Goal: Information Seeking & Learning: Learn about a topic

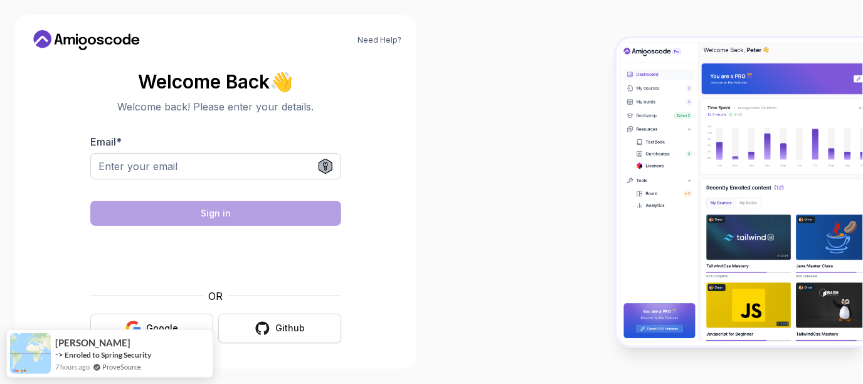
click at [277, 327] on div "Github" at bounding box center [289, 328] width 29 height 13
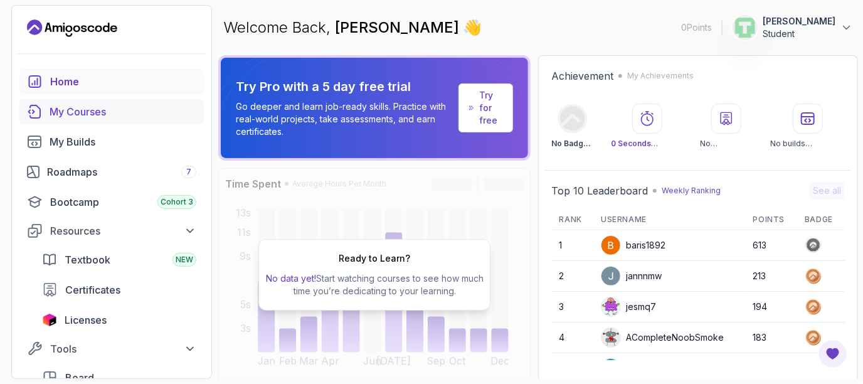
click at [60, 103] on link "My Courses" at bounding box center [111, 111] width 184 height 25
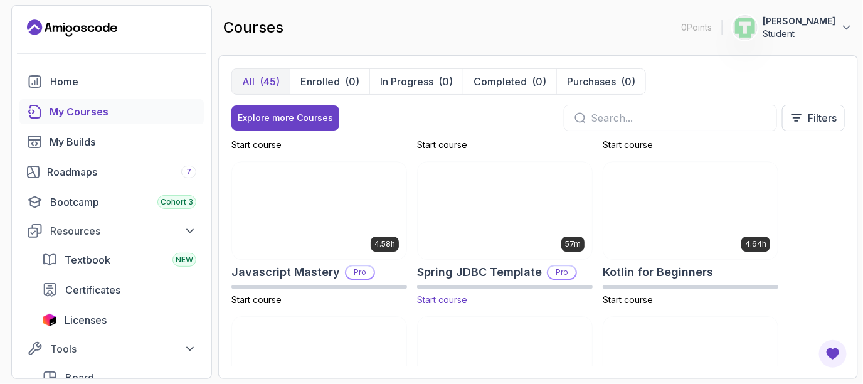
scroll to position [1381, 0]
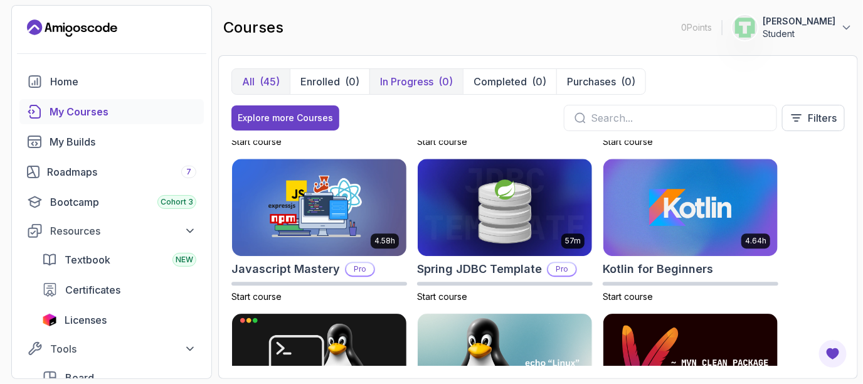
click at [418, 81] on p "In Progress" at bounding box center [406, 81] width 53 height 15
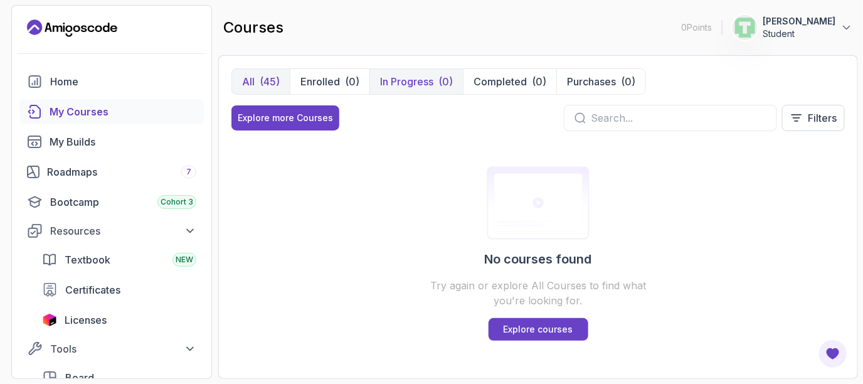
click at [261, 76] on div "(45)" at bounding box center [270, 81] width 20 height 15
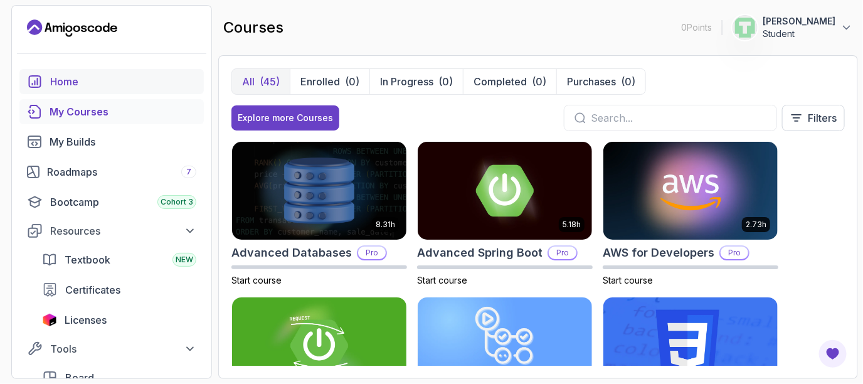
click at [83, 72] on link "Home" at bounding box center [111, 81] width 184 height 25
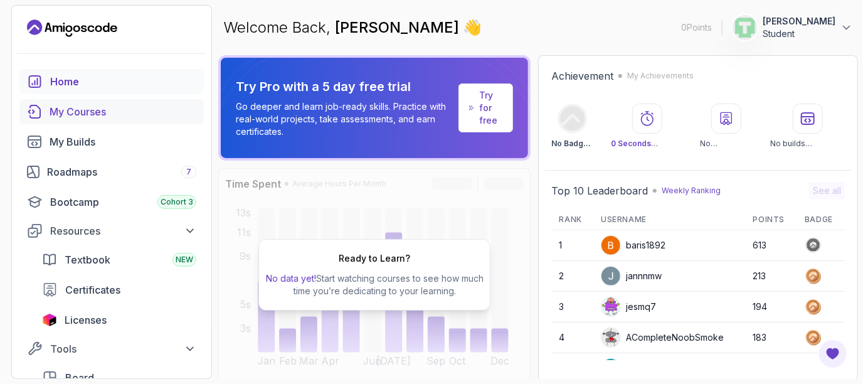
click at [85, 114] on div "My Courses" at bounding box center [123, 111] width 147 height 15
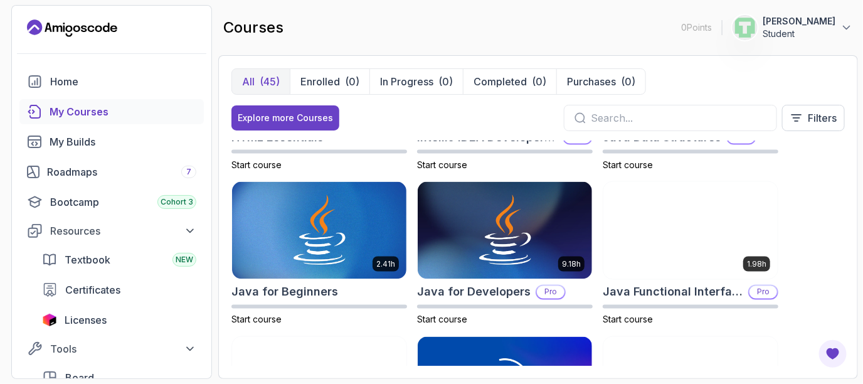
scroll to position [735, 0]
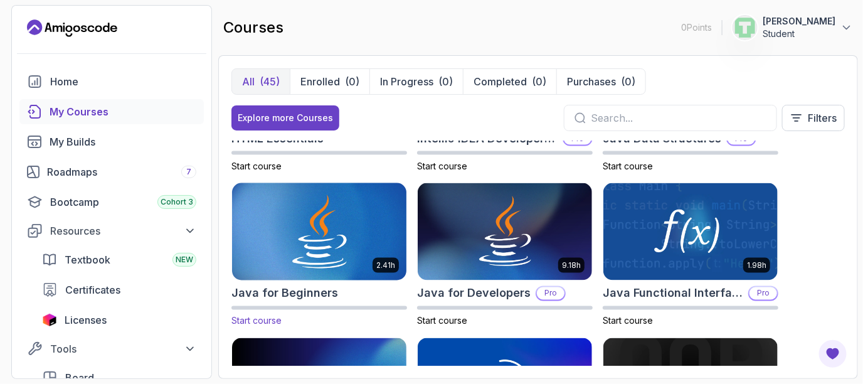
click at [282, 237] on img at bounding box center [319, 232] width 183 height 102
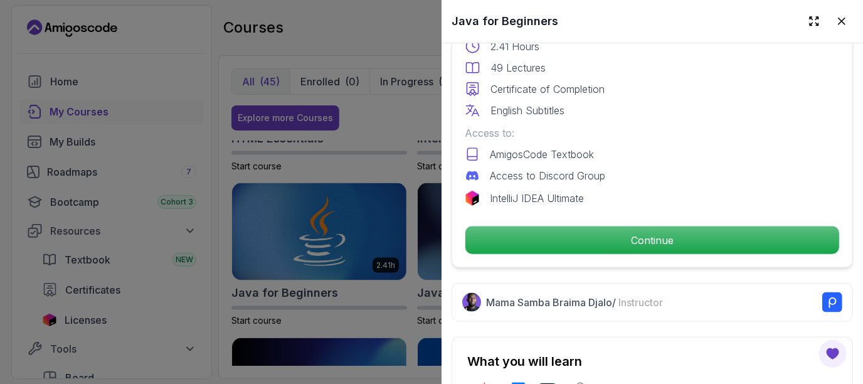
scroll to position [373, 0]
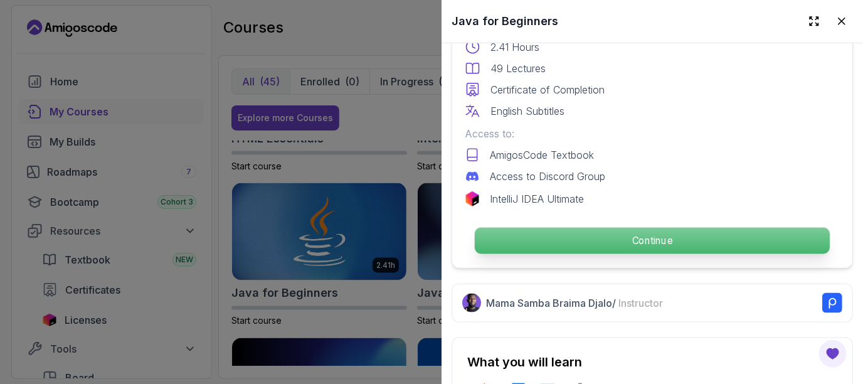
click at [635, 230] on p "Continue" at bounding box center [652, 241] width 355 height 26
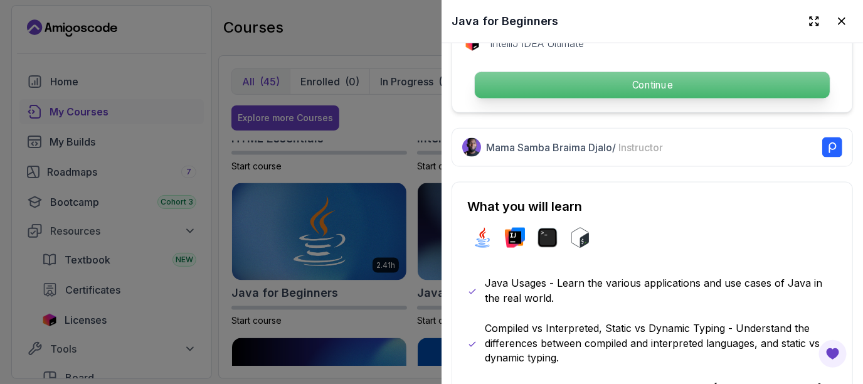
scroll to position [531, 0]
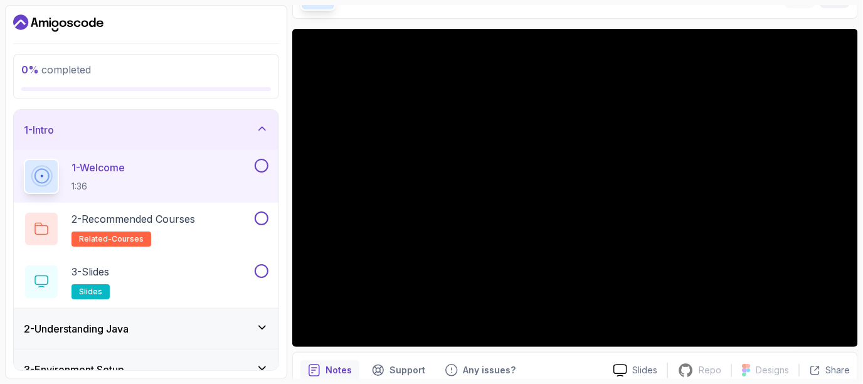
scroll to position [137, 0]
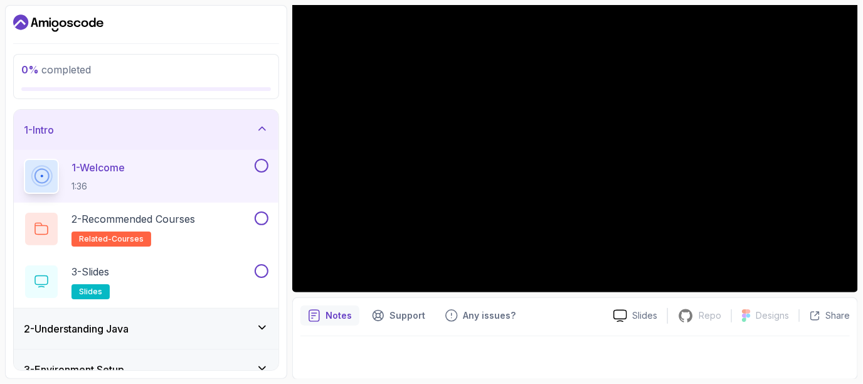
click at [260, 166] on button at bounding box center [262, 166] width 14 height 14
click at [260, 219] on button at bounding box center [262, 218] width 14 height 14
click at [262, 271] on button at bounding box center [262, 271] width 14 height 14
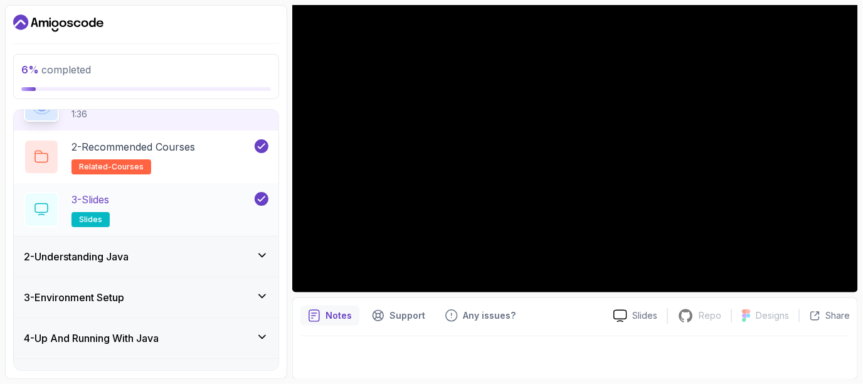
scroll to position [88, 0]
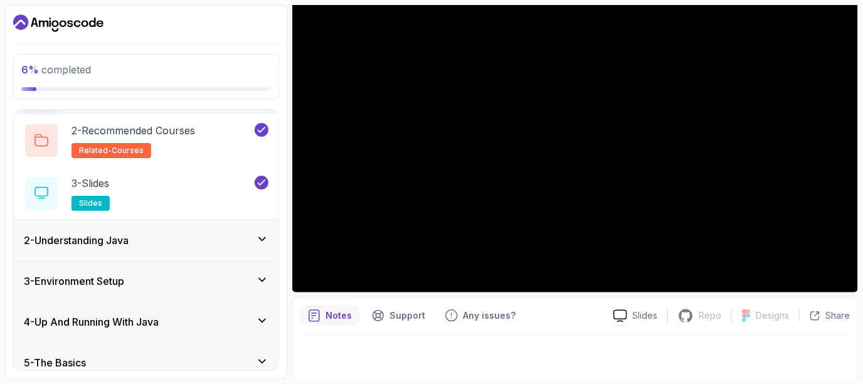
click at [256, 238] on icon at bounding box center [262, 239] width 13 height 13
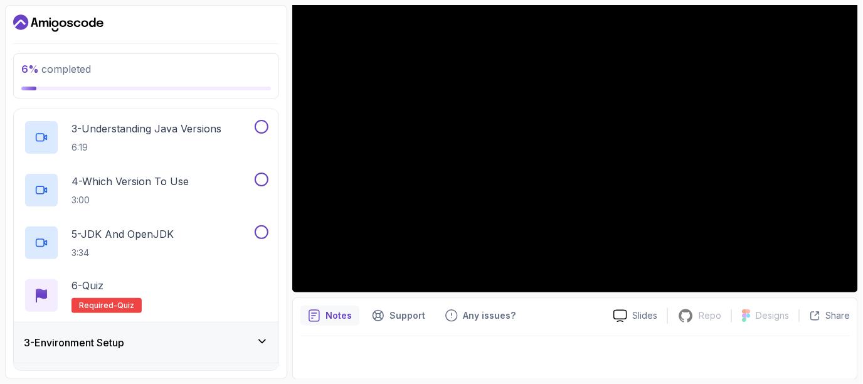
scroll to position [193, 0]
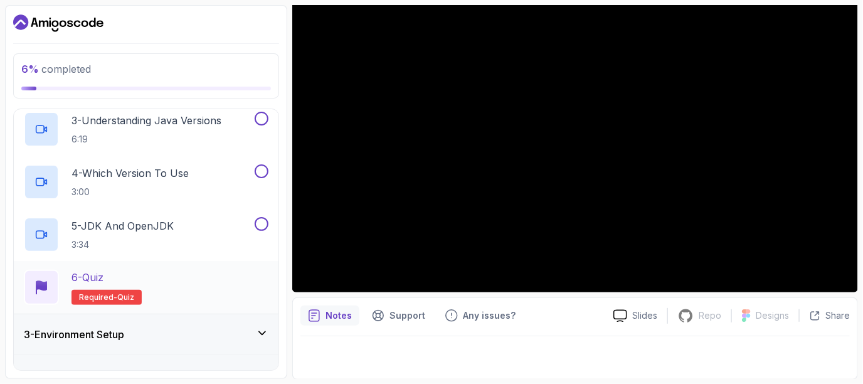
click at [99, 294] on span "Required-" at bounding box center [98, 297] width 38 height 10
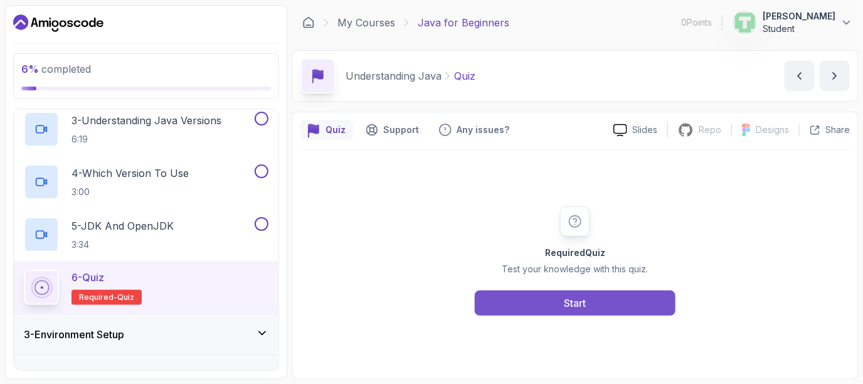
click at [524, 294] on button "Start" at bounding box center [575, 302] width 201 height 25
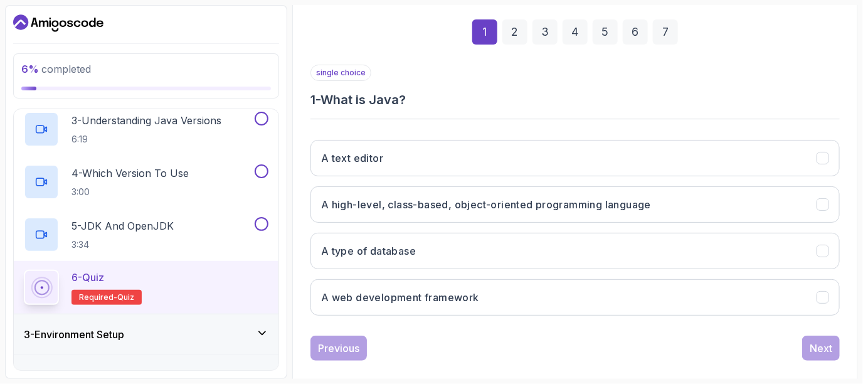
scroll to position [193, 0]
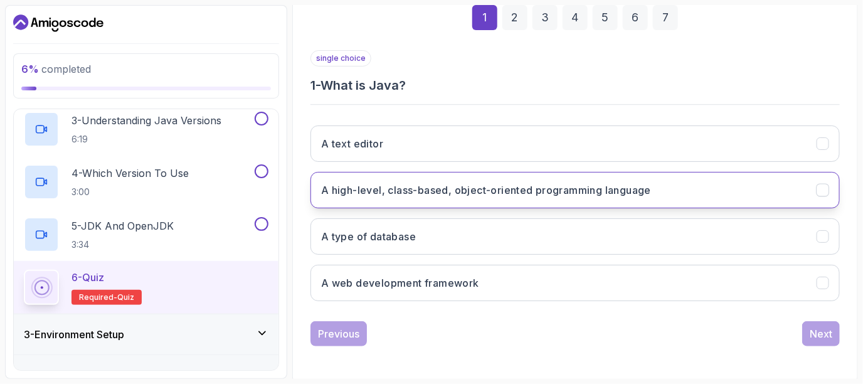
click at [408, 177] on button "A high-level, class-based, object-oriented programming language" at bounding box center [575, 190] width 529 height 36
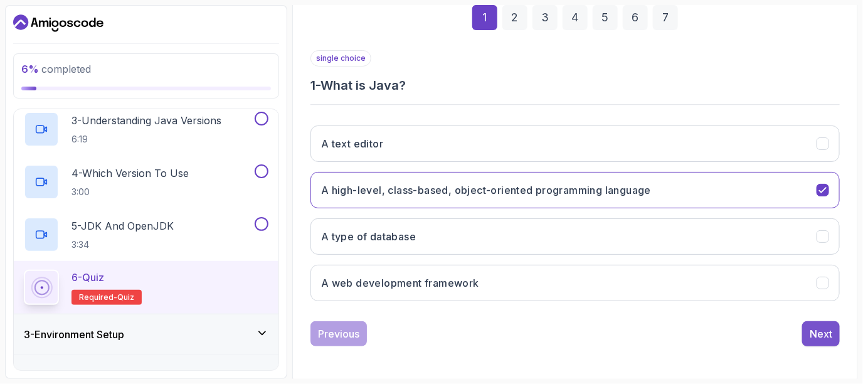
click at [840, 335] on div "1 2 3 4 5 6 7 single choice 1 - What is Java? A text editor A high-level, class…" at bounding box center [575, 165] width 550 height 381
click at [810, 331] on div "Next" at bounding box center [821, 333] width 23 height 15
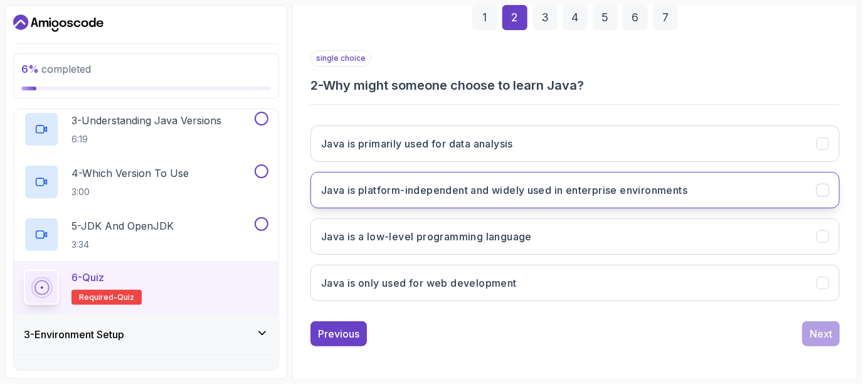
click at [390, 183] on h3 "Java is platform-independent and widely used in enterprise environments" at bounding box center [504, 190] width 366 height 15
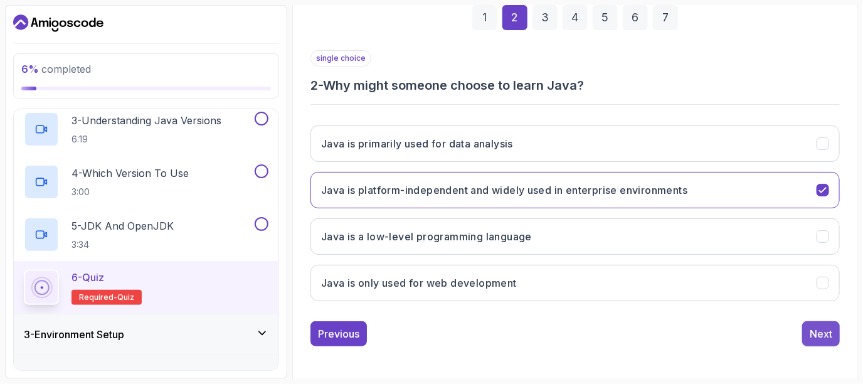
click at [817, 331] on div "Next" at bounding box center [821, 333] width 23 height 15
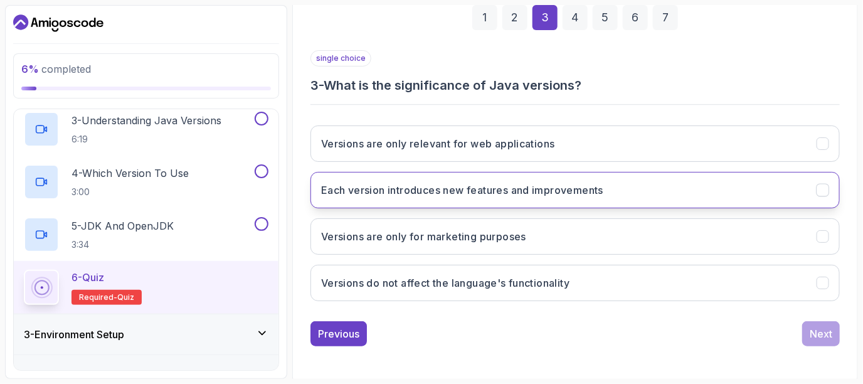
click at [407, 184] on h3 "Each version introduces new features and improvements" at bounding box center [462, 190] width 282 height 15
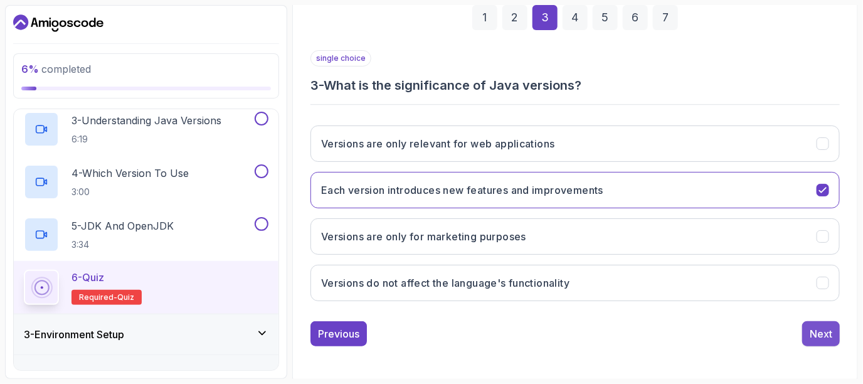
click at [821, 341] on button "Next" at bounding box center [821, 333] width 38 height 25
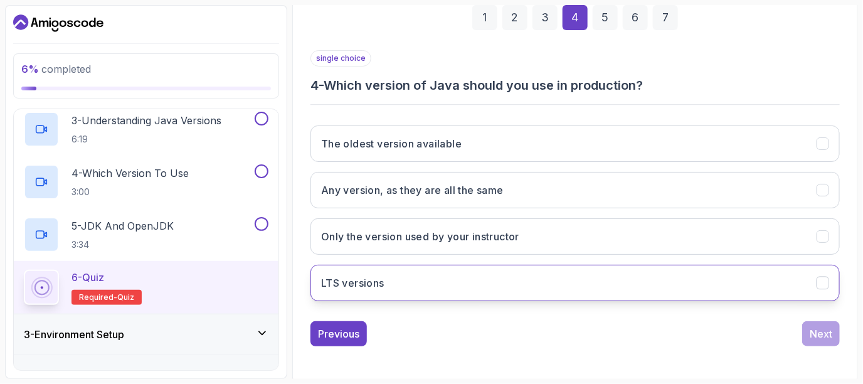
click at [718, 271] on button "LTS versions" at bounding box center [575, 283] width 529 height 36
click at [830, 331] on button "Next" at bounding box center [821, 333] width 38 height 25
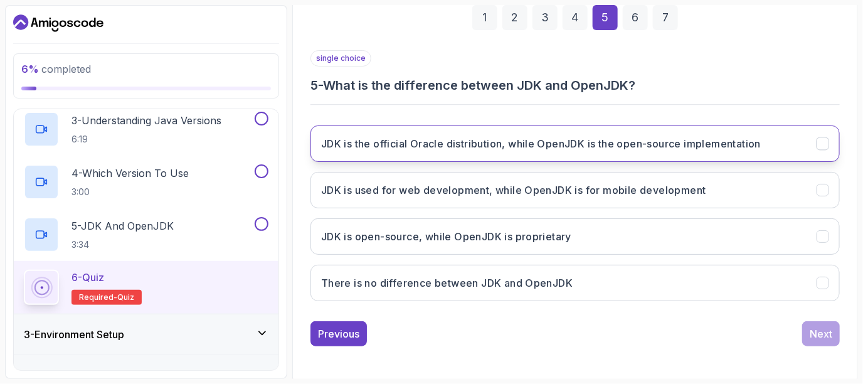
click at [686, 142] on h3 "JDK is the official Oracle distribution, while OpenJDK is the open-source imple…" at bounding box center [541, 143] width 440 height 15
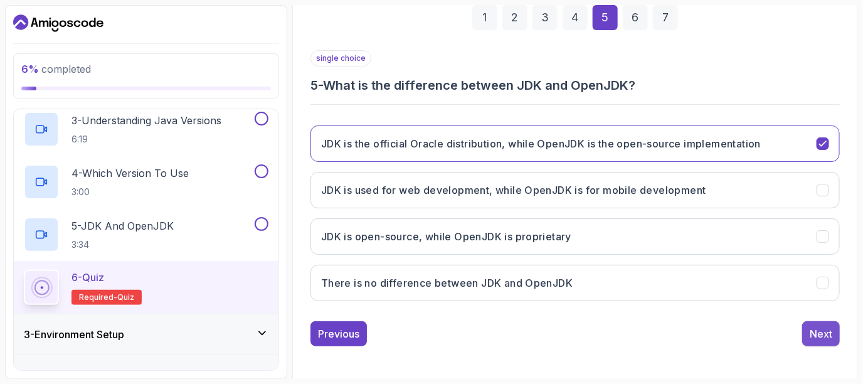
click at [826, 327] on div "Next" at bounding box center [821, 333] width 23 height 15
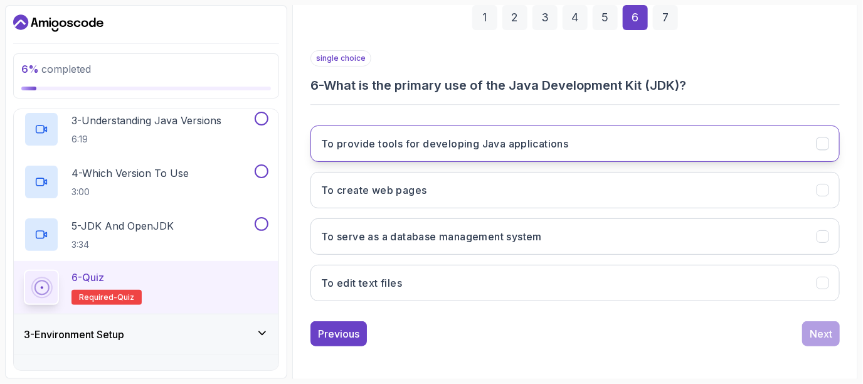
click at [565, 152] on button "To provide tools for developing Java applications" at bounding box center [575, 143] width 529 height 36
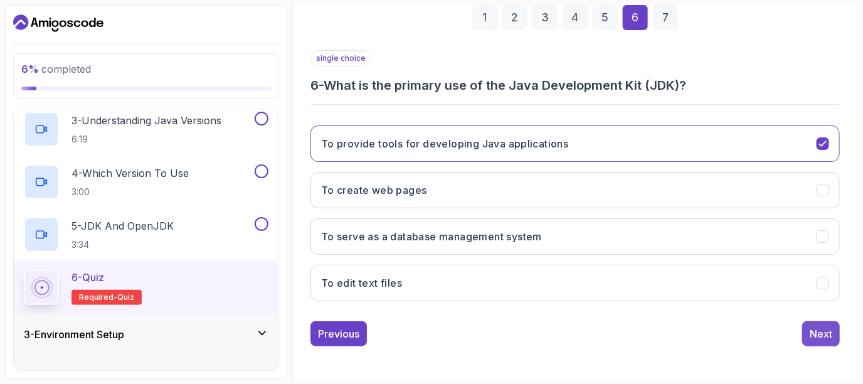
click at [822, 332] on div "Next" at bounding box center [821, 333] width 23 height 15
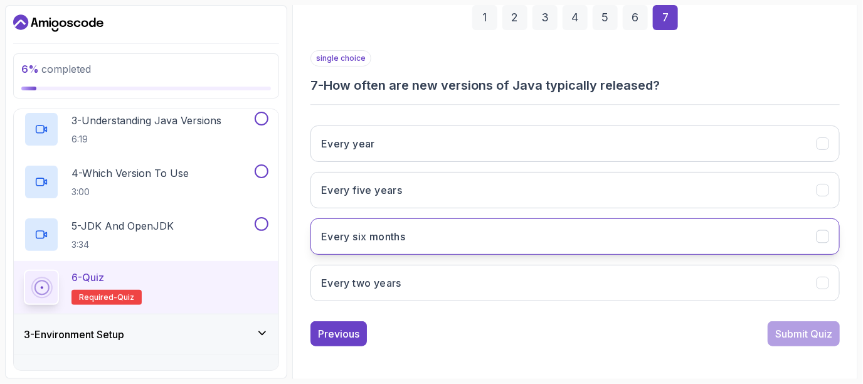
click at [517, 221] on button "Every six months" at bounding box center [575, 236] width 529 height 36
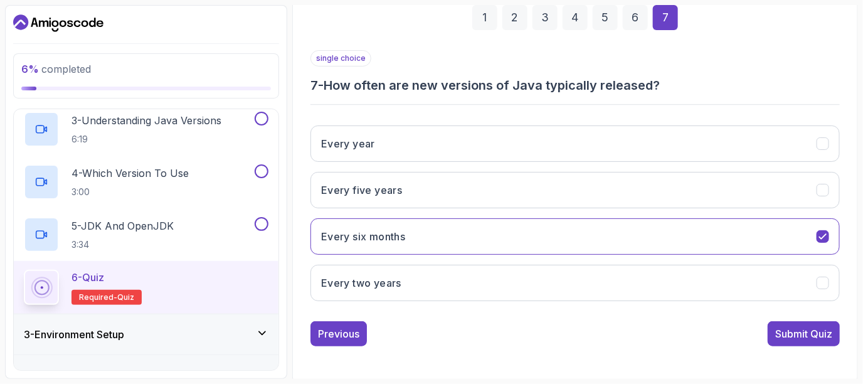
click at [784, 332] on div "Submit Quiz" at bounding box center [803, 333] width 57 height 15
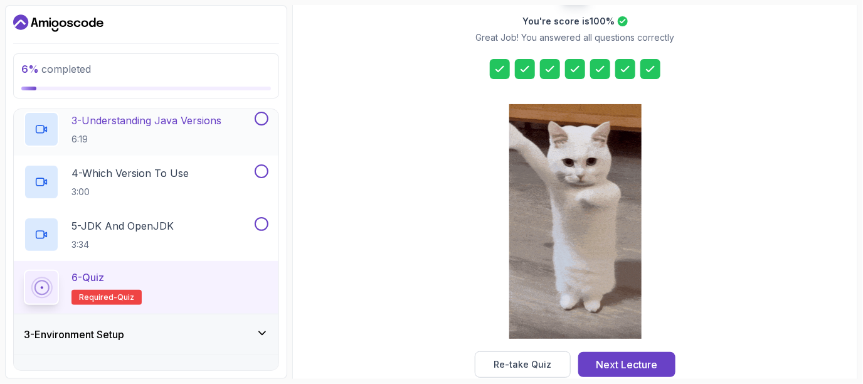
click at [264, 110] on div "3 - Understanding Java Versions 6:19" at bounding box center [146, 129] width 265 height 53
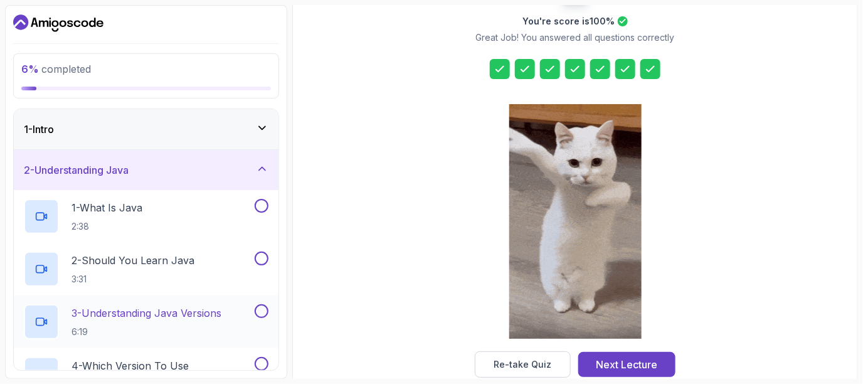
scroll to position [0, 0]
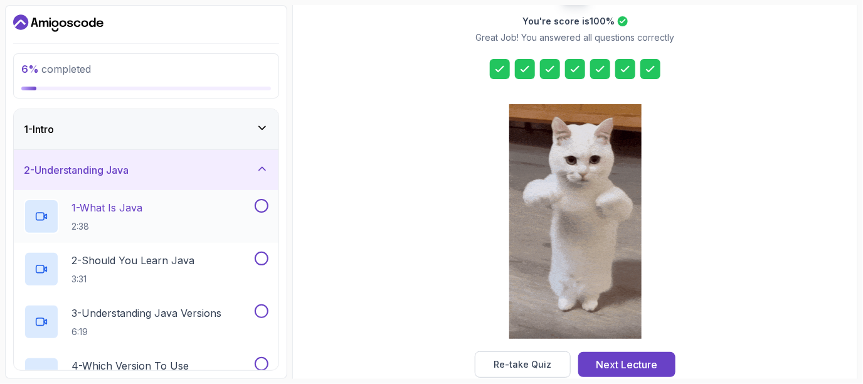
click at [260, 204] on button at bounding box center [262, 206] width 14 height 14
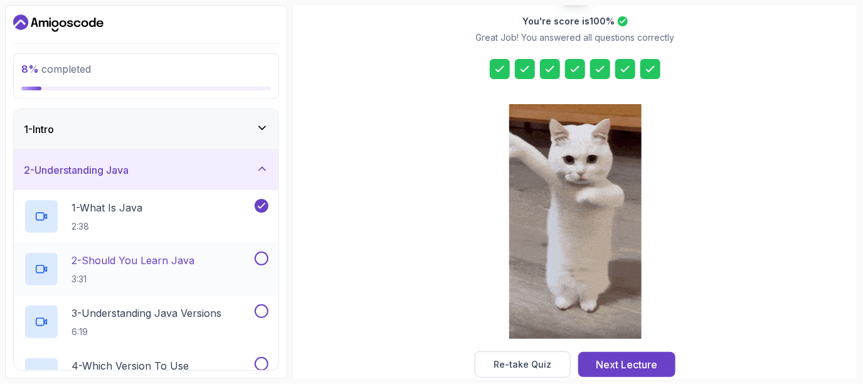
click at [264, 263] on button at bounding box center [262, 259] width 14 height 14
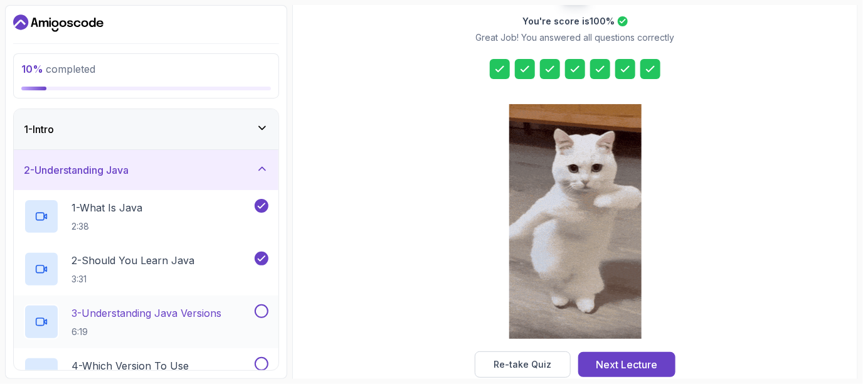
click at [262, 317] on div at bounding box center [260, 311] width 16 height 14
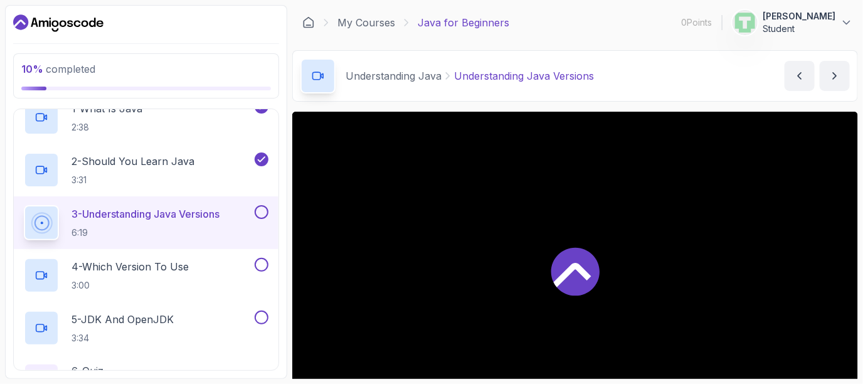
scroll to position [99, 0]
click at [257, 205] on button at bounding box center [262, 212] width 14 height 14
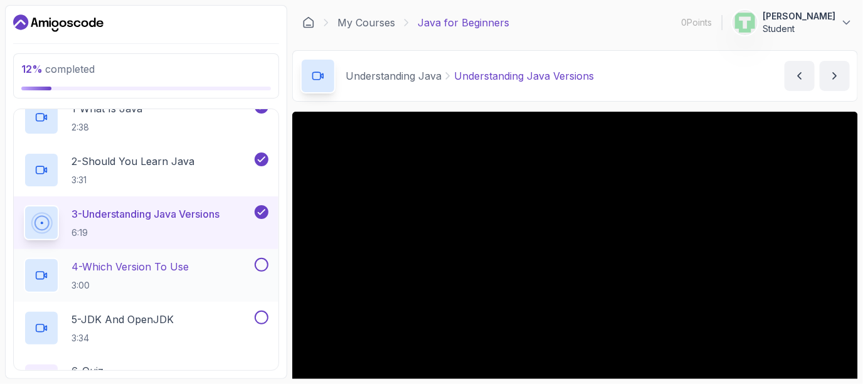
click at [260, 258] on button at bounding box center [262, 265] width 14 height 14
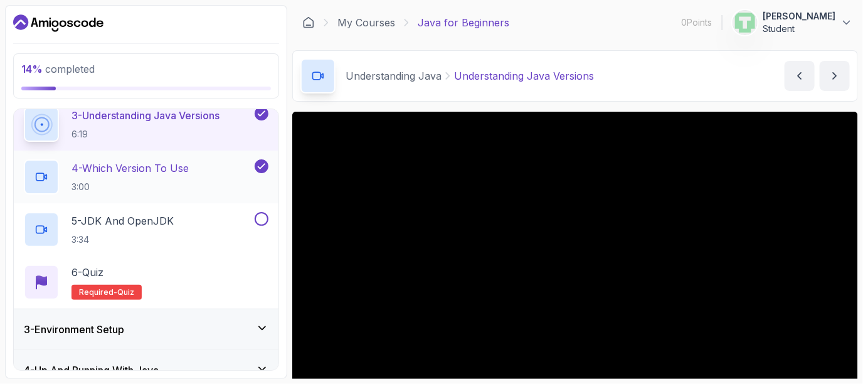
scroll to position [196, 0]
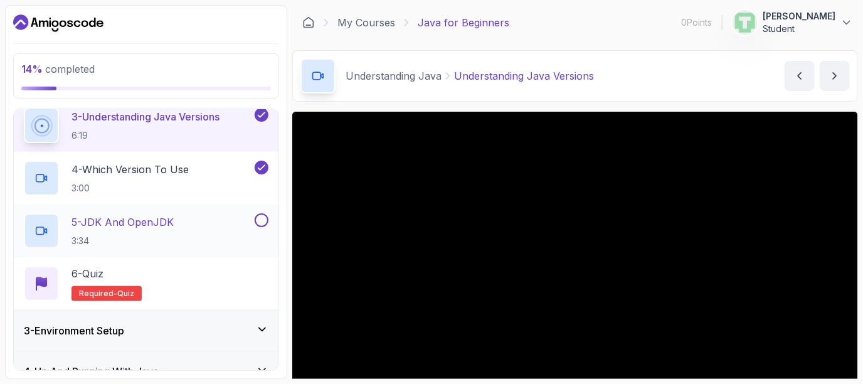
click at [260, 223] on button at bounding box center [262, 220] width 14 height 14
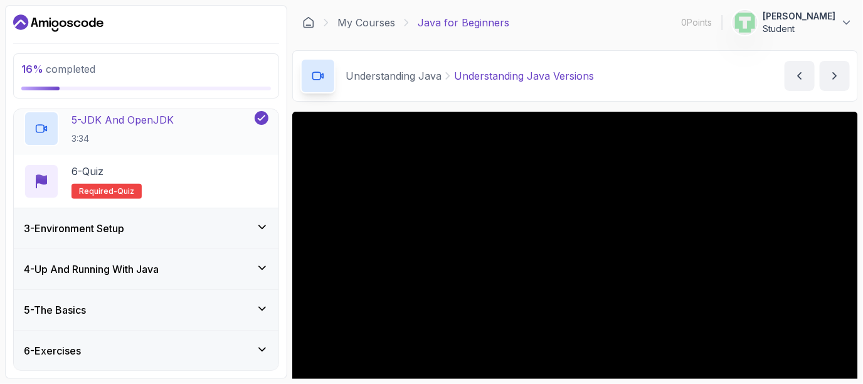
scroll to position [338, 0]
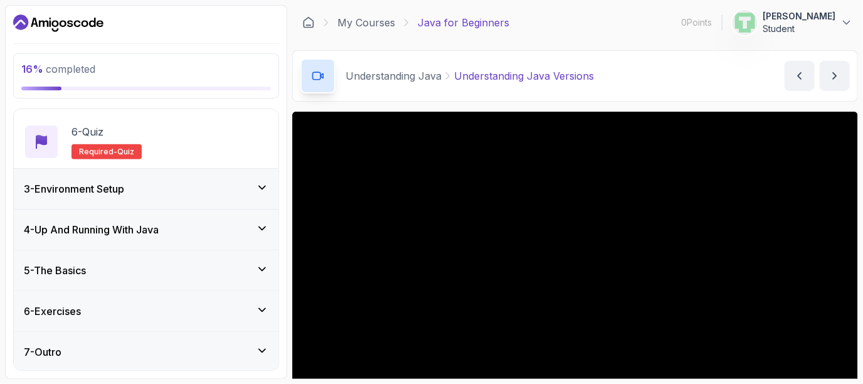
click at [229, 184] on div "3 - Environment Setup" at bounding box center [146, 188] width 245 height 15
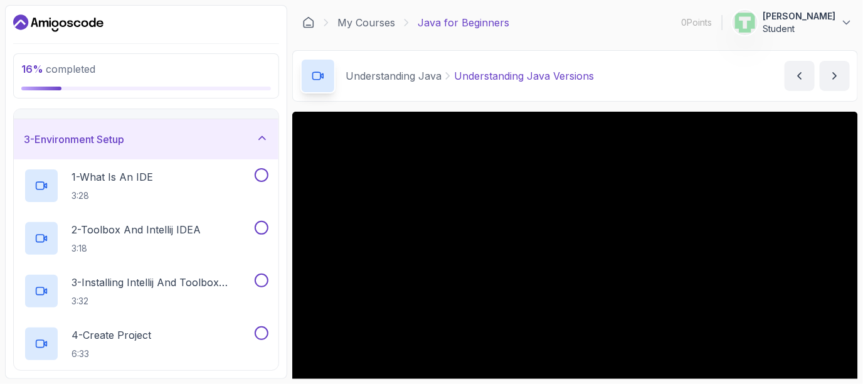
scroll to position [79, 0]
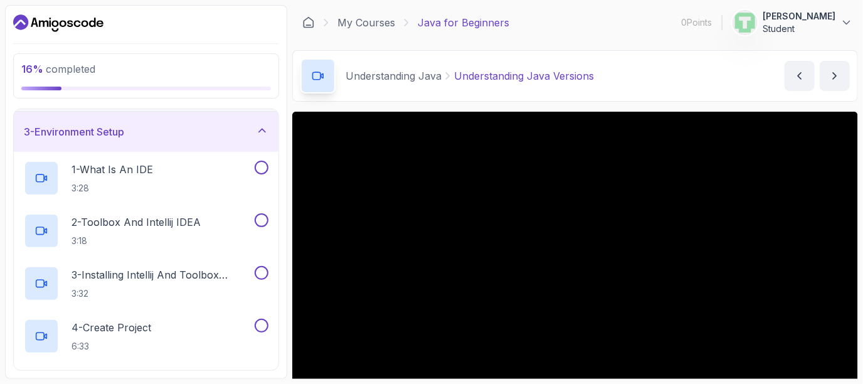
click at [229, 184] on div "1 - What Is An IDE 3:28" at bounding box center [138, 178] width 228 height 35
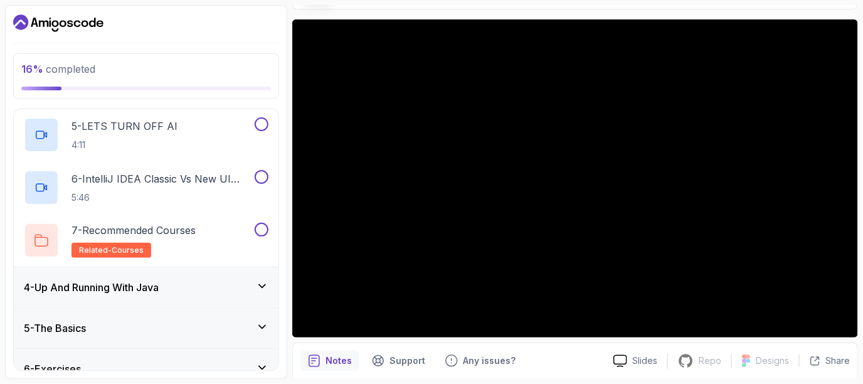
scroll to position [386, 0]
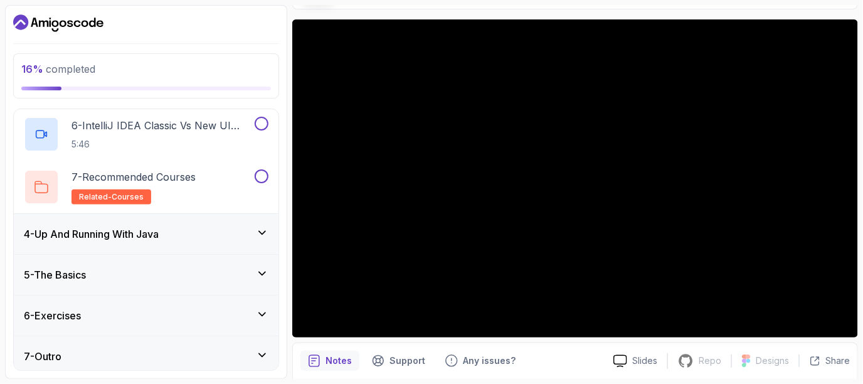
click at [237, 223] on div "4 - Up And Running With Java" at bounding box center [146, 234] width 265 height 40
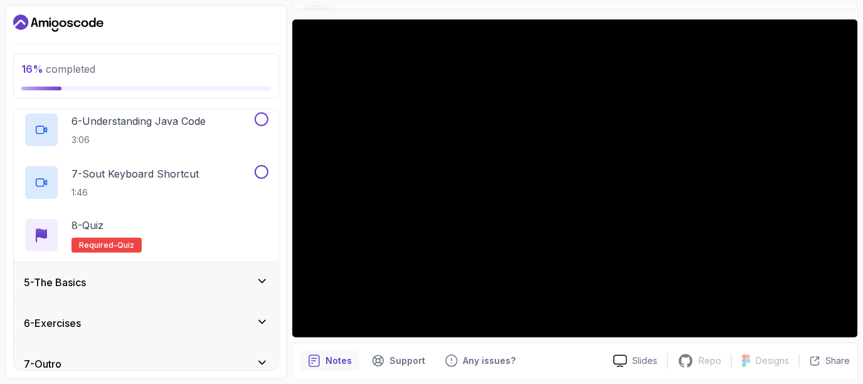
scroll to position [443, 0]
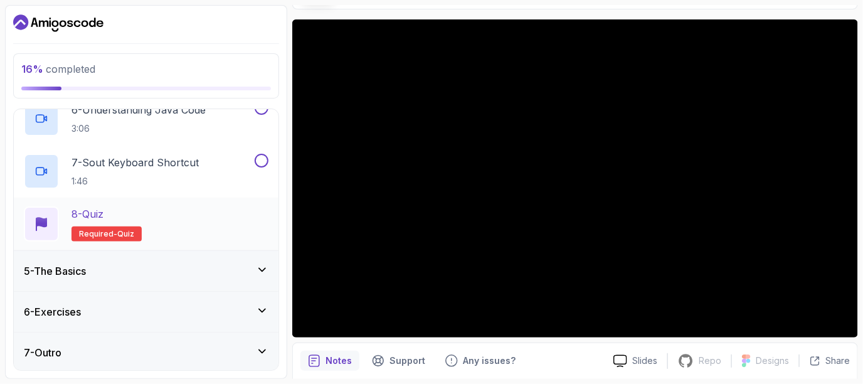
click at [112, 223] on h2 "8 - Quiz Required- quiz" at bounding box center [107, 223] width 70 height 35
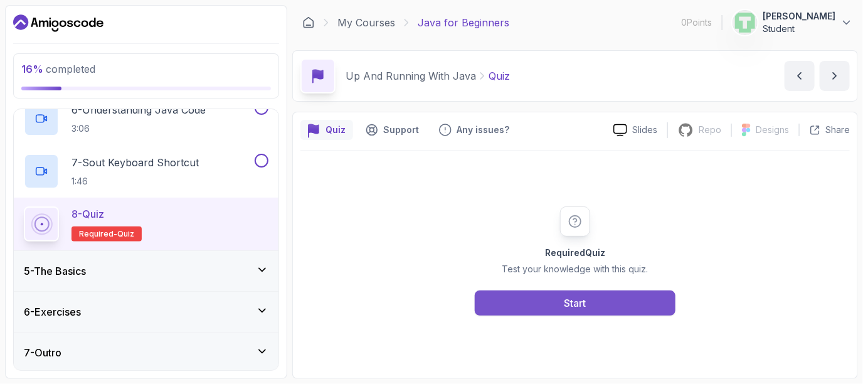
click at [506, 298] on button "Start" at bounding box center [575, 302] width 201 height 25
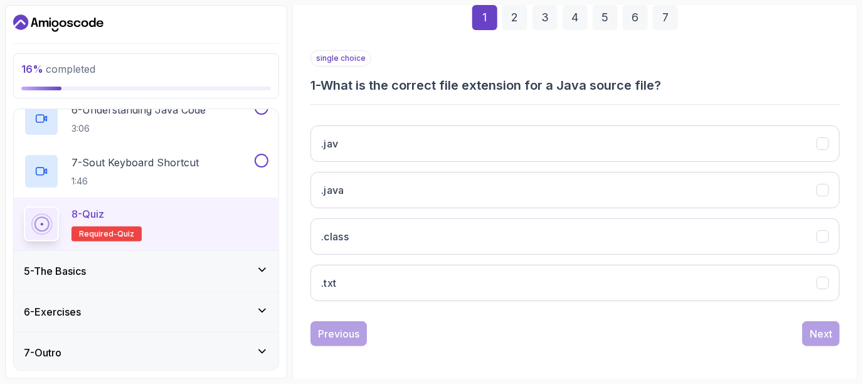
scroll to position [193, 0]
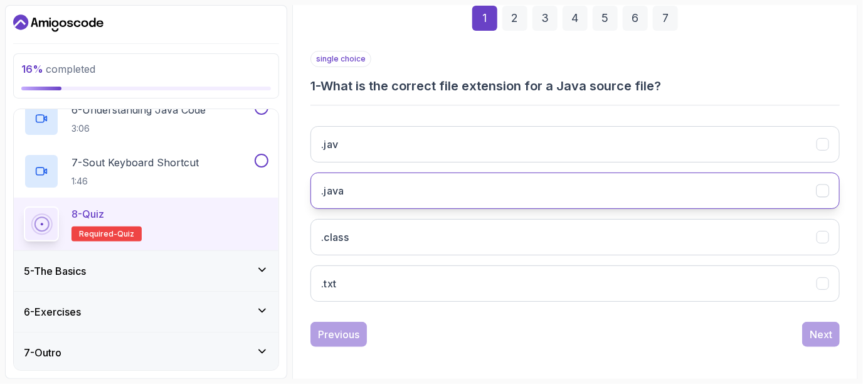
click at [408, 184] on button ".java" at bounding box center [575, 191] width 529 height 36
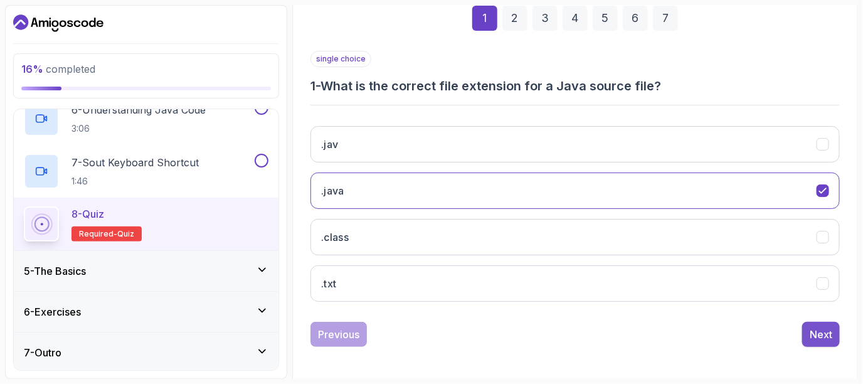
click at [821, 327] on div "Next" at bounding box center [821, 334] width 23 height 15
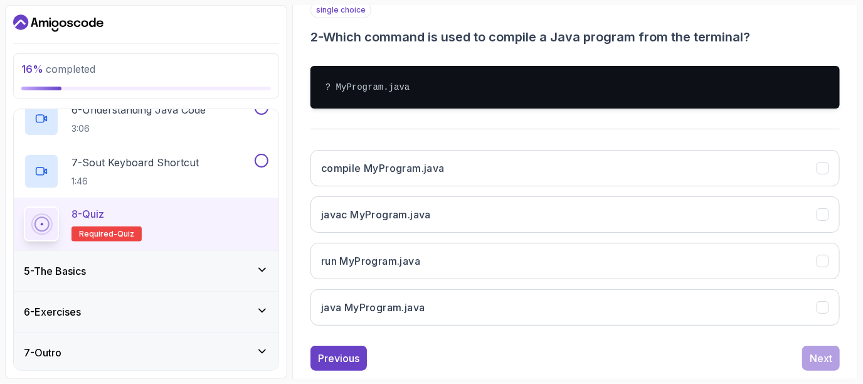
scroll to position [267, 0]
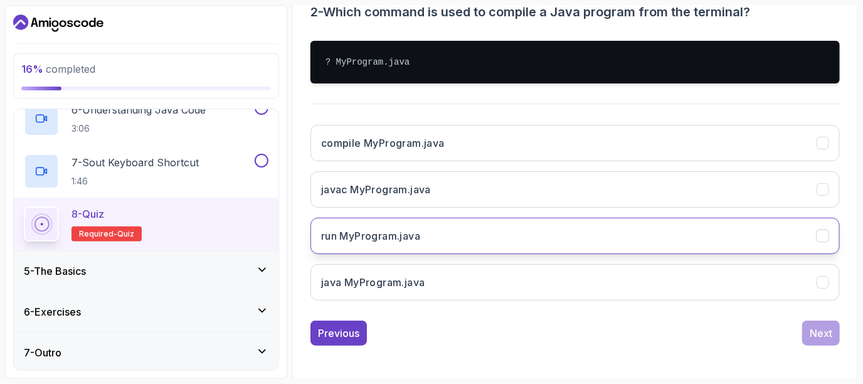
click at [630, 231] on button "run MyProgram.java" at bounding box center [575, 236] width 529 height 36
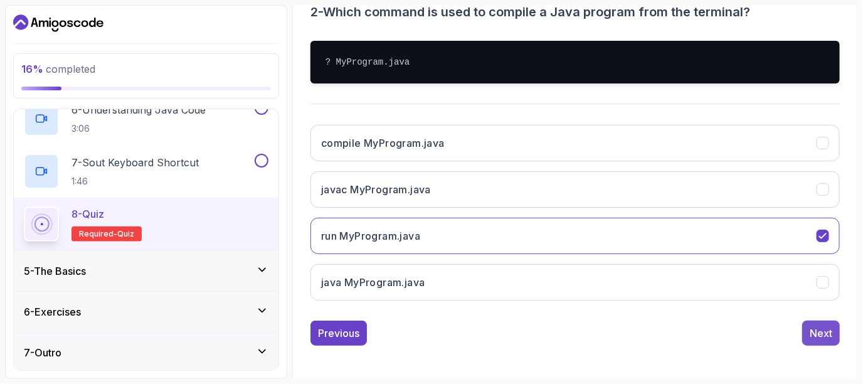
click at [824, 333] on div "Next" at bounding box center [821, 333] width 23 height 15
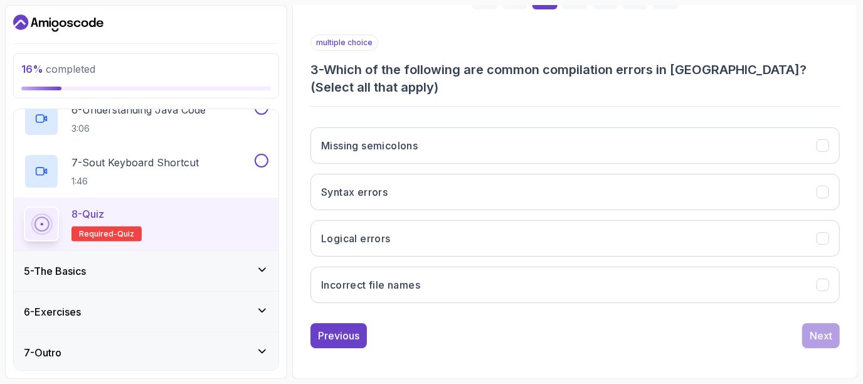
scroll to position [211, 0]
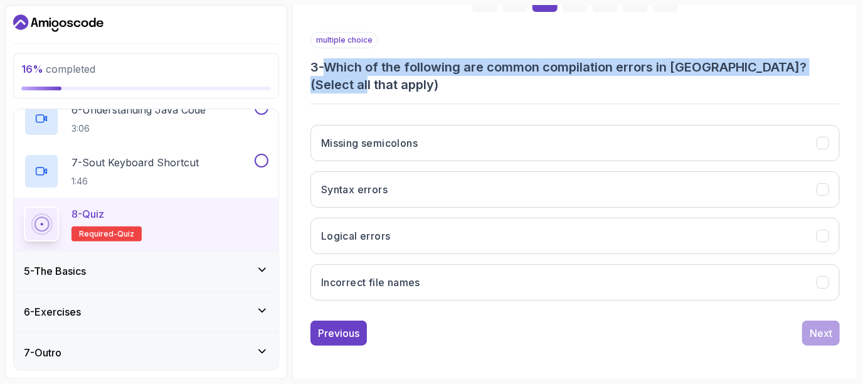
drag, startPoint x: 331, startPoint y: 63, endPoint x: 361, endPoint y: 89, distance: 39.6
click at [361, 89] on h3 "3 - Which of the following are common compilation errors in [GEOGRAPHIC_DATA]? …" at bounding box center [575, 75] width 529 height 35
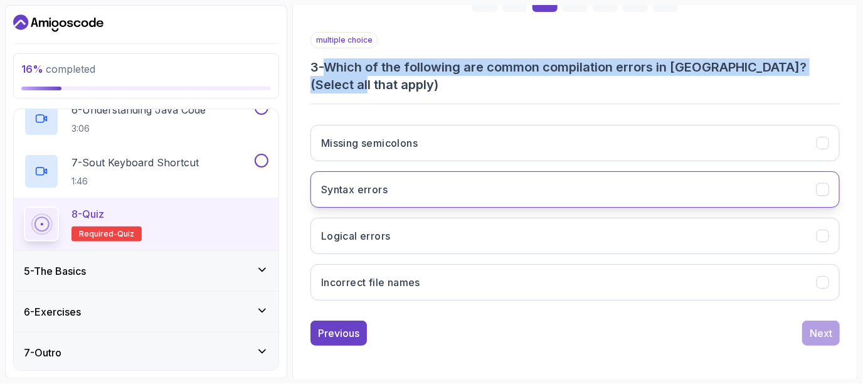
click at [455, 198] on button "Syntax errors" at bounding box center [575, 189] width 529 height 36
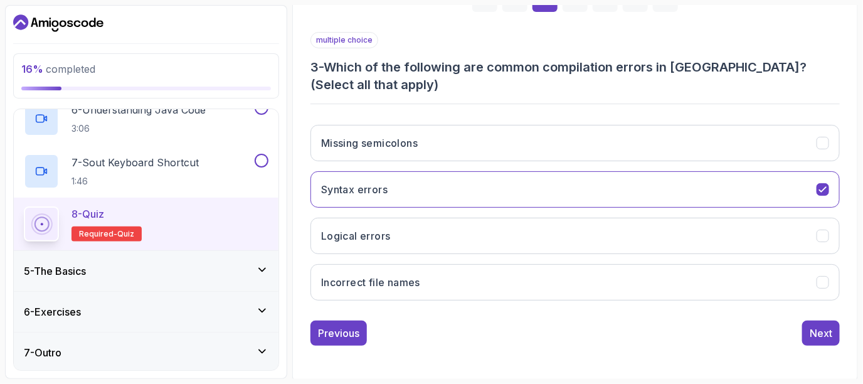
click at [438, 104] on div "multiple choice 3 - Which of the following are common compilation errors in [GE…" at bounding box center [575, 171] width 529 height 279
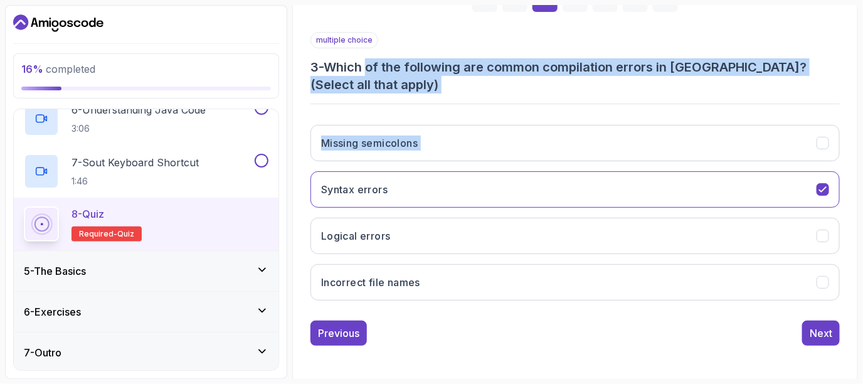
drag, startPoint x: 438, startPoint y: 104, endPoint x: 373, endPoint y: 75, distance: 71.6
click at [373, 75] on div "multiple choice 3 - Which of the following are common compilation errors in [GE…" at bounding box center [575, 171] width 529 height 279
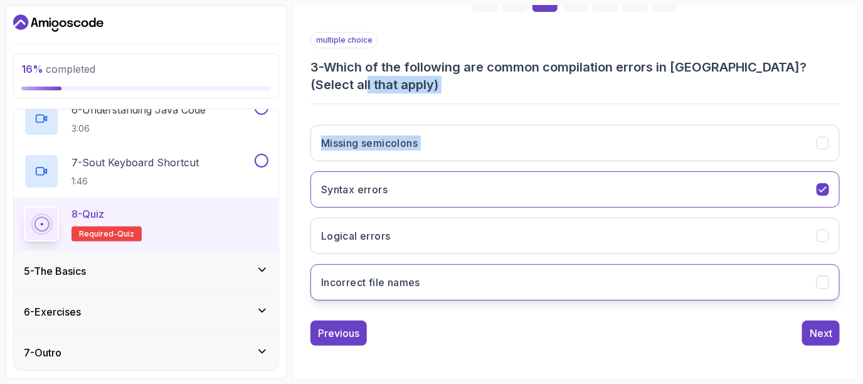
click at [443, 279] on button "Incorrect file names" at bounding box center [575, 282] width 529 height 36
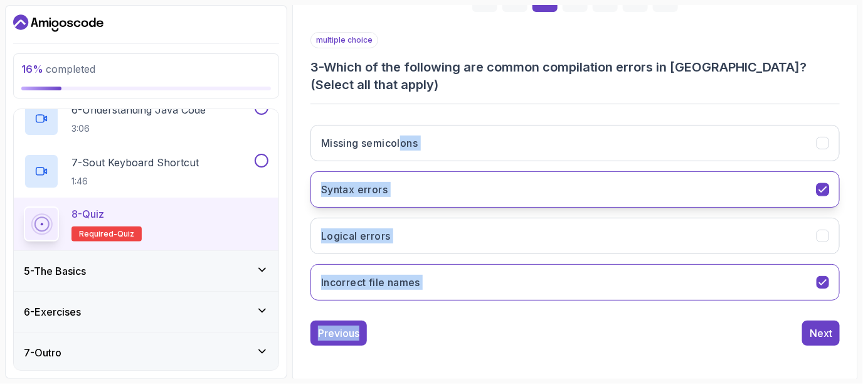
drag, startPoint x: 474, startPoint y: 308, endPoint x: 408, endPoint y: 202, distance: 124.5
click at [400, 146] on div "multiple choice 3 - Which of the following are common compilation errors in [GE…" at bounding box center [575, 189] width 529 height 314
click at [430, 289] on button "Incorrect file names" at bounding box center [575, 282] width 529 height 36
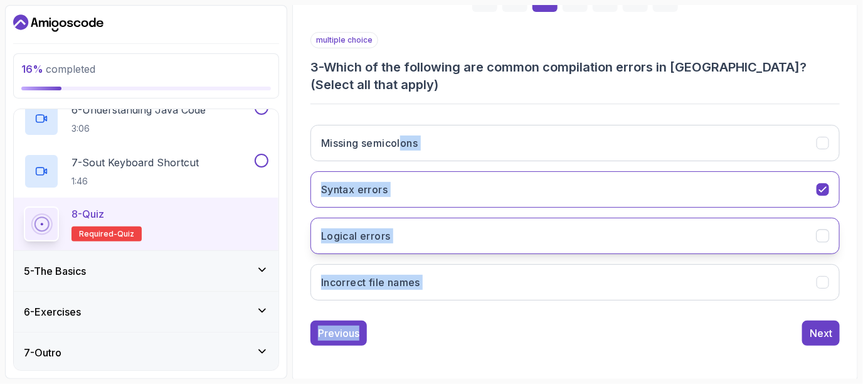
click at [439, 249] on button "Logical errors" at bounding box center [575, 236] width 529 height 36
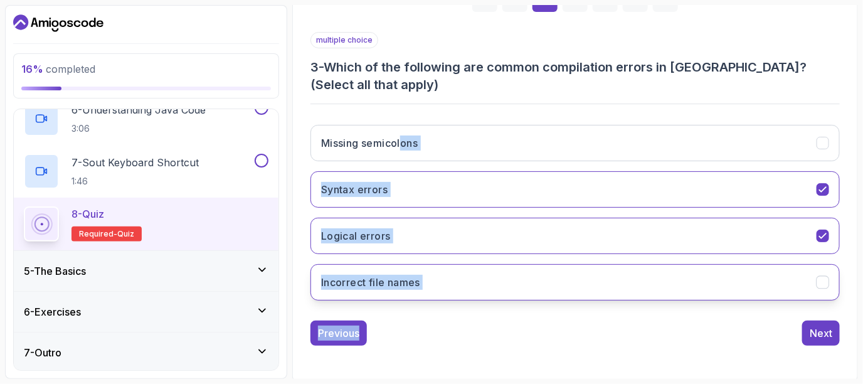
click at [456, 273] on button "Incorrect file names" at bounding box center [575, 282] width 529 height 36
click at [494, 115] on div "Missing semicolons Syntax errors Logical errors Incorrect file names" at bounding box center [575, 213] width 529 height 196
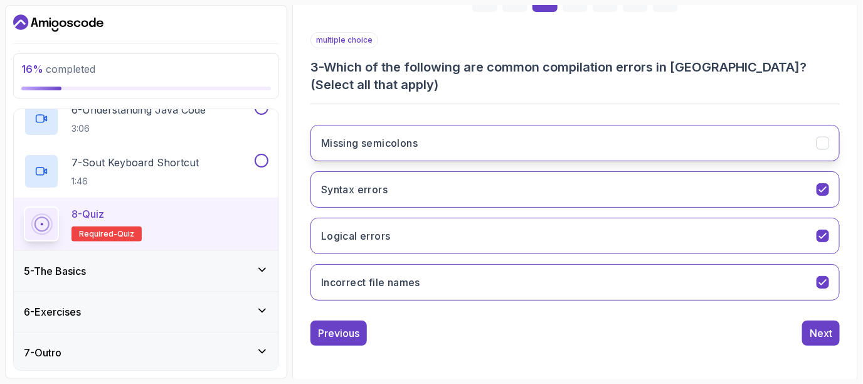
drag, startPoint x: 435, startPoint y: 140, endPoint x: 382, endPoint y: 135, distance: 53.6
click at [349, 134] on button "Missing semicolons" at bounding box center [575, 143] width 529 height 36
drag, startPoint x: 442, startPoint y: 144, endPoint x: 366, endPoint y: 142, distance: 75.9
click at [354, 142] on button "Missing semicolons" at bounding box center [575, 143] width 529 height 36
click at [379, 143] on h3 "Missing semicolons" at bounding box center [369, 142] width 97 height 15
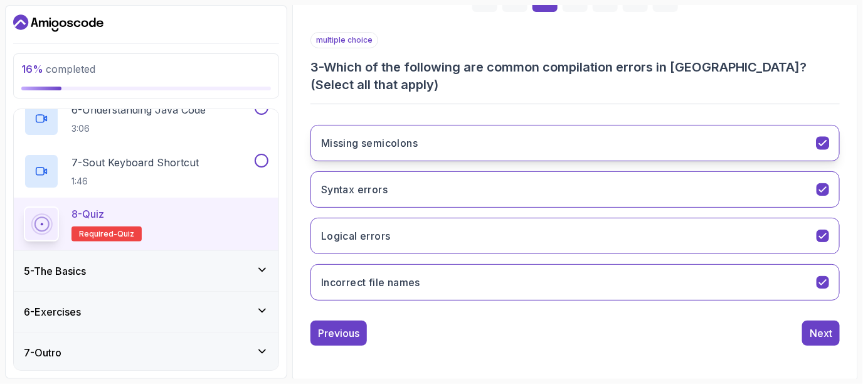
click at [379, 143] on h3 "Missing semicolons" at bounding box center [369, 142] width 97 height 15
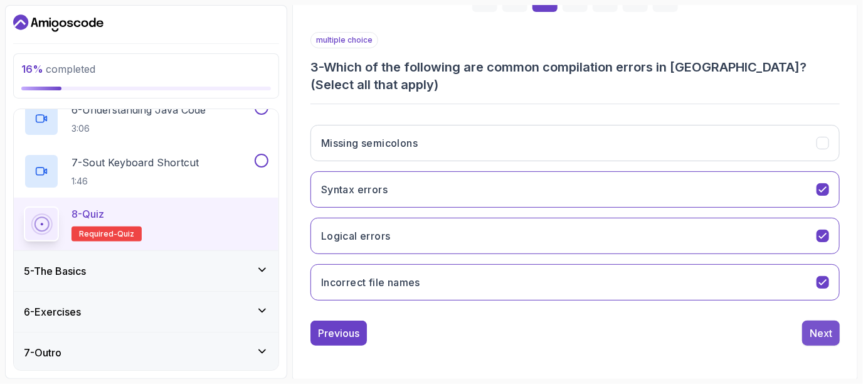
click at [815, 334] on div "Next" at bounding box center [821, 333] width 23 height 15
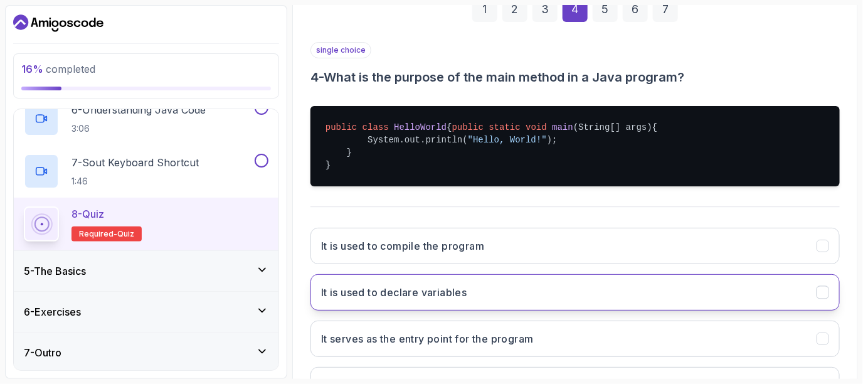
scroll to position [201, 0]
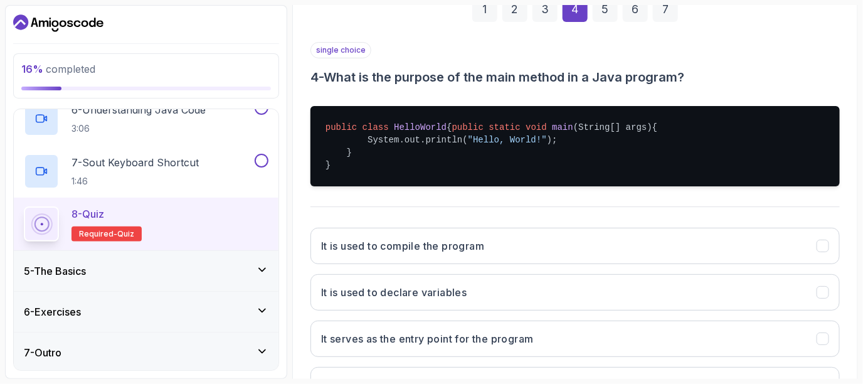
drag, startPoint x: 327, startPoint y: 66, endPoint x: 737, endPoint y: 67, distance: 409.6
click at [737, 67] on div "single choice 4 - What is the purpose of the main method in a Java program?" at bounding box center [575, 64] width 529 height 44
click at [459, 196] on div "public class HelloWorld { public static void main (String[] args) { System.out.…" at bounding box center [575, 146] width 529 height 100
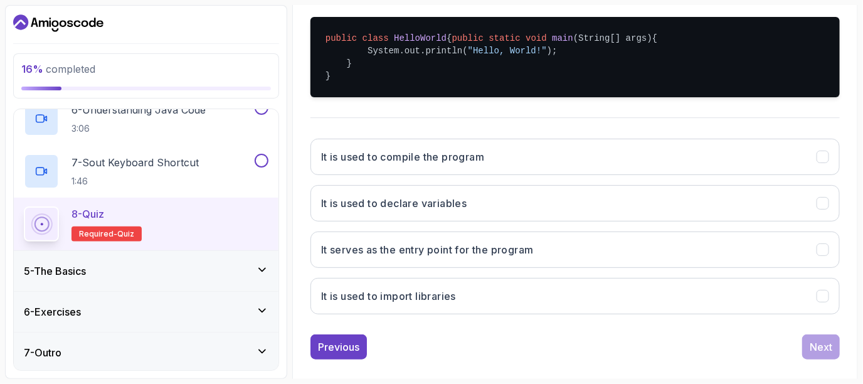
scroll to position [308, 0]
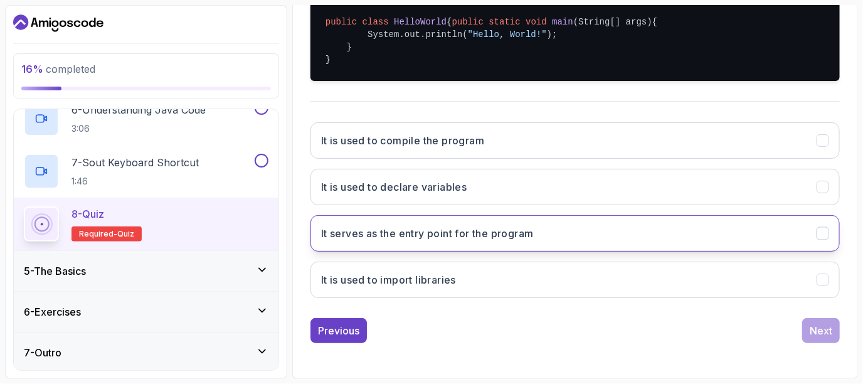
drag, startPoint x: 546, startPoint y: 238, endPoint x: 329, endPoint y: 230, distance: 217.2
click at [331, 227] on button "It serves as the entry point for the program" at bounding box center [575, 233] width 529 height 36
click at [322, 241] on h3 "It serves as the entry point for the program" at bounding box center [427, 233] width 213 height 15
drag, startPoint x: 322, startPoint y: 242, endPoint x: 576, endPoint y: 231, distance: 254.3
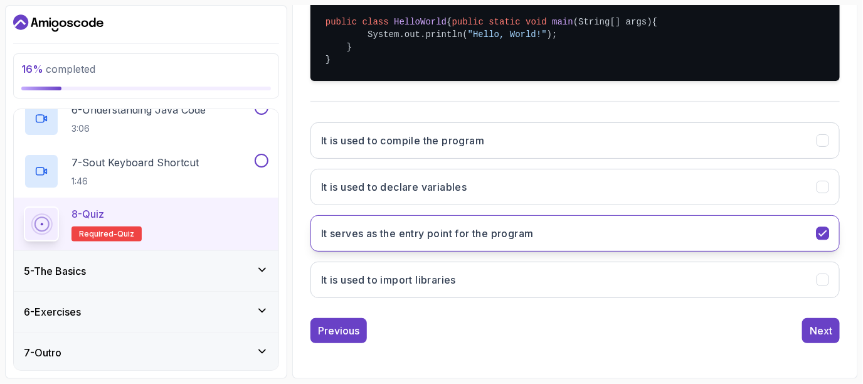
click at [576, 231] on button "It serves as the entry point for the program" at bounding box center [575, 233] width 529 height 36
drag, startPoint x: 575, startPoint y: 233, endPoint x: 343, endPoint y: 230, distance: 232.1
click at [343, 230] on button "It serves as the entry point for the program" at bounding box center [575, 233] width 529 height 36
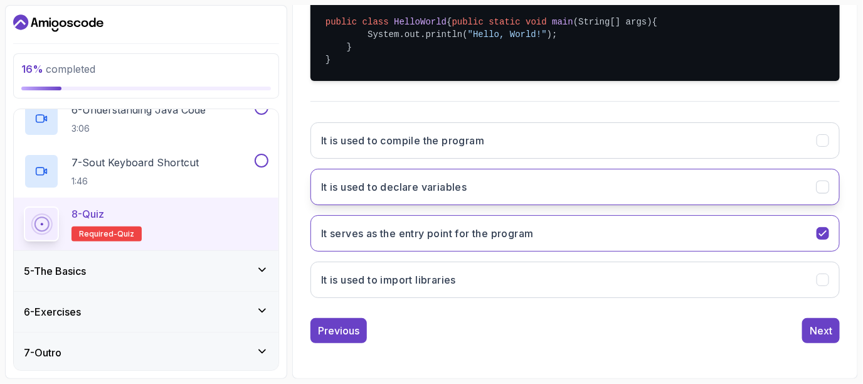
click at [501, 201] on button "It is used to declare variables" at bounding box center [575, 187] width 529 height 36
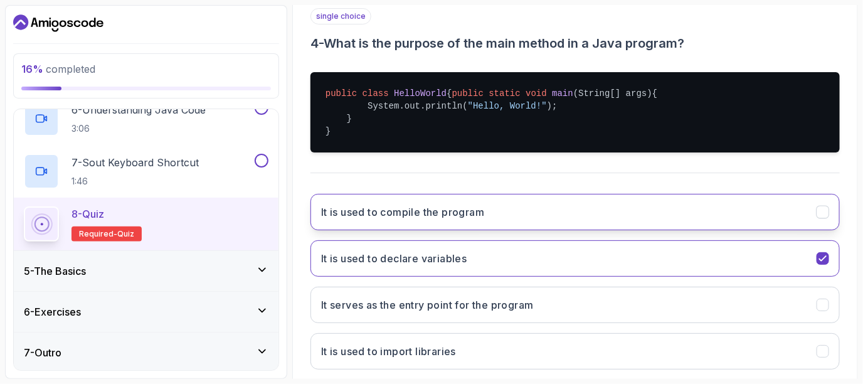
scroll to position [236, 0]
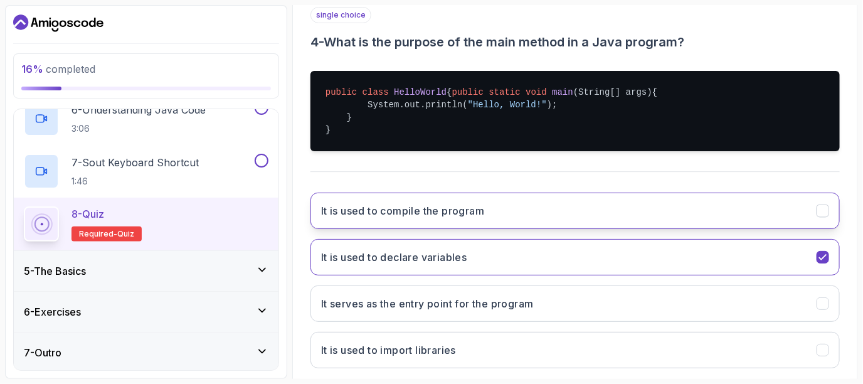
click at [488, 228] on button "It is used to compile the program" at bounding box center [575, 211] width 529 height 36
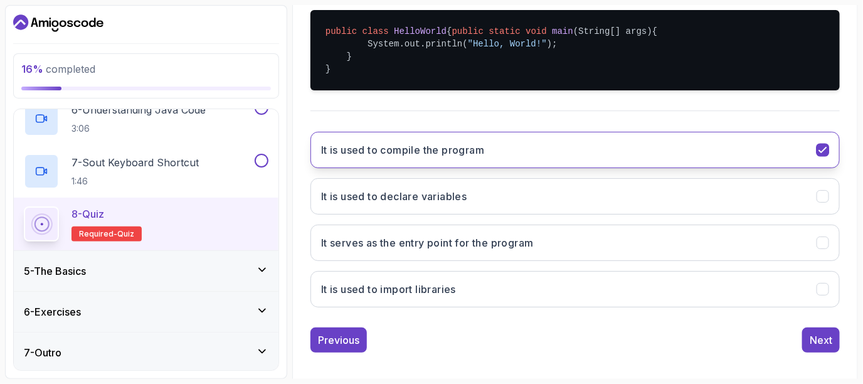
scroll to position [317, 0]
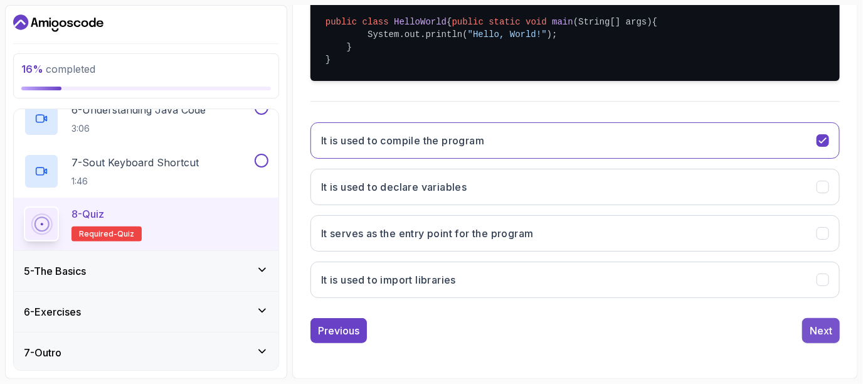
click at [816, 328] on div "Next" at bounding box center [821, 330] width 23 height 15
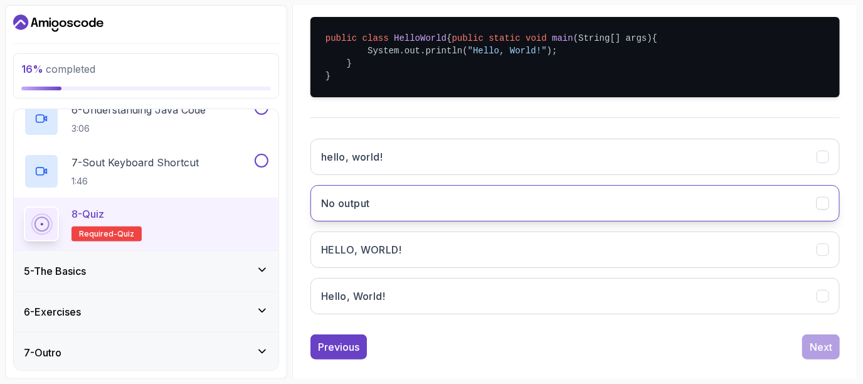
scroll to position [292, 0]
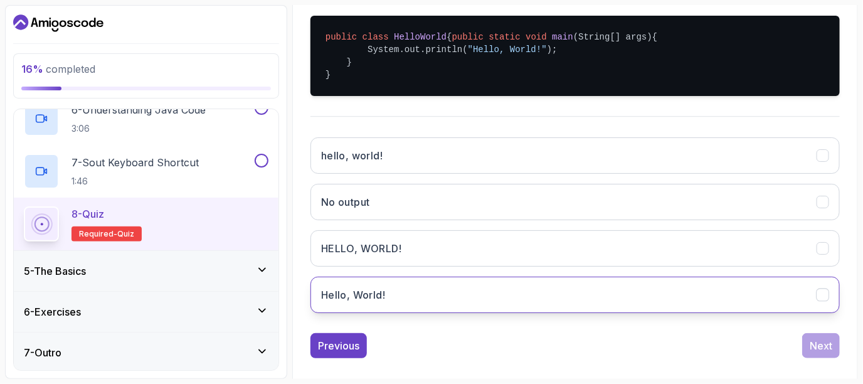
click at [466, 309] on button "Hello, World!" at bounding box center [575, 295] width 529 height 36
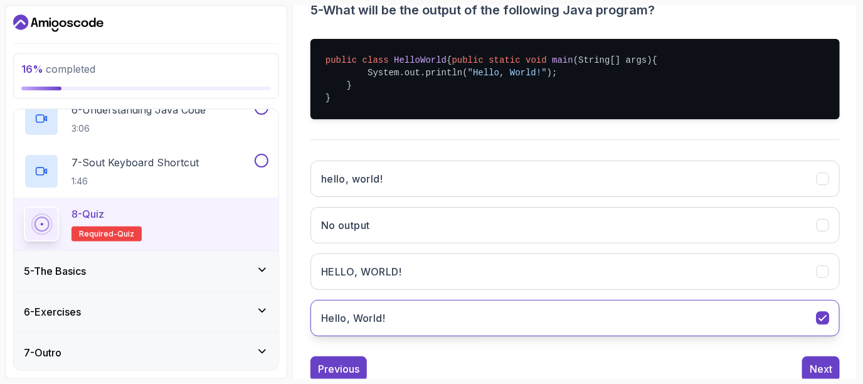
scroll to position [297, 0]
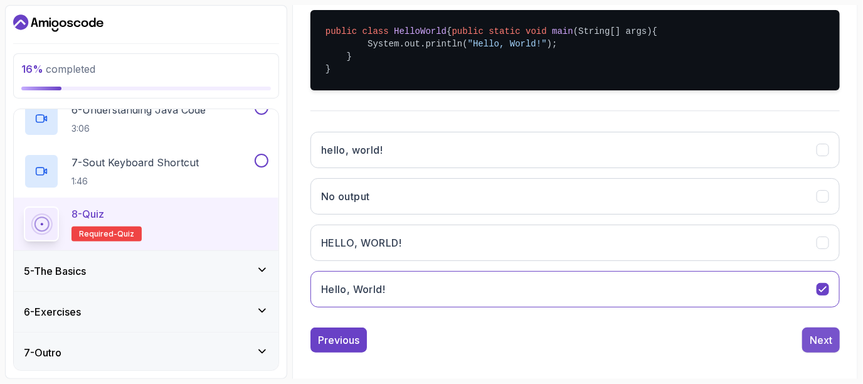
click at [812, 348] on div "Next" at bounding box center [821, 339] width 23 height 15
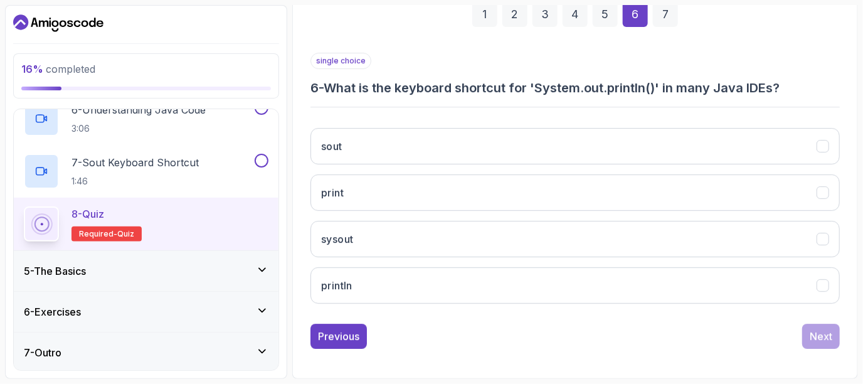
scroll to position [194, 0]
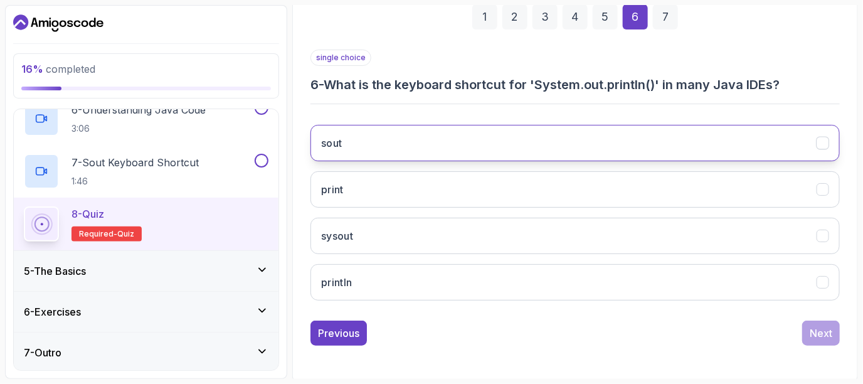
click at [422, 142] on button "sout" at bounding box center [575, 143] width 529 height 36
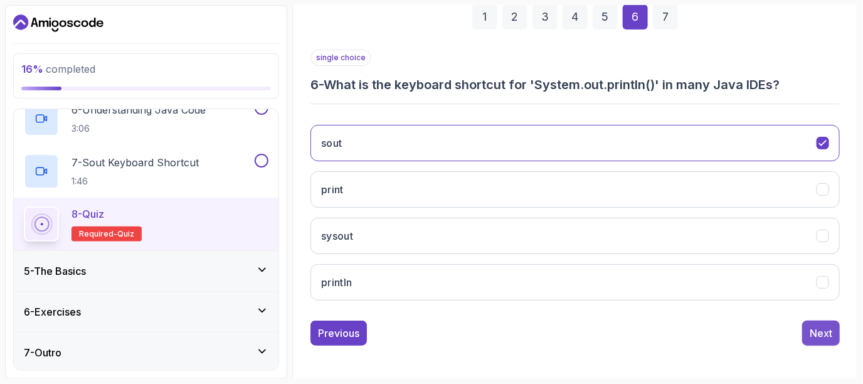
click at [834, 335] on button "Next" at bounding box center [821, 333] width 38 height 25
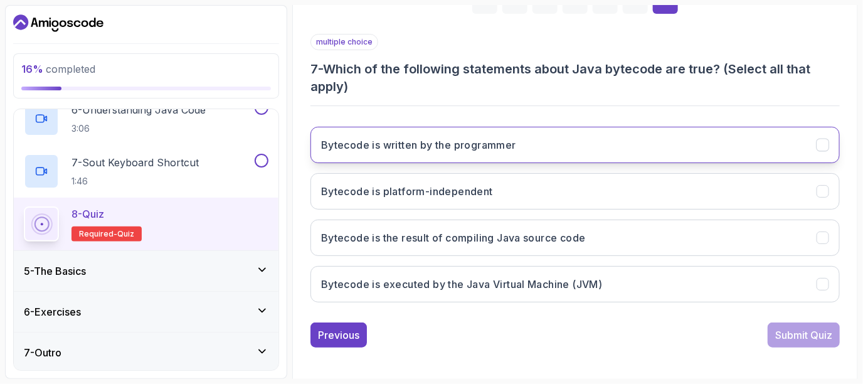
scroll to position [211, 0]
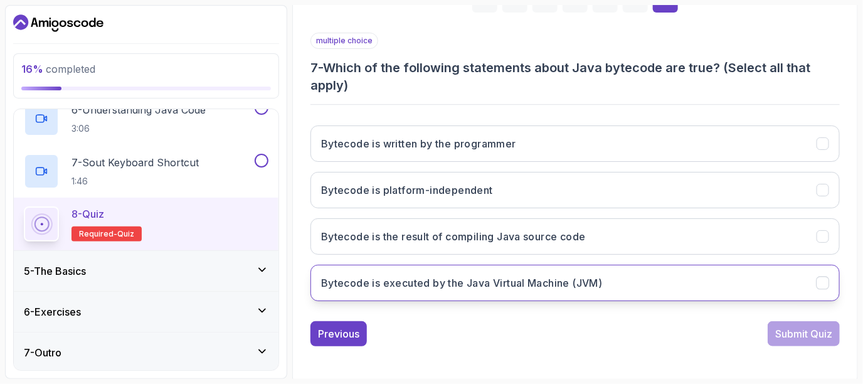
click at [459, 282] on h3 "Bytecode is executed by the Java Virtual Machine (JVM)" at bounding box center [462, 282] width 282 height 15
click at [784, 329] on div "Submit Quiz" at bounding box center [803, 333] width 57 height 15
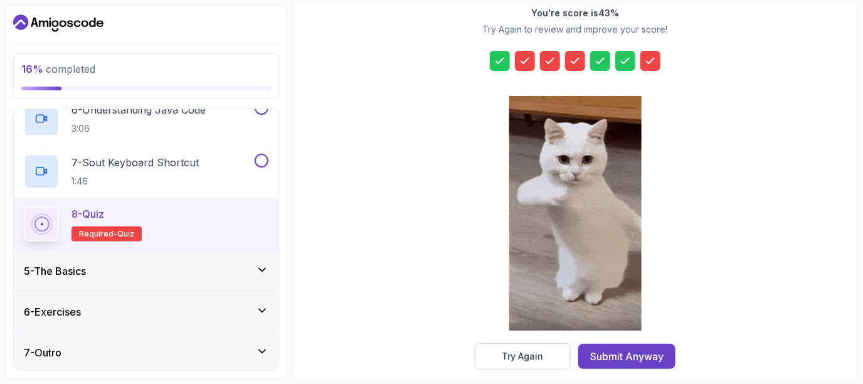
scroll to position [216, 0]
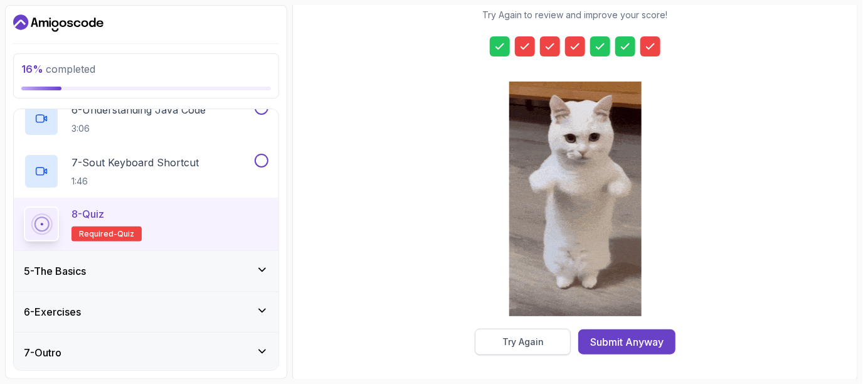
click at [501, 329] on button "Try Again" at bounding box center [523, 342] width 96 height 26
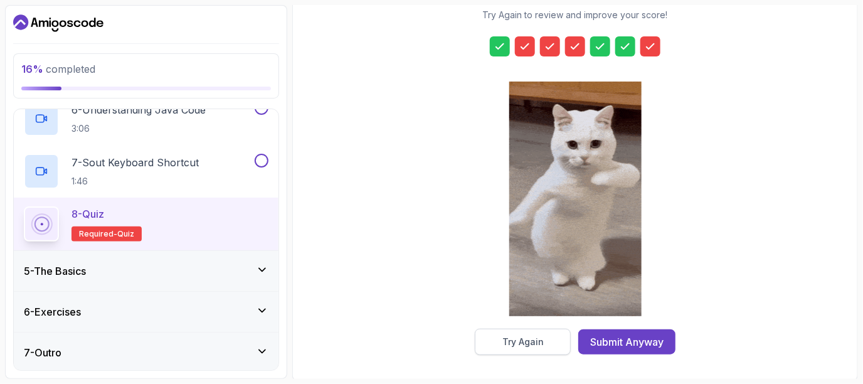
scroll to position [211, 0]
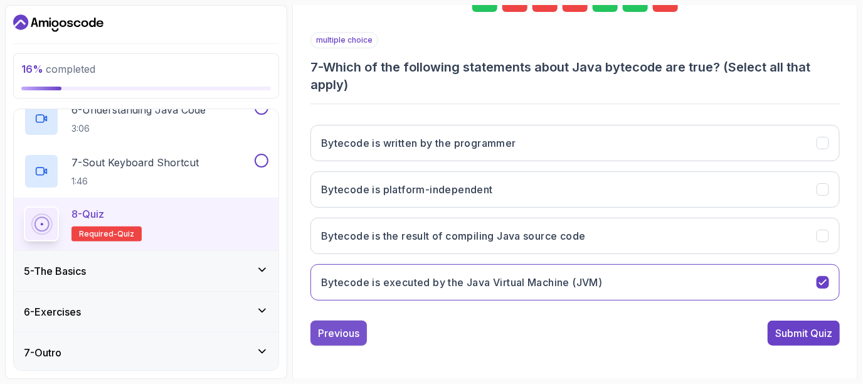
click at [347, 326] on div "Previous" at bounding box center [338, 333] width 41 height 15
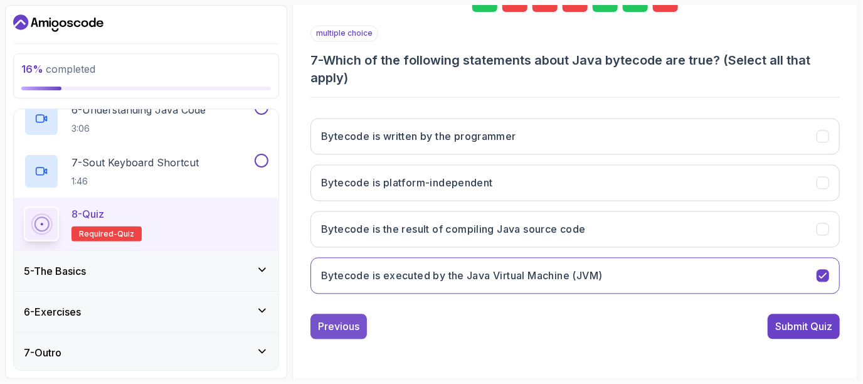
scroll to position [194, 0]
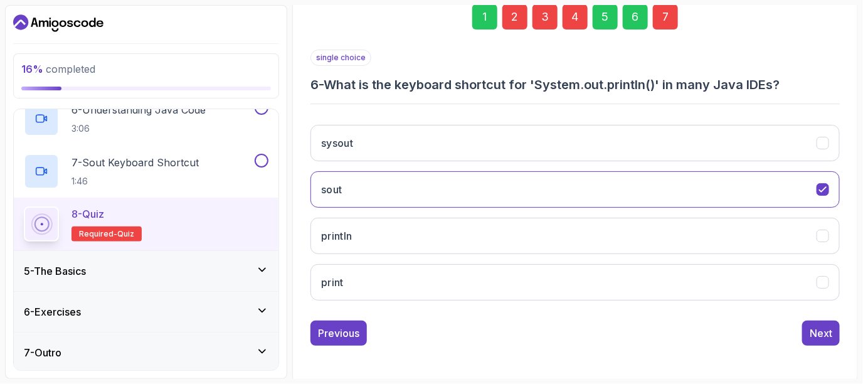
click at [347, 326] on div "Previous" at bounding box center [338, 333] width 41 height 15
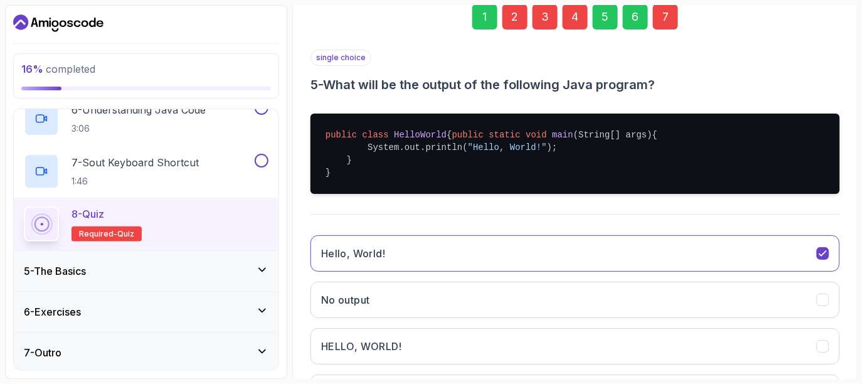
scroll to position [317, 0]
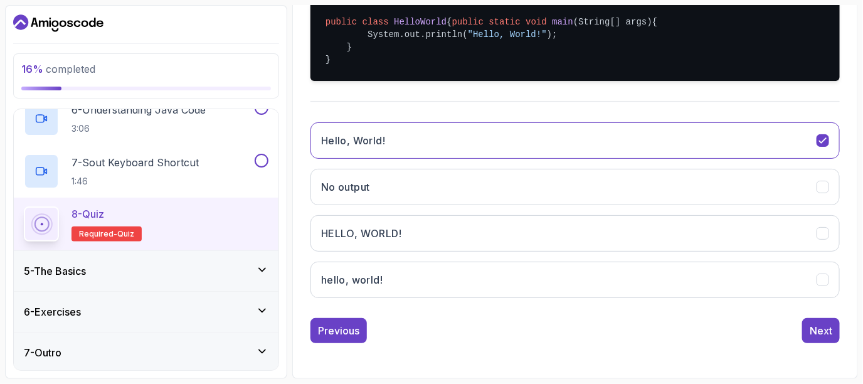
click at [347, 323] on div "Previous" at bounding box center [338, 330] width 41 height 15
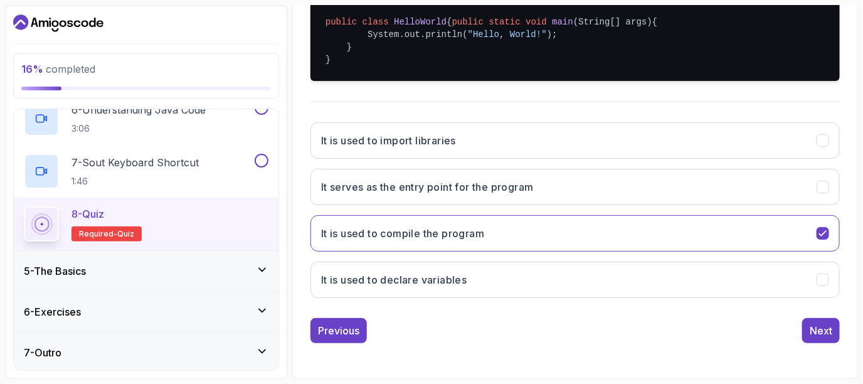
click at [347, 323] on div "Previous" at bounding box center [338, 330] width 41 height 15
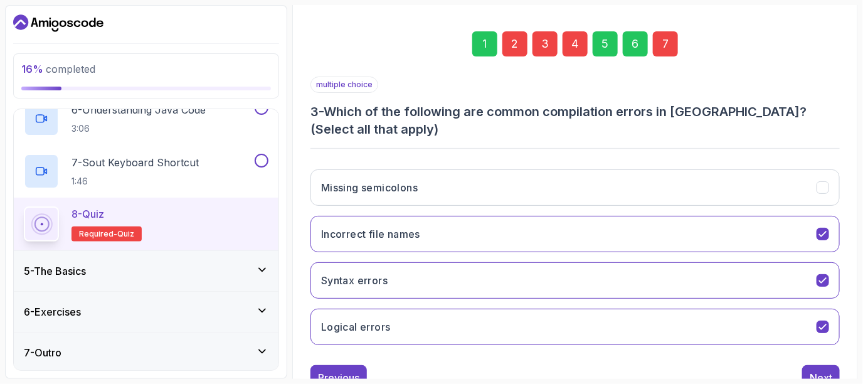
scroll to position [211, 0]
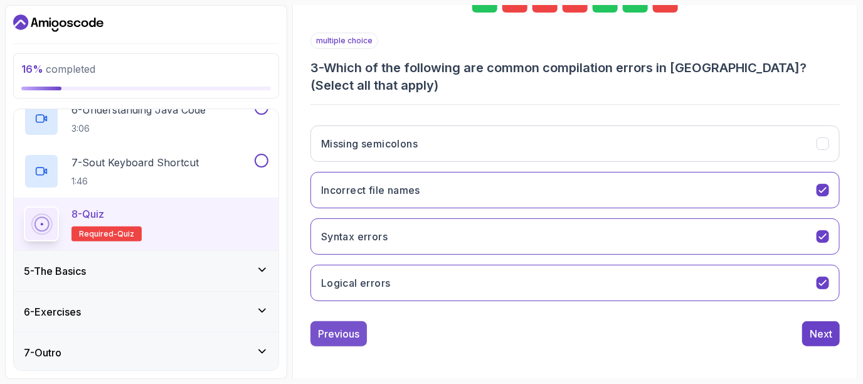
click at [340, 329] on div "Previous" at bounding box center [338, 333] width 41 height 15
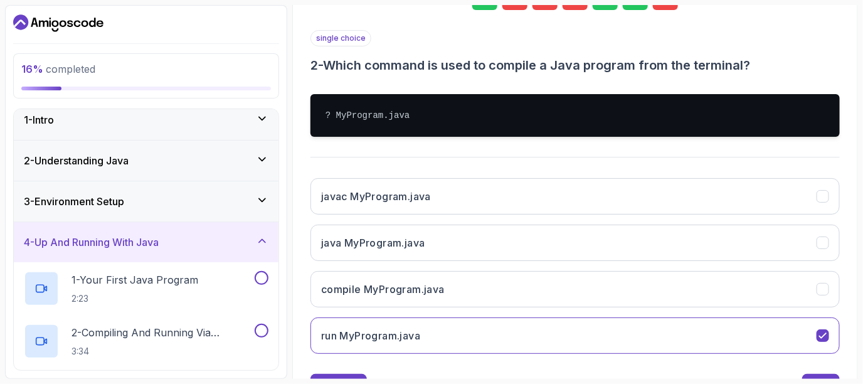
scroll to position [0, 0]
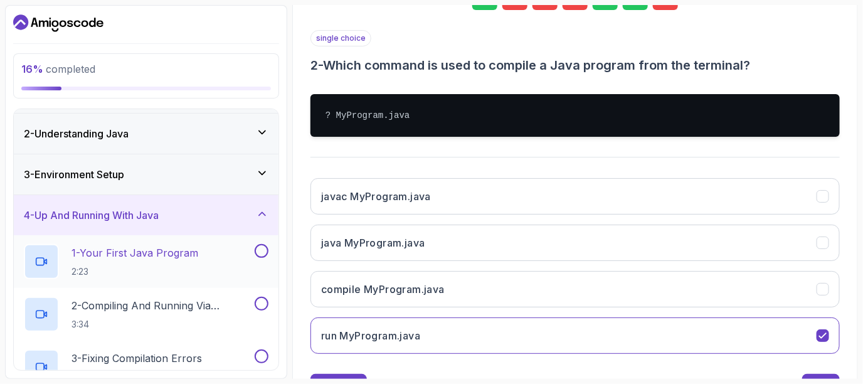
click at [149, 159] on div "3 - Environment Setup" at bounding box center [146, 174] width 265 height 40
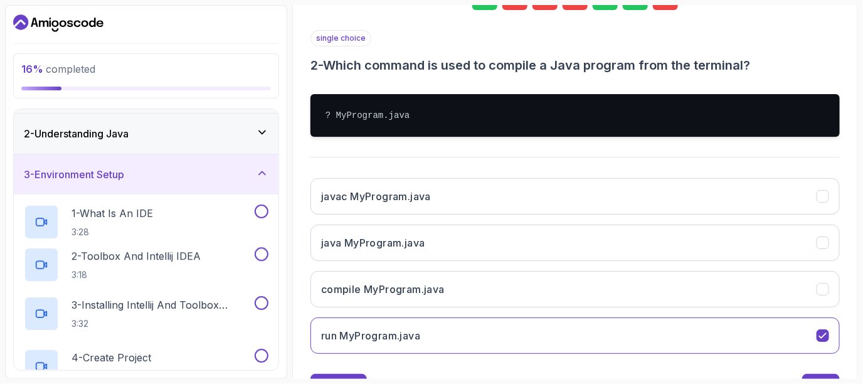
click at [149, 159] on div "3 - Environment Setup" at bounding box center [146, 174] width 265 height 40
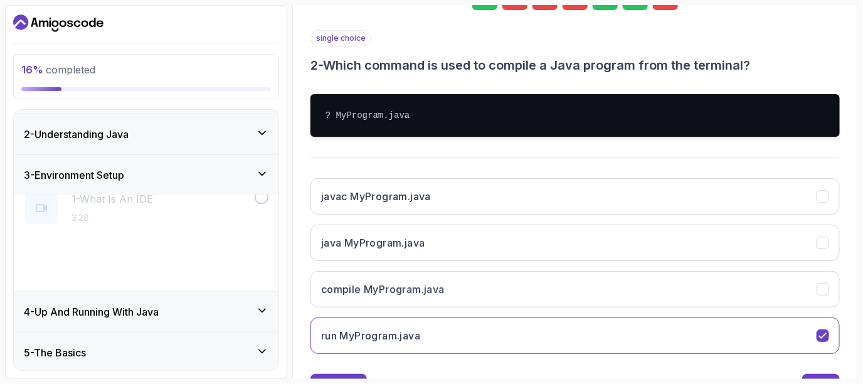
scroll to position [22, 0]
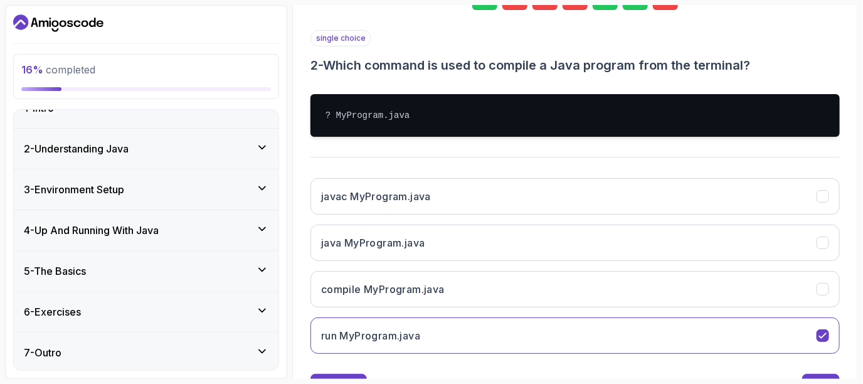
click at [147, 178] on div "3 - Environment Setup" at bounding box center [146, 189] width 265 height 40
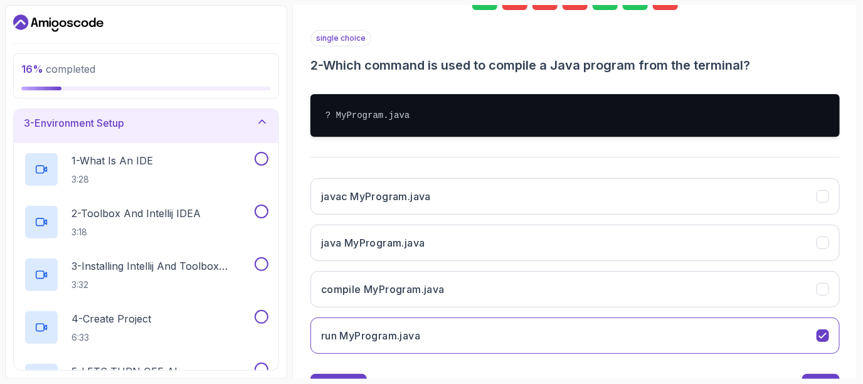
scroll to position [87, 0]
click at [147, 178] on p "3:28" at bounding box center [113, 180] width 82 height 13
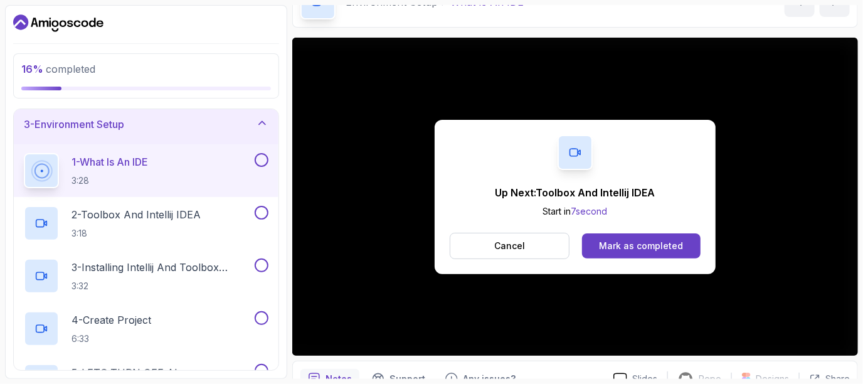
scroll to position [115, 0]
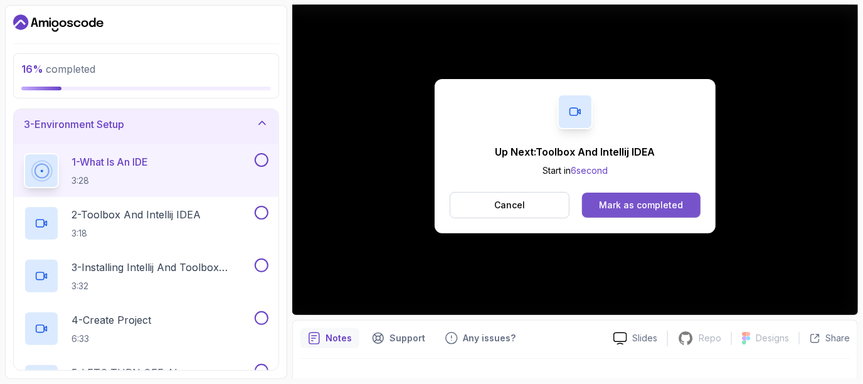
click at [620, 203] on div "Mark as completed" at bounding box center [641, 205] width 84 height 13
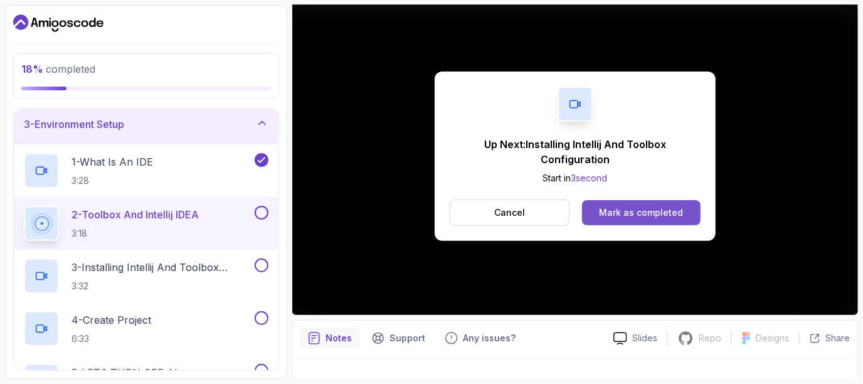
click at [638, 203] on button "Mark as completed" at bounding box center [641, 212] width 119 height 25
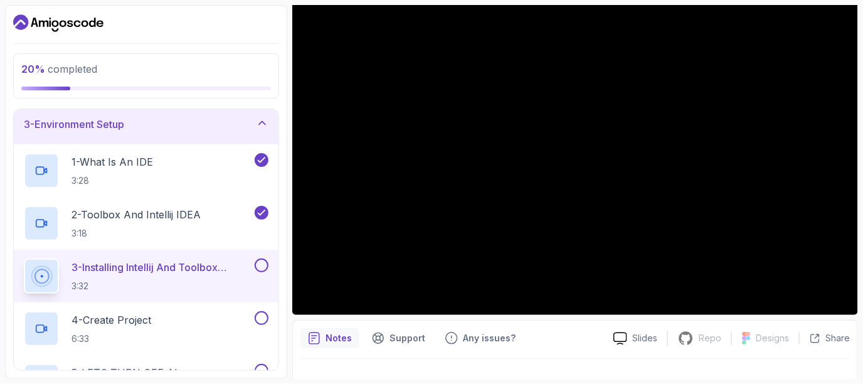
scroll to position [137, 0]
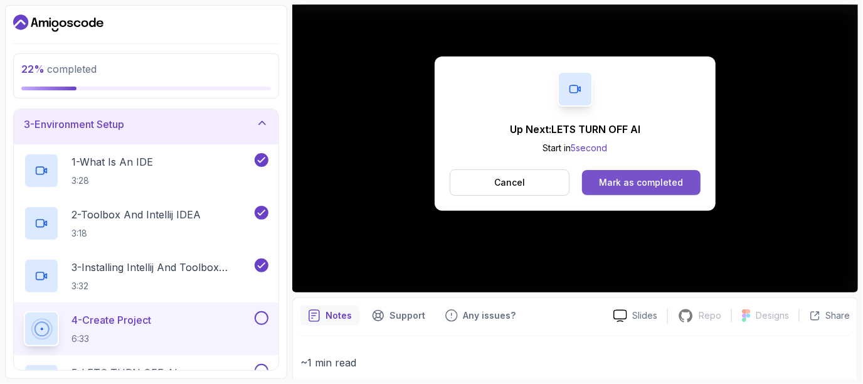
click at [662, 188] on div "Mark as completed" at bounding box center [641, 182] width 84 height 13
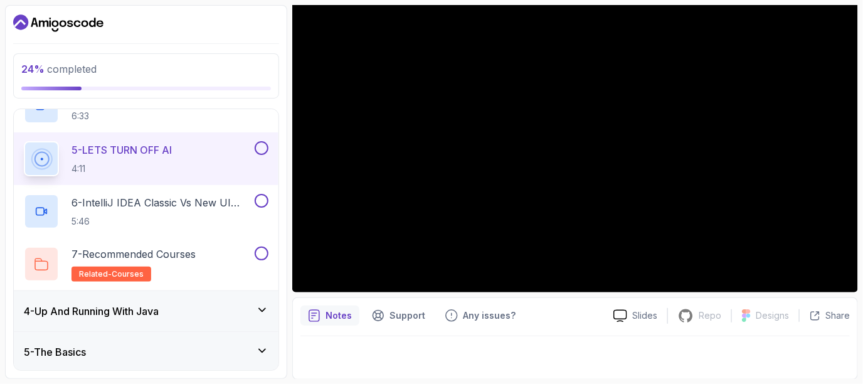
scroll to position [310, 0]
click at [262, 256] on button at bounding box center [262, 253] width 14 height 14
click at [262, 256] on icon at bounding box center [261, 253] width 11 height 13
click at [222, 252] on div "7 - Recommended Courses related-courses" at bounding box center [138, 263] width 228 height 35
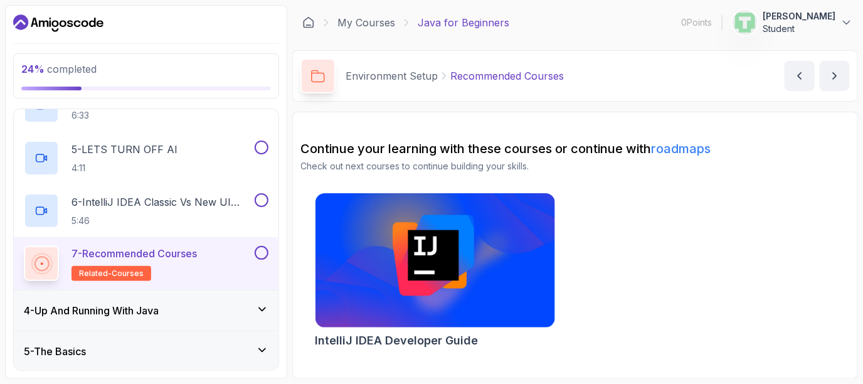
click at [262, 258] on button at bounding box center [262, 253] width 14 height 14
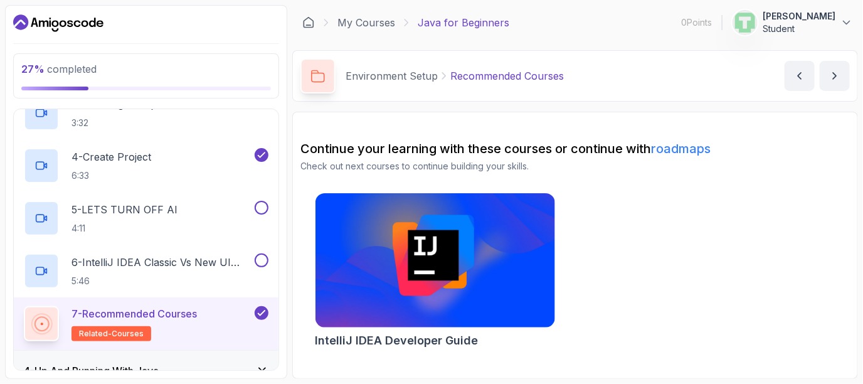
scroll to position [198, 0]
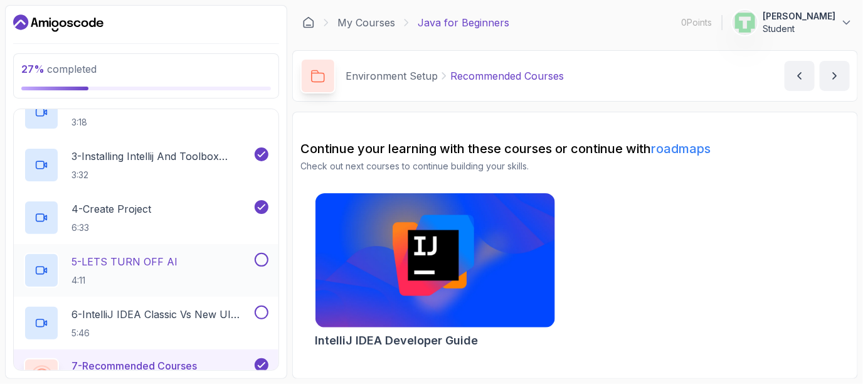
click at [240, 255] on div "5 - LETS TURN OFF AI 4:11" at bounding box center [138, 270] width 228 height 35
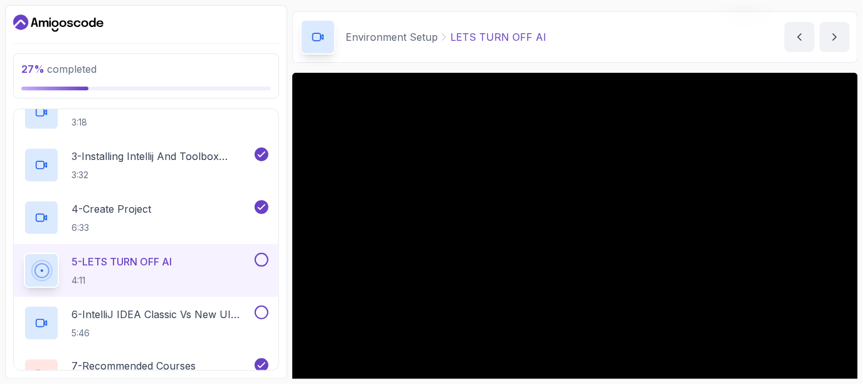
scroll to position [39, 0]
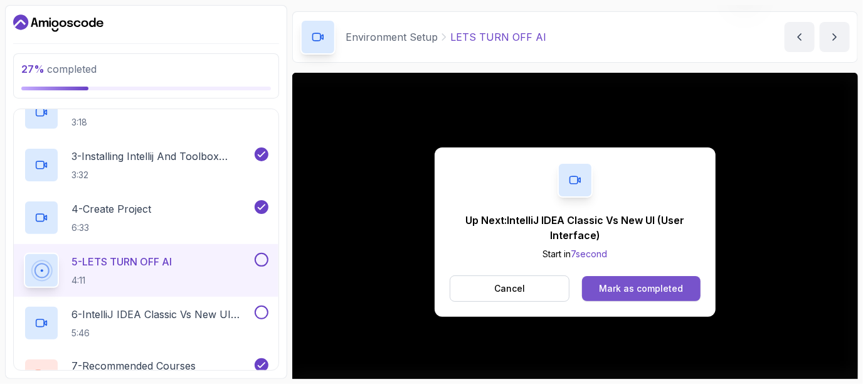
click at [660, 279] on button "Mark as completed" at bounding box center [641, 288] width 119 height 25
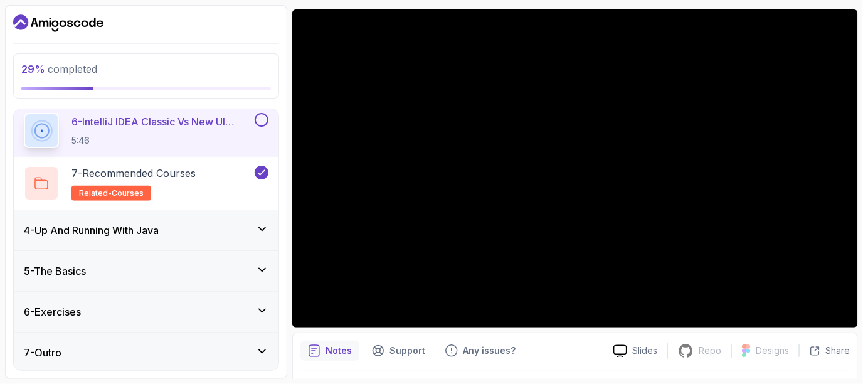
scroll to position [102, 0]
click at [260, 267] on icon at bounding box center [262, 269] width 13 height 13
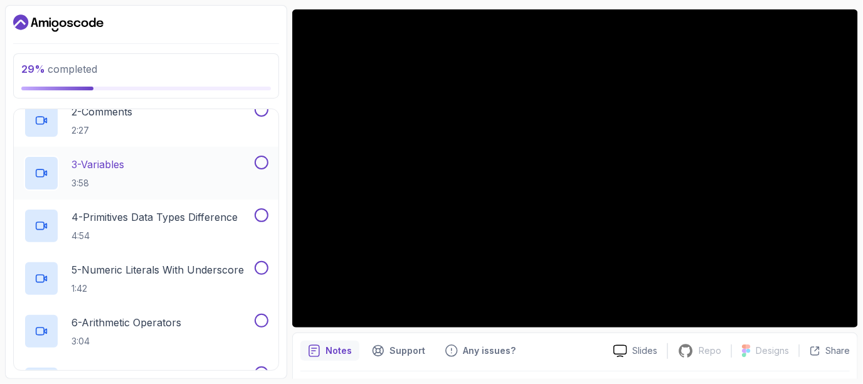
scroll to position [0, 0]
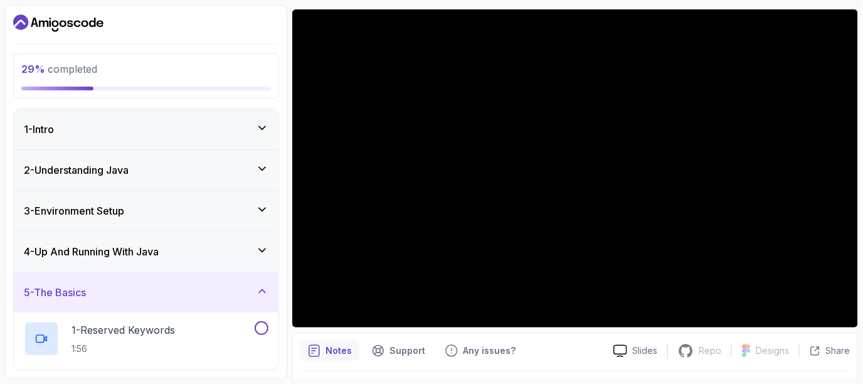
click at [265, 209] on icon at bounding box center [262, 209] width 13 height 13
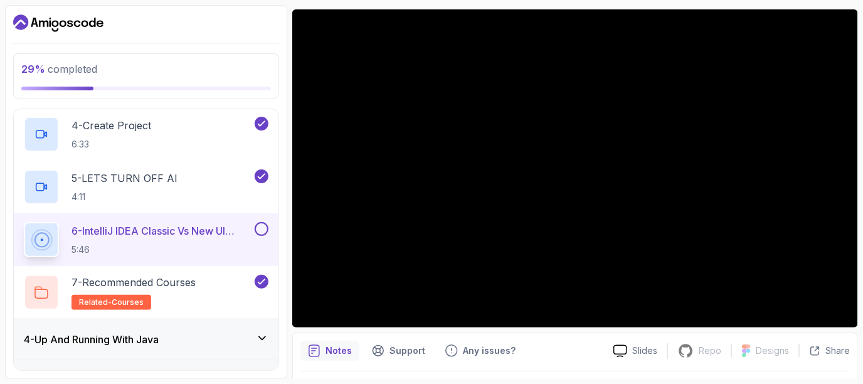
scroll to position [281, 0]
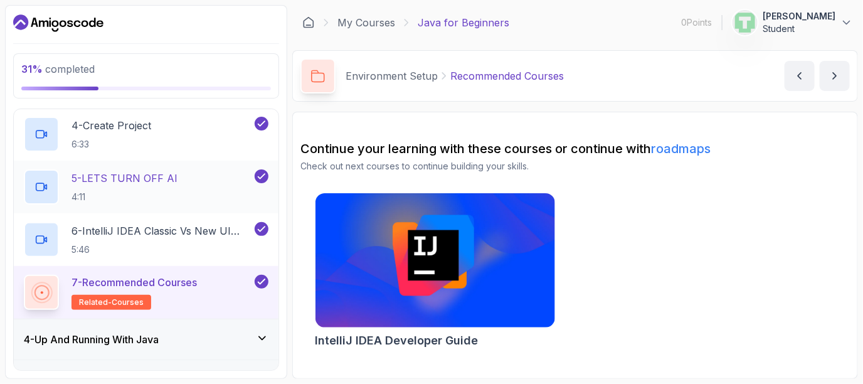
scroll to position [390, 0]
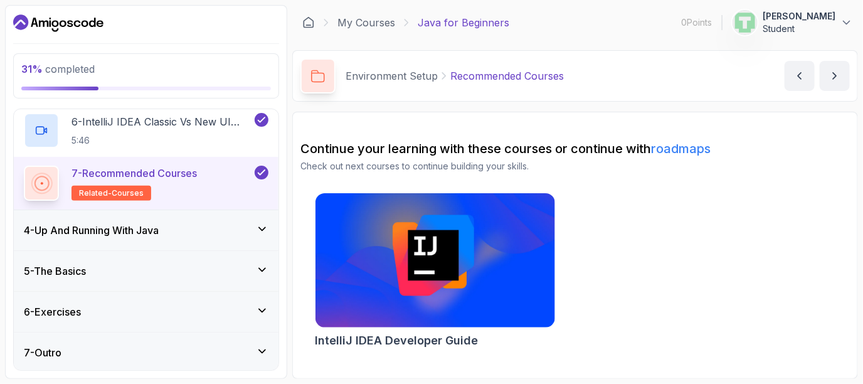
click at [209, 235] on div "4 - Up And Running With Java" at bounding box center [146, 230] width 245 height 15
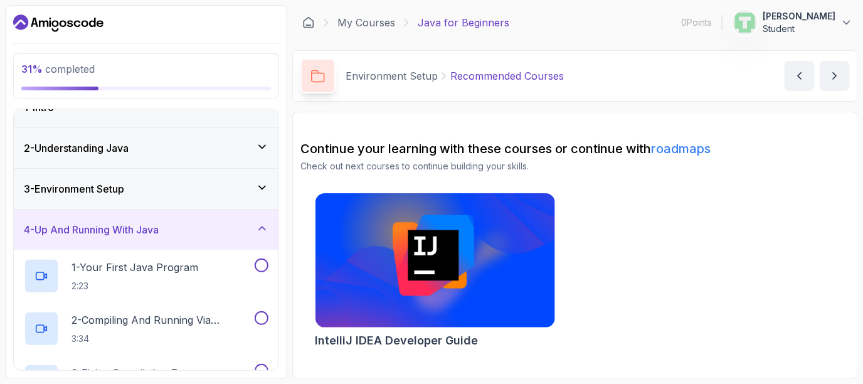
click at [209, 235] on div "4 - Up And Running With Java" at bounding box center [146, 229] width 245 height 15
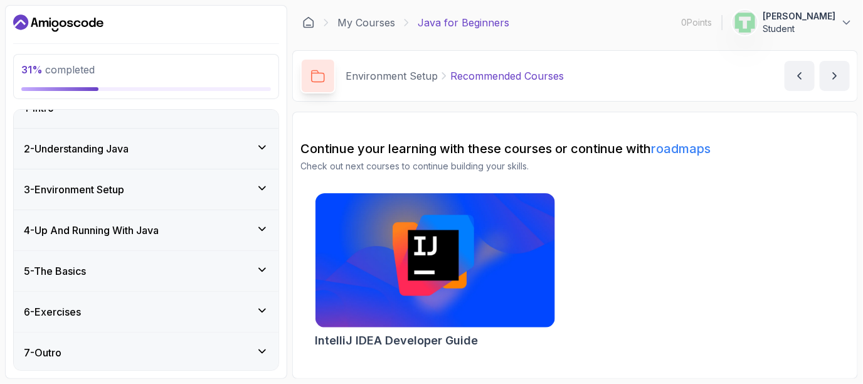
scroll to position [21, 0]
click at [209, 235] on div "4 - Up And Running With Java" at bounding box center [146, 230] width 245 height 15
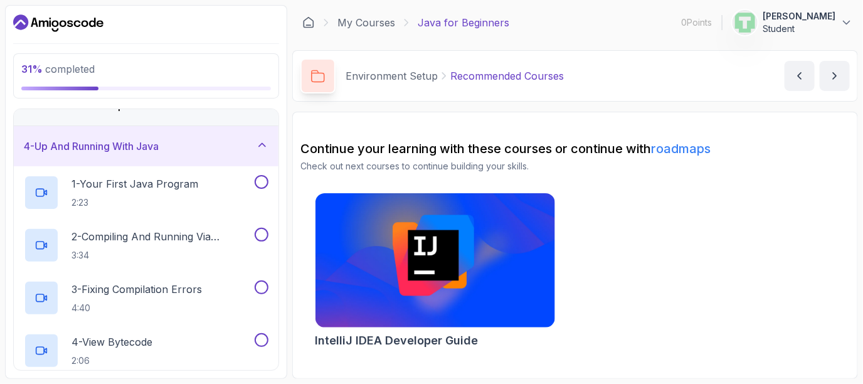
scroll to position [102, 0]
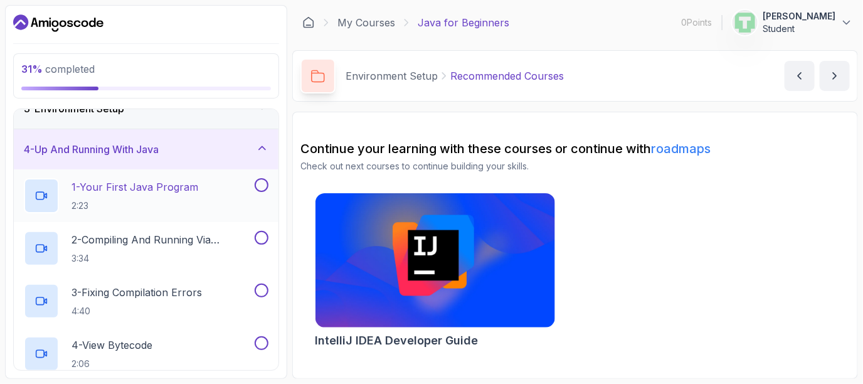
click at [206, 193] on div "1 - Your First Java Program 2:23" at bounding box center [138, 195] width 228 height 35
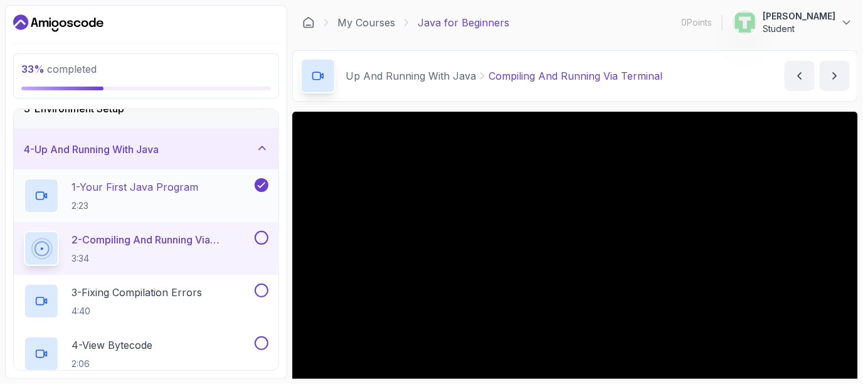
click at [181, 193] on p "1 - Your First Java Program" at bounding box center [135, 186] width 127 height 15
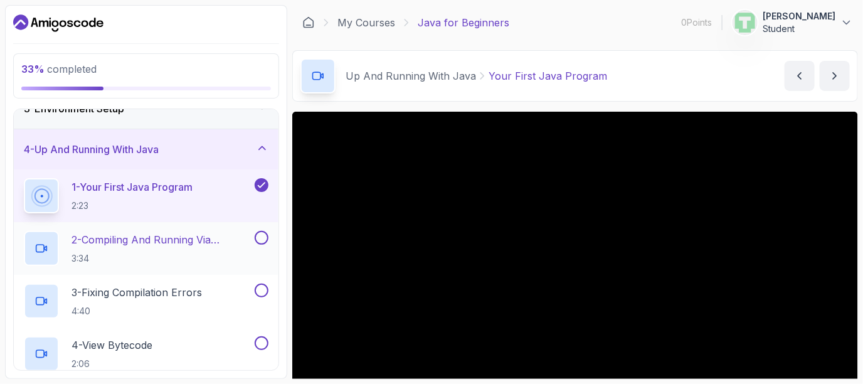
click at [220, 243] on p "2 - Compiling And Running Via Terminal" at bounding box center [162, 239] width 181 height 15
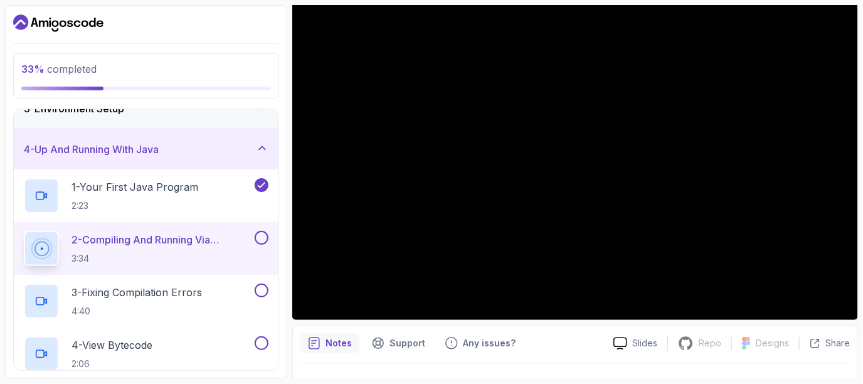
scroll to position [148, 0]
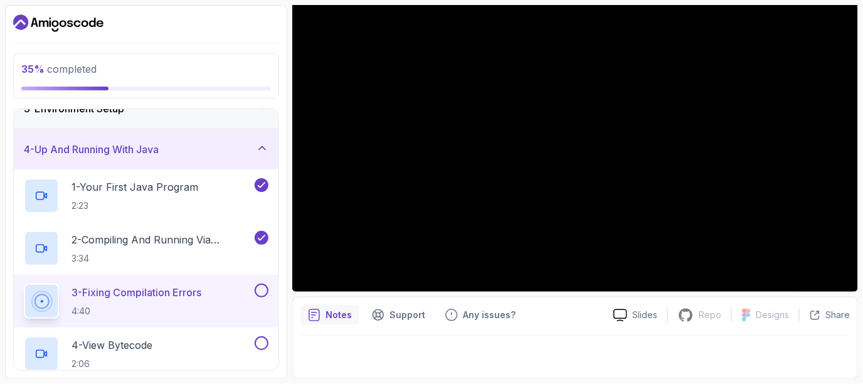
scroll to position [137, 0]
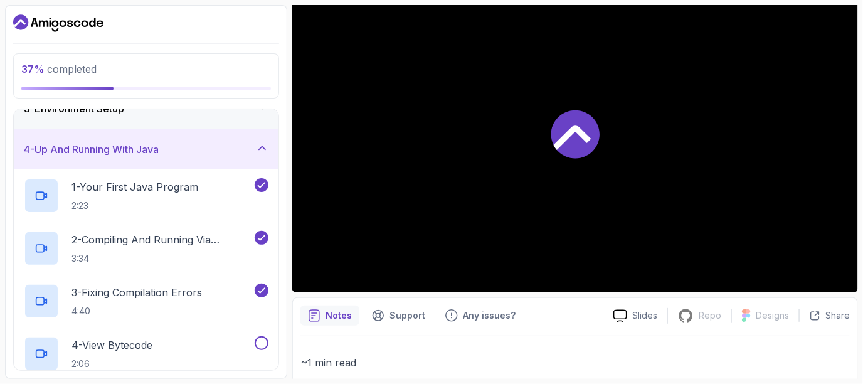
scroll to position [148, 0]
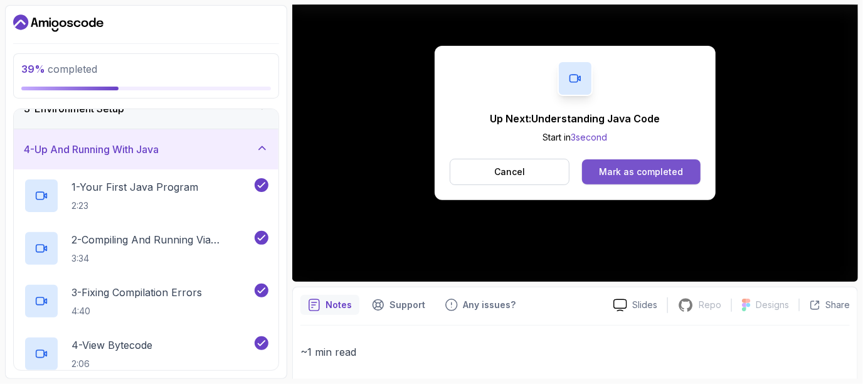
click at [635, 174] on div "Mark as completed" at bounding box center [641, 172] width 84 height 13
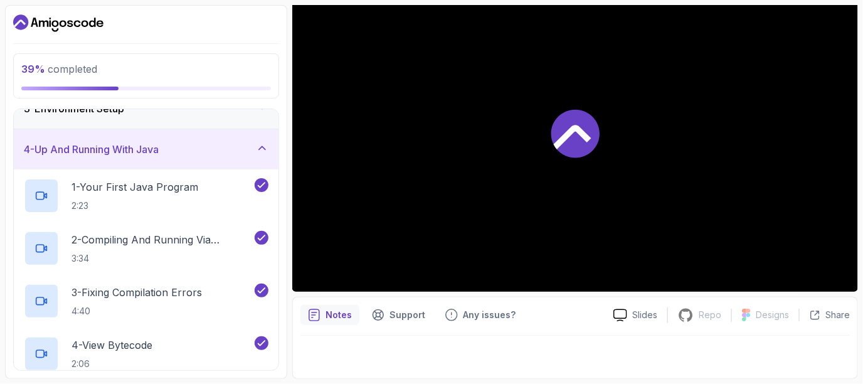
scroll to position [137, 0]
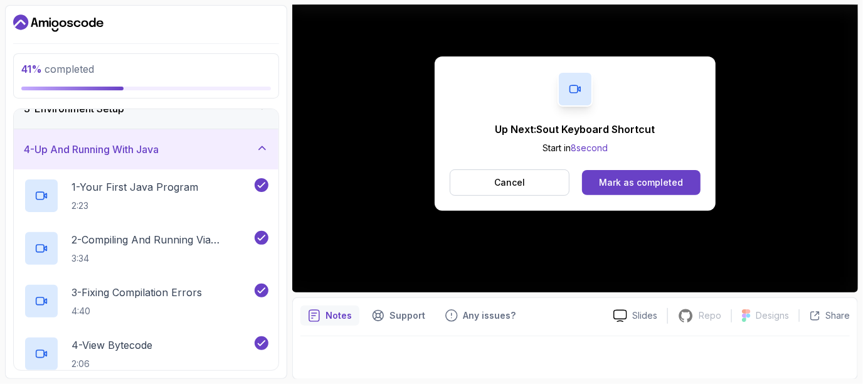
click at [635, 174] on button "Mark as completed" at bounding box center [641, 182] width 119 height 25
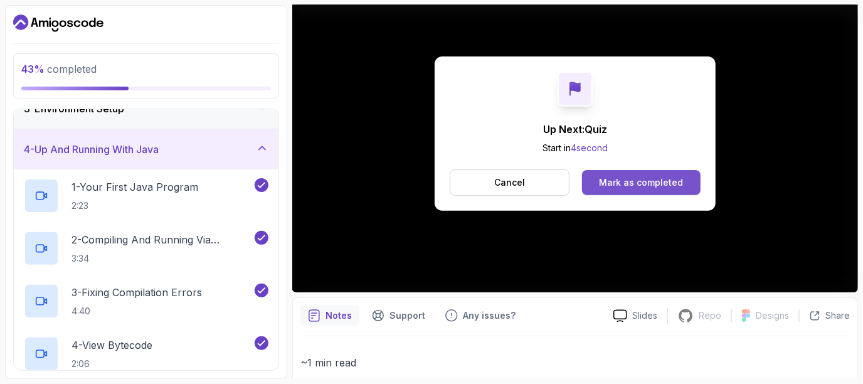
click at [639, 184] on div "Mark as completed" at bounding box center [641, 182] width 84 height 13
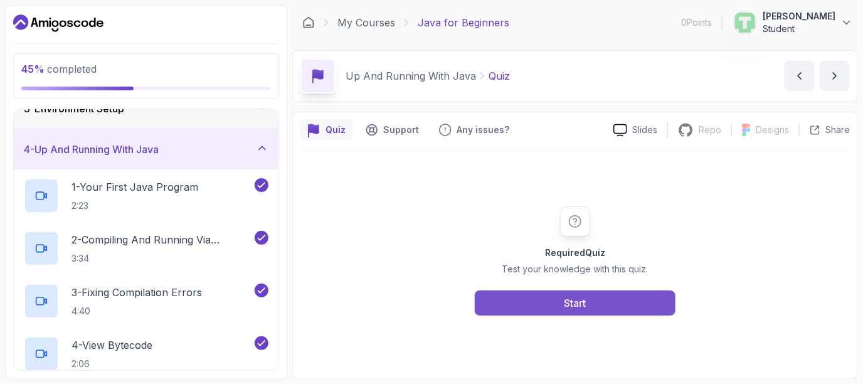
click at [572, 305] on div "Start" at bounding box center [576, 302] width 22 height 15
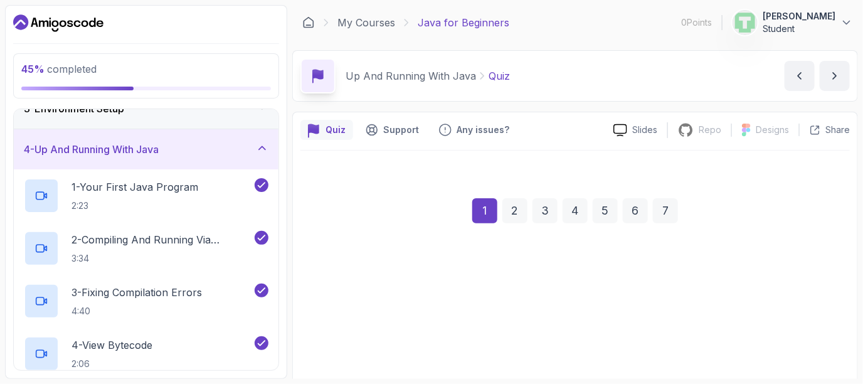
click at [572, 305] on div "single choice 1 - What is the correct file extension for a Java source file? .t…" at bounding box center [575, 373] width 529 height 261
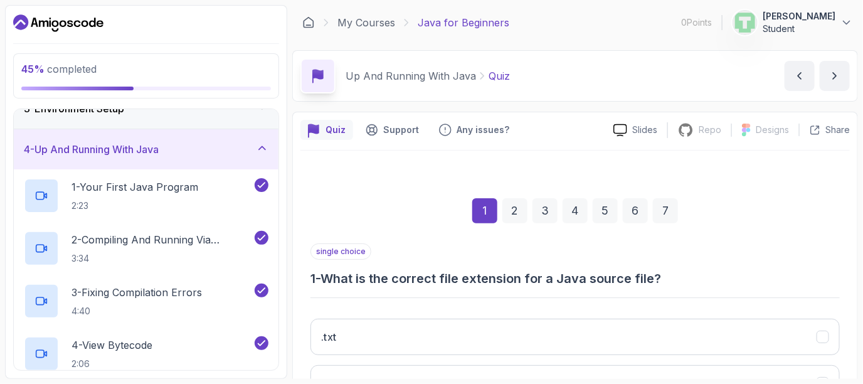
click at [572, 305] on div "single choice 1 - What is the correct file extension for a Java source file? .t…" at bounding box center [575, 373] width 529 height 261
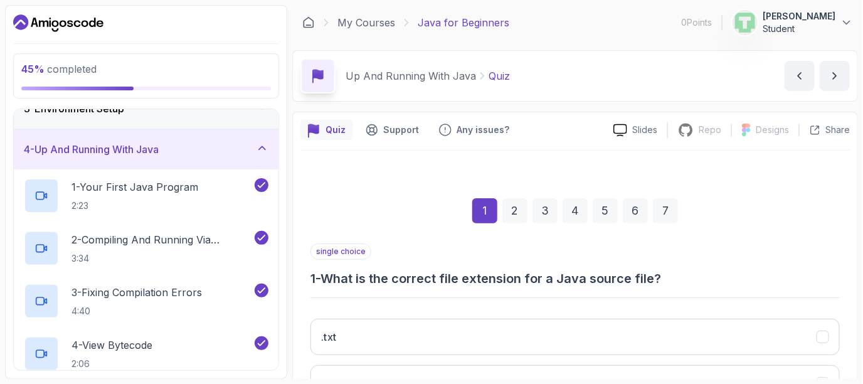
click at [572, 305] on div "single choice 1 - What is the correct file extension for a Java source file? .t…" at bounding box center [575, 373] width 529 height 261
click at [350, 245] on p "single choice" at bounding box center [341, 251] width 61 height 16
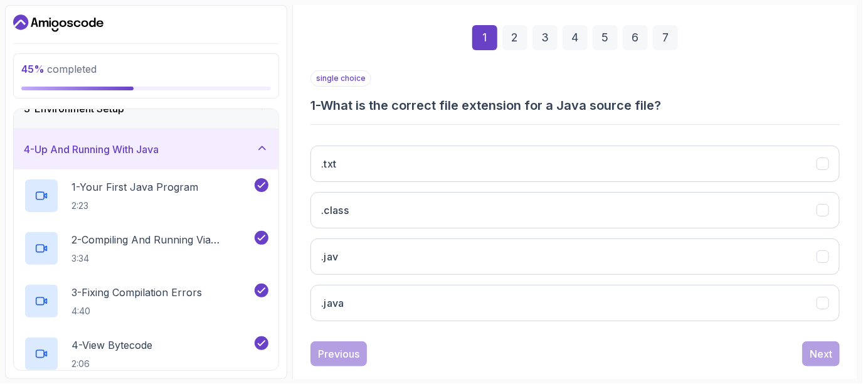
scroll to position [177, 0]
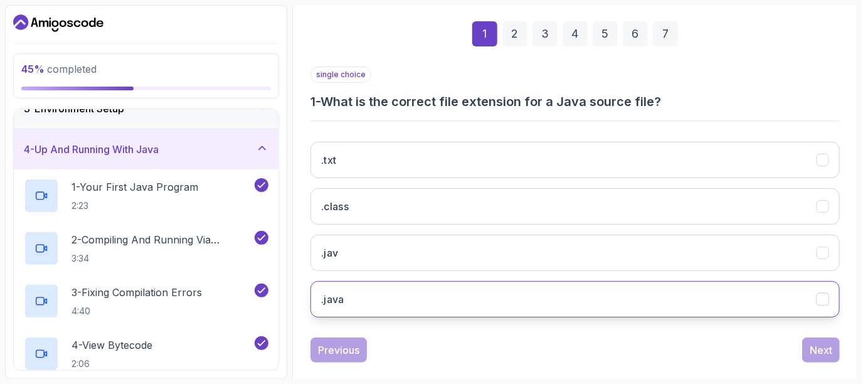
click at [430, 281] on button ".java" at bounding box center [575, 299] width 529 height 36
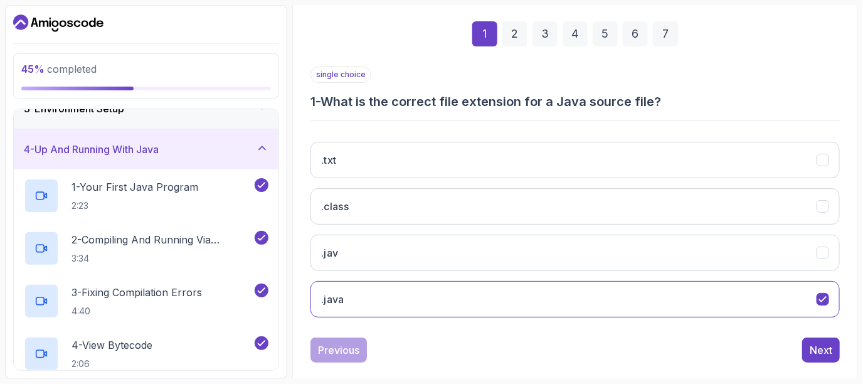
click at [809, 334] on div "single choice 1 - What is the correct file extension for a Java source file? .t…" at bounding box center [575, 214] width 529 height 296
click at [811, 343] on div "Next" at bounding box center [821, 350] width 23 height 15
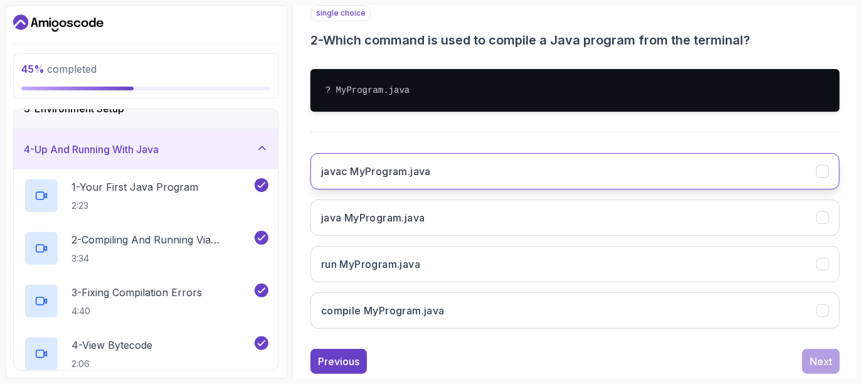
scroll to position [267, 0]
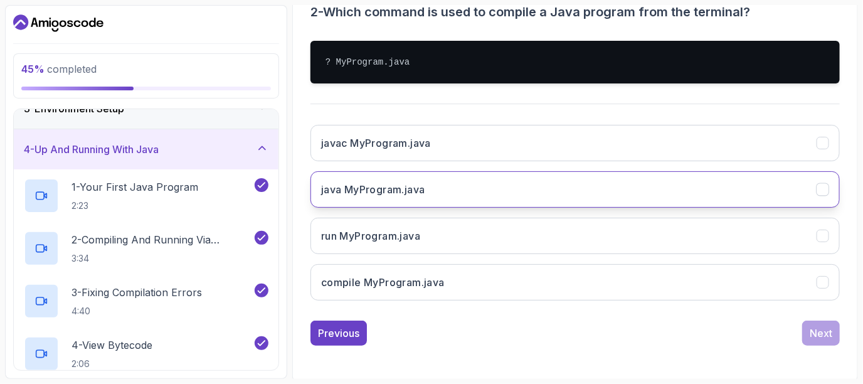
click at [586, 193] on button "java MyProgram.java" at bounding box center [575, 189] width 529 height 36
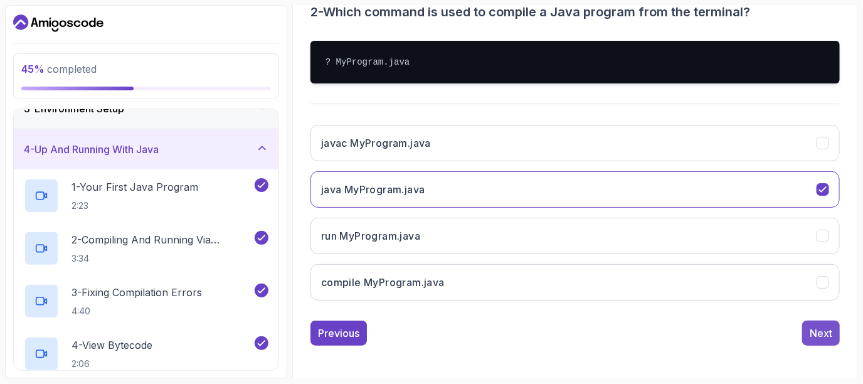
click at [831, 321] on button "Next" at bounding box center [821, 333] width 38 height 25
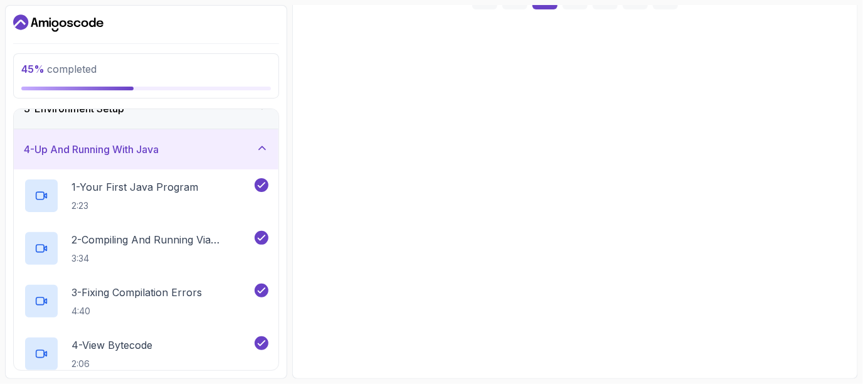
scroll to position [211, 0]
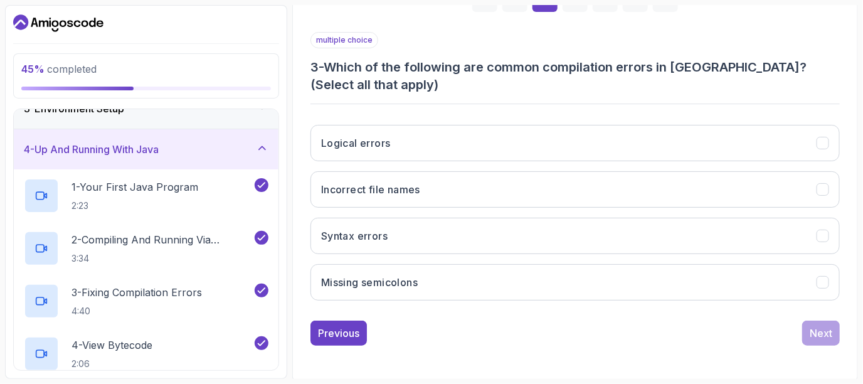
drag, startPoint x: 609, startPoint y: 285, endPoint x: 414, endPoint y: 79, distance: 283.5
click at [414, 79] on div "multiple choice 3 - Which of the following are common compilation errors in [GE…" at bounding box center [575, 171] width 529 height 279
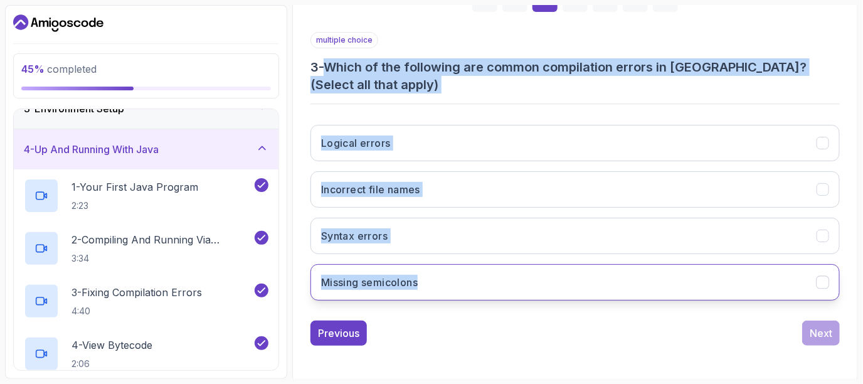
drag, startPoint x: 331, startPoint y: 64, endPoint x: 493, endPoint y: 295, distance: 282.8
click at [493, 295] on div "multiple choice 3 - Which of the following are common compilation errors in [GE…" at bounding box center [575, 171] width 529 height 279
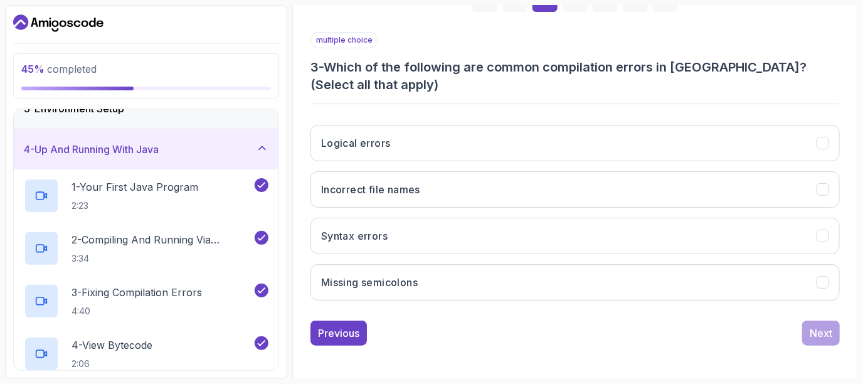
click at [544, 321] on div "Previous Next" at bounding box center [575, 333] width 529 height 25
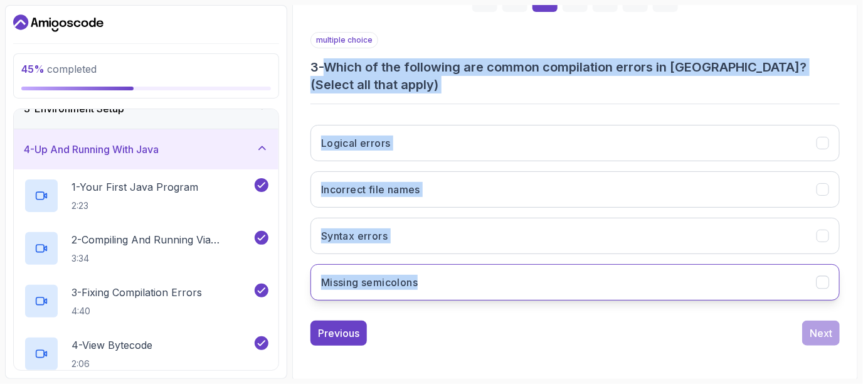
drag, startPoint x: 336, startPoint y: 69, endPoint x: 418, endPoint y: 267, distance: 214.3
click at [418, 267] on div "multiple choice 3 - Which of the following are common compilation errors in [GE…" at bounding box center [575, 171] width 529 height 279
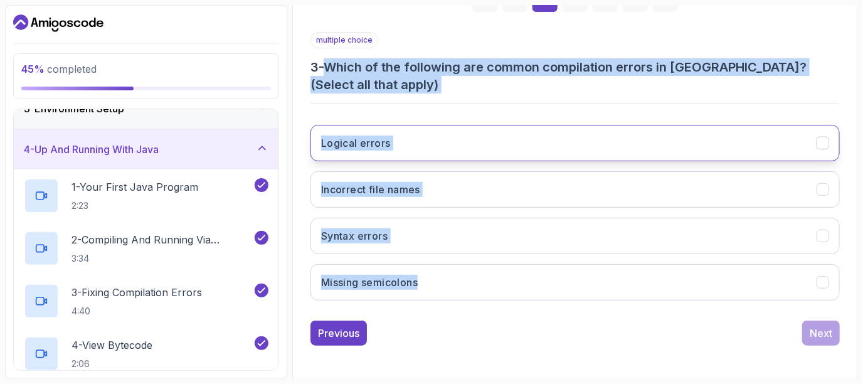
click at [772, 132] on button "Logical errors" at bounding box center [575, 143] width 529 height 36
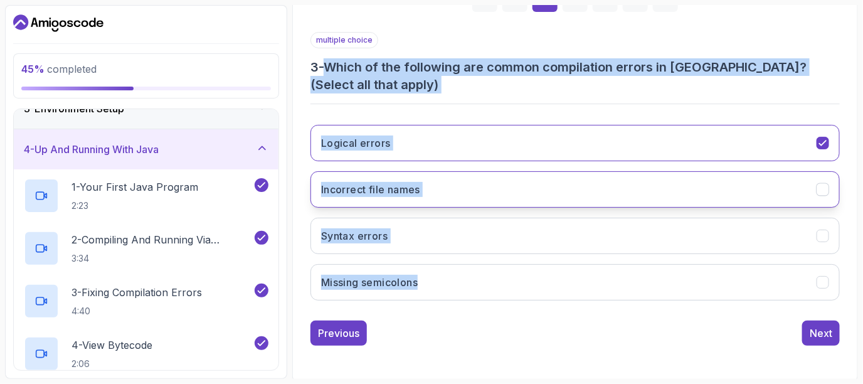
click at [782, 194] on button "Incorrect file names" at bounding box center [575, 189] width 529 height 36
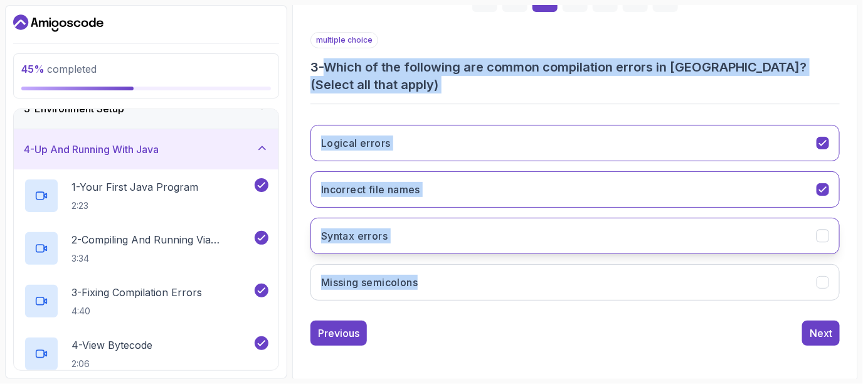
click at [786, 234] on button "Syntax errors" at bounding box center [575, 236] width 529 height 36
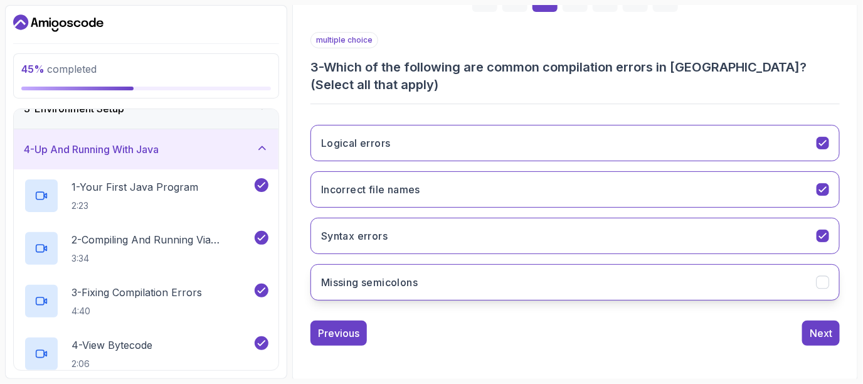
click at [786, 265] on div "Logical errors Incorrect file names Syntax errors Missing semicolons" at bounding box center [575, 213] width 529 height 196
click at [786, 277] on button "Missing semicolons" at bounding box center [575, 282] width 529 height 36
click at [836, 331] on button "Next" at bounding box center [821, 333] width 38 height 25
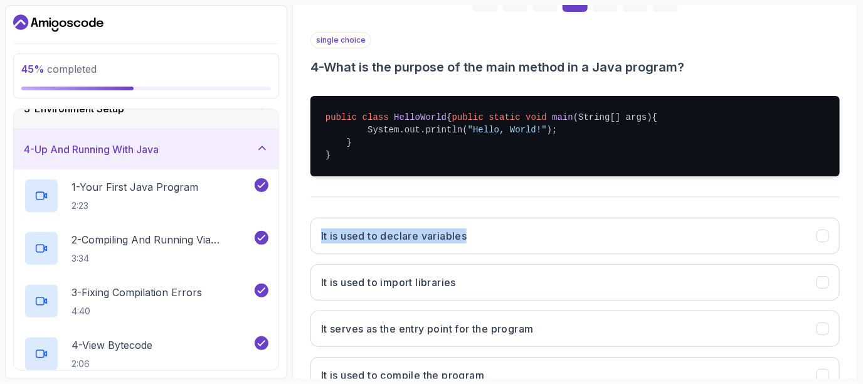
drag, startPoint x: 637, startPoint y: 226, endPoint x: 587, endPoint y: 166, distance: 78.9
click at [587, 166] on div "single choice 4 - What is the purpose of the main method in a Java program? pub…" at bounding box center [575, 217] width 529 height 371
click at [570, 213] on div "single choice 4 - What is the purpose of the main method in a Java program? pub…" at bounding box center [575, 217] width 529 height 371
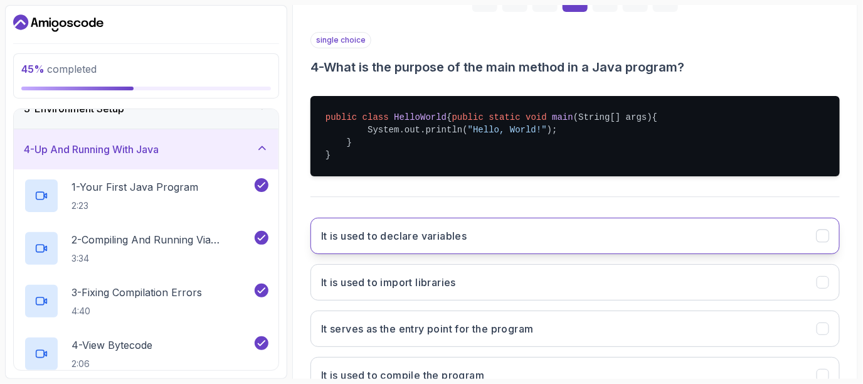
click at [563, 233] on button "It is used to declare variables" at bounding box center [575, 236] width 529 height 36
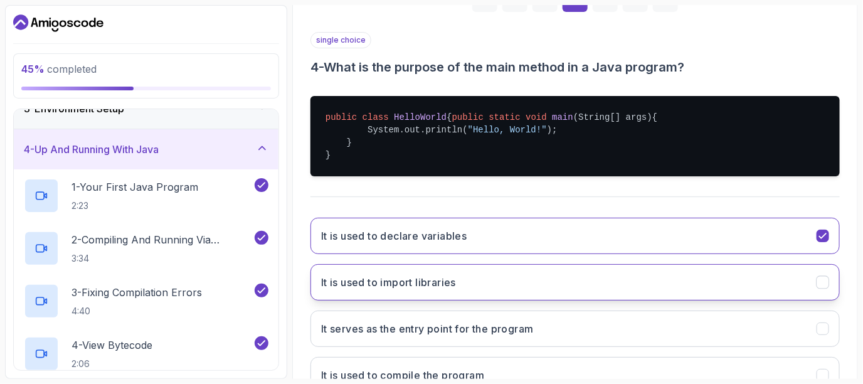
click at [555, 289] on button "It is used to import libraries" at bounding box center [575, 282] width 529 height 36
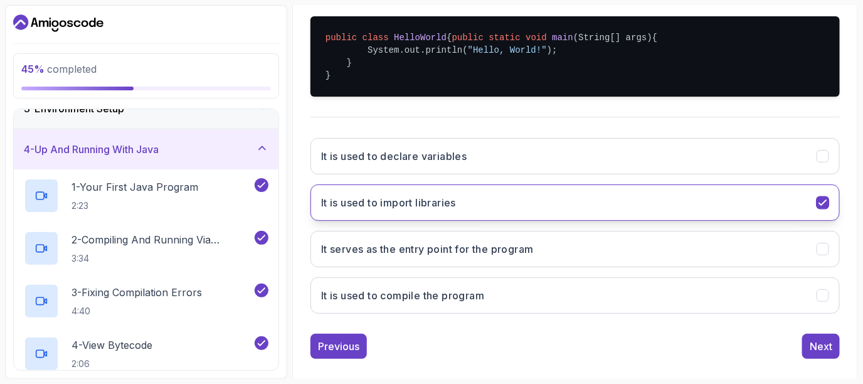
scroll to position [299, 0]
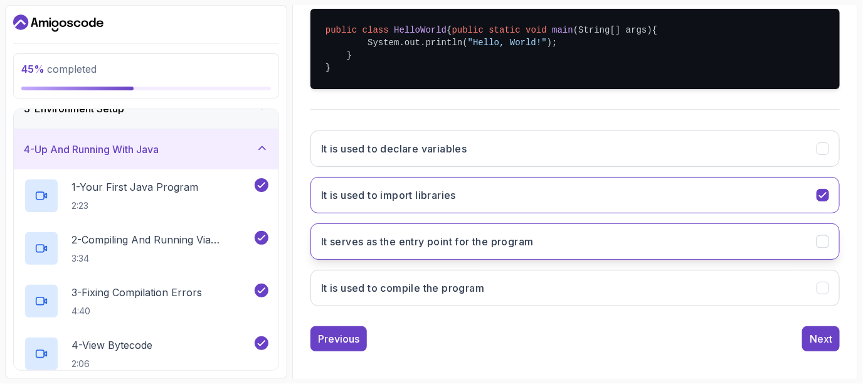
click at [553, 260] on button "It serves as the entry point for the program" at bounding box center [575, 241] width 529 height 36
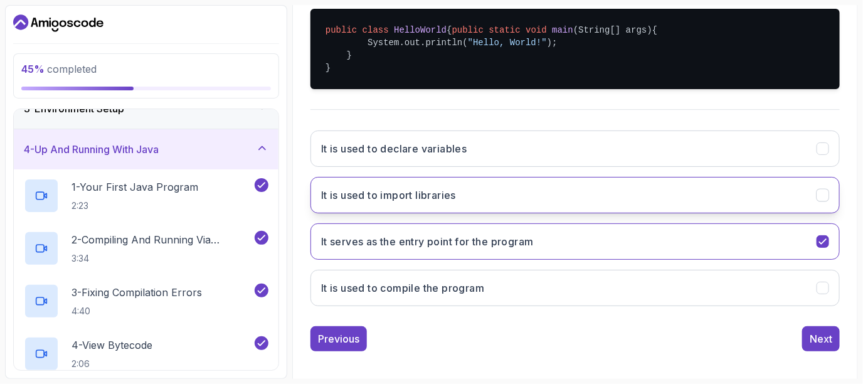
drag, startPoint x: 601, startPoint y: 260, endPoint x: 448, endPoint y: 204, distance: 163.1
click at [427, 221] on div "It is used to declare variables It is used to import libraries It serves as the…" at bounding box center [575, 218] width 529 height 196
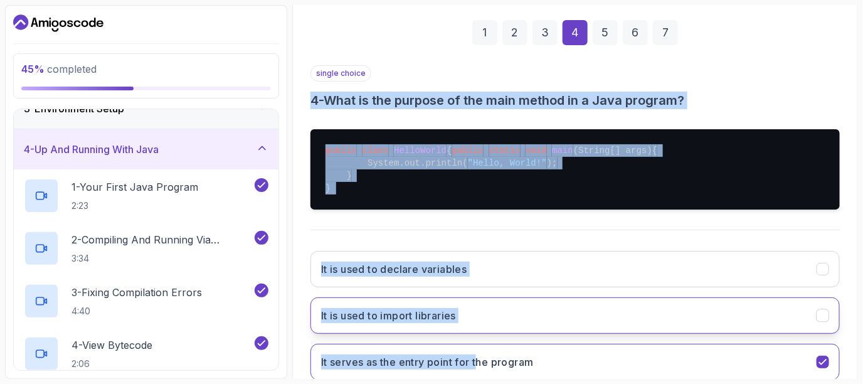
scroll to position [317, 0]
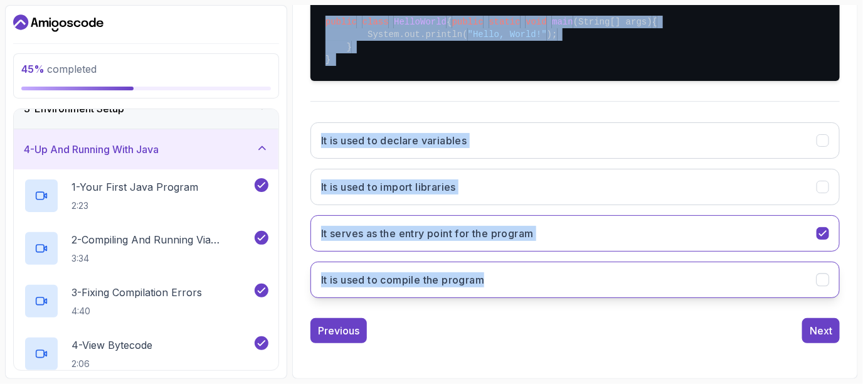
drag, startPoint x: 307, startPoint y: 96, endPoint x: 508, endPoint y: 281, distance: 273.5
click at [508, 281] on div "1 2 3 4 5 6 7 single choice 4 - What is the purpose of the main method in a Jav…" at bounding box center [575, 107] width 550 height 492
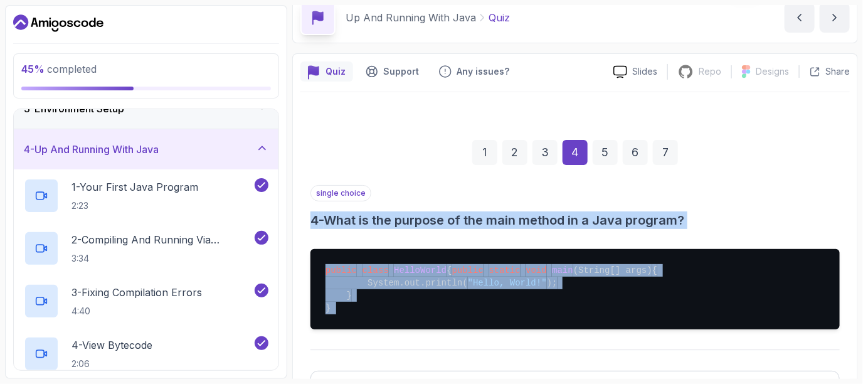
scroll to position [56, 0]
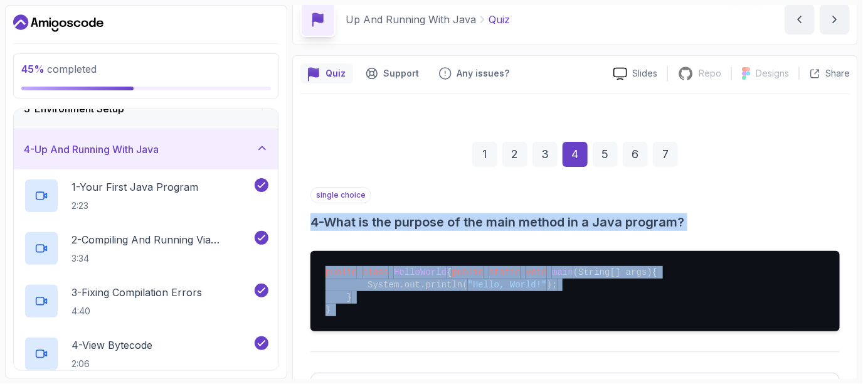
click at [359, 235] on div "single choice 4 - What is the purpose of the main method in a Java program? pub…" at bounding box center [575, 372] width 529 height 371
click at [336, 224] on h3 "4 - What is the purpose of the main method in a Java program?" at bounding box center [575, 222] width 529 height 18
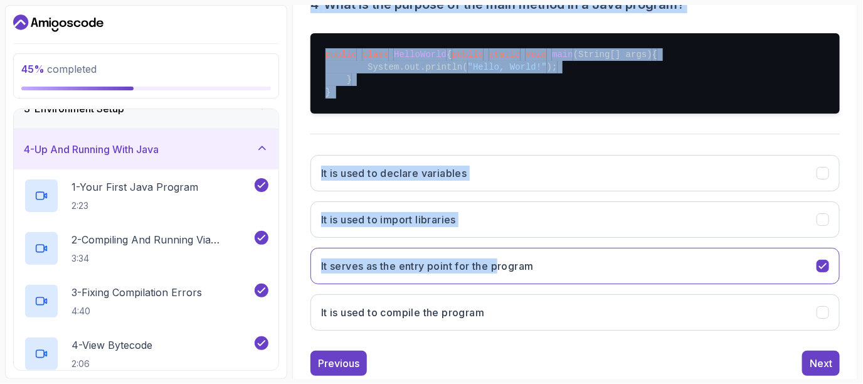
click at [417, 238] on button "It is used to import libraries" at bounding box center [575, 219] width 529 height 36
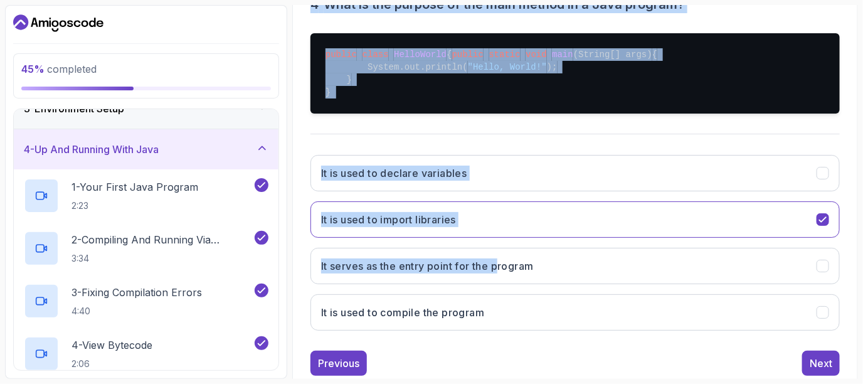
click at [417, 238] on button "It is used to import libraries" at bounding box center [575, 219] width 529 height 36
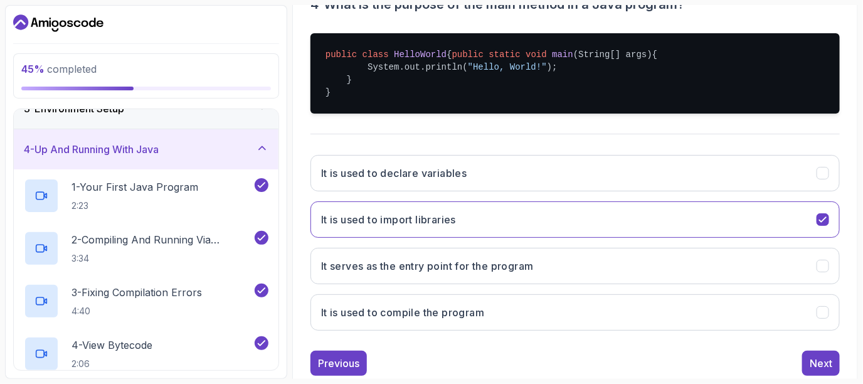
click at [518, 366] on div "Previous Next" at bounding box center [575, 363] width 529 height 25
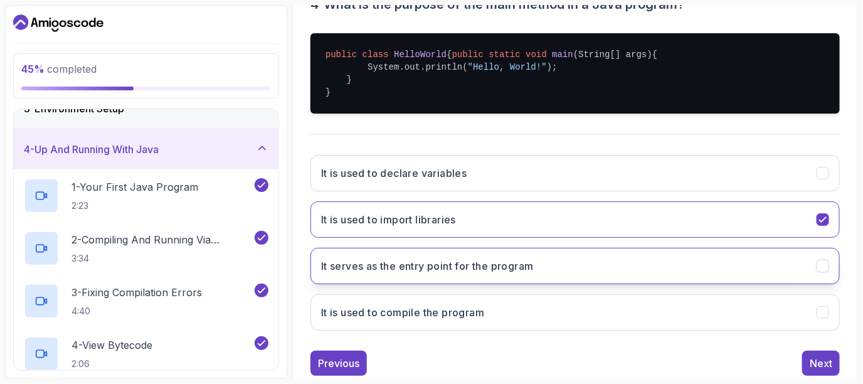
drag, startPoint x: 311, startPoint y: 271, endPoint x: 359, endPoint y: 293, distance: 53.6
click at [359, 284] on button "It serves as the entry point for the program" at bounding box center [575, 266] width 529 height 36
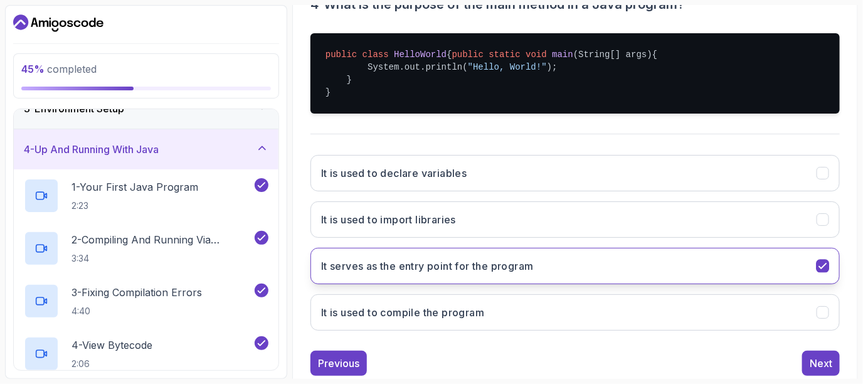
drag, startPoint x: 555, startPoint y: 267, endPoint x: 368, endPoint y: 265, distance: 186.3
click at [368, 265] on button "It serves as the entry point for the program" at bounding box center [575, 266] width 529 height 36
click at [368, 272] on h3 "It serves as the entry point for the program" at bounding box center [427, 265] width 213 height 15
click at [370, 273] on h3 "It serves as the entry point for the program" at bounding box center [427, 265] width 213 height 15
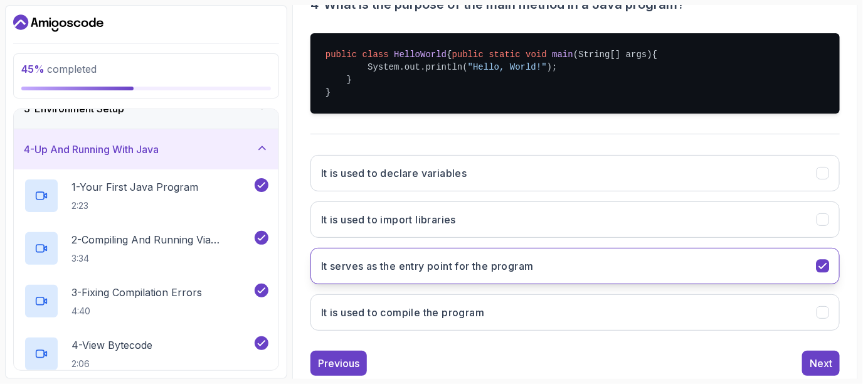
click at [370, 273] on h3 "It serves as the entry point for the program" at bounding box center [427, 265] width 213 height 15
click at [438, 366] on div "Previous Next" at bounding box center [575, 363] width 529 height 25
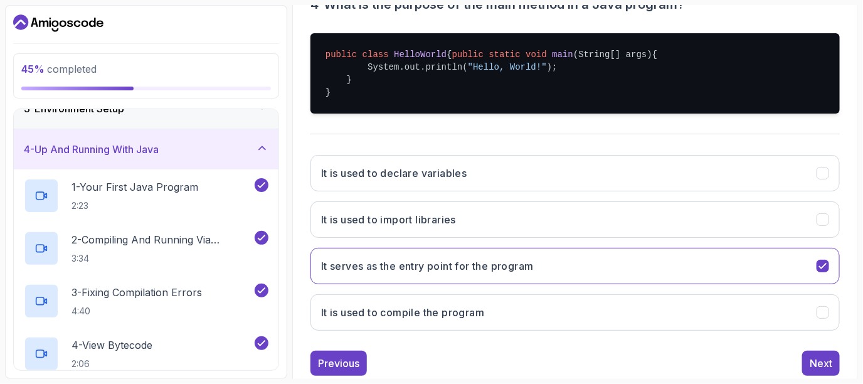
click at [438, 366] on div "Previous Next" at bounding box center [575, 363] width 529 height 25
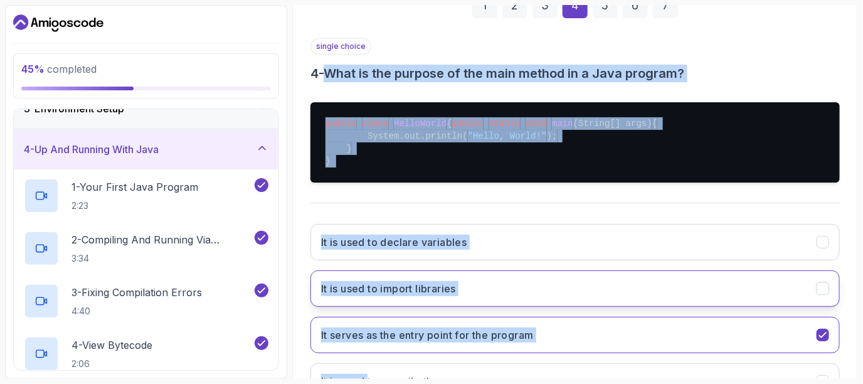
scroll to position [317, 0]
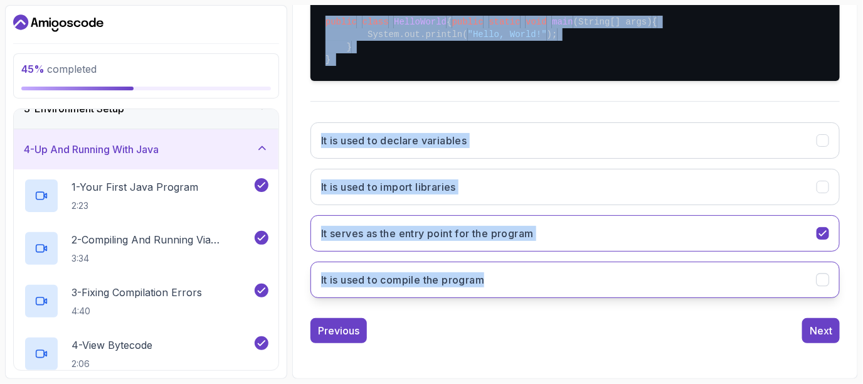
drag, startPoint x: 335, startPoint y: 77, endPoint x: 492, endPoint y: 273, distance: 251.7
click at [492, 273] on div "single choice 4 - What is the purpose of the main method in a Java program? pub…" at bounding box center [575, 122] width 529 height 371
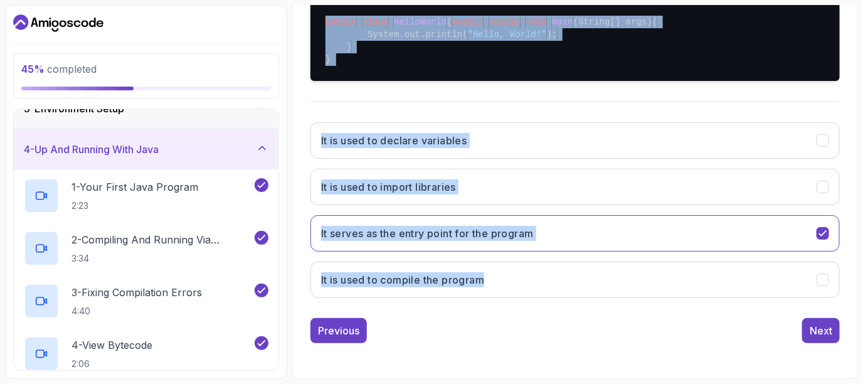
click at [499, 299] on div "It is used to declare variables It is used to import libraries It serves as the…" at bounding box center [575, 210] width 529 height 196
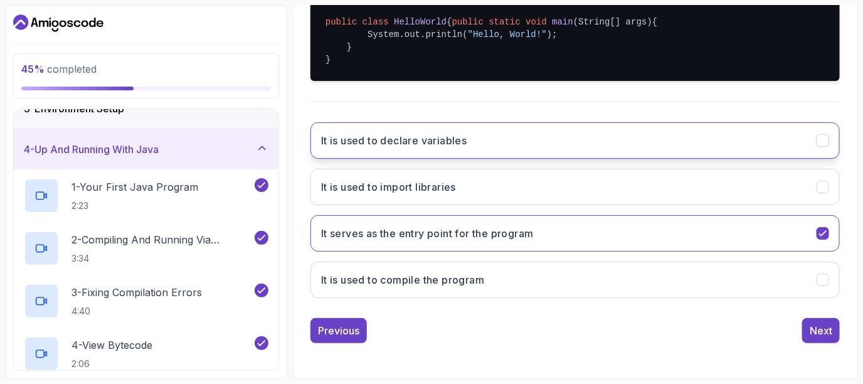
drag, startPoint x: 510, startPoint y: 285, endPoint x: 390, endPoint y: 147, distance: 182.8
click at [390, 147] on div "It is used to declare variables It is used to import libraries It serves as the…" at bounding box center [575, 210] width 529 height 196
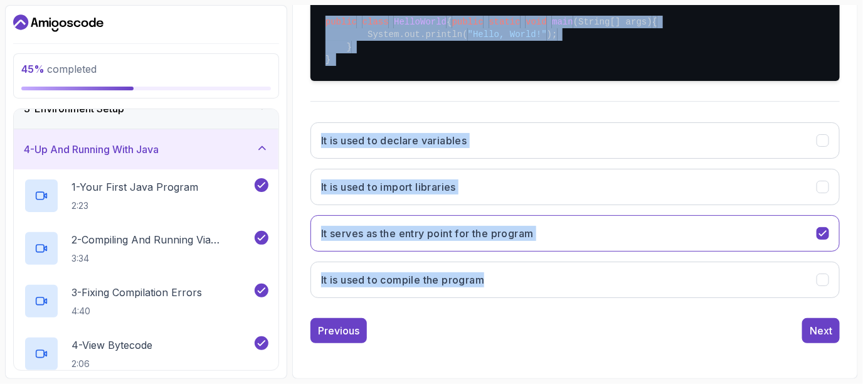
drag, startPoint x: 314, startPoint y: 99, endPoint x: 499, endPoint y: 257, distance: 243.0
click at [499, 257] on div "single choice 4 - What is the purpose of the main method in a Java program? pub…" at bounding box center [575, 122] width 529 height 371
click at [487, 217] on button "It serves as the entry point for the program" at bounding box center [575, 233] width 529 height 36
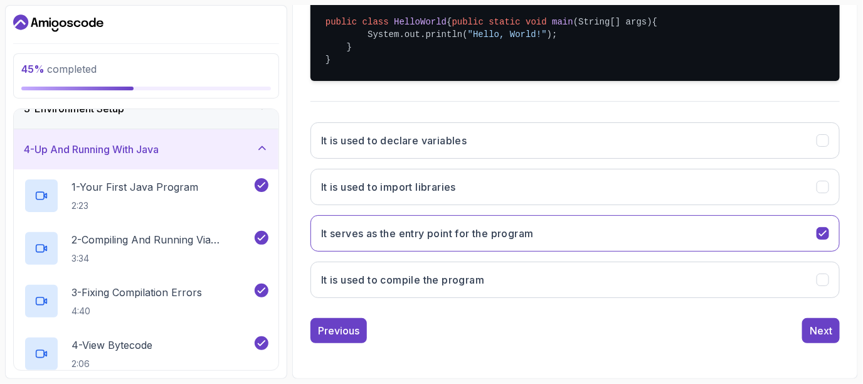
click at [505, 323] on div "Previous Next" at bounding box center [575, 330] width 529 height 25
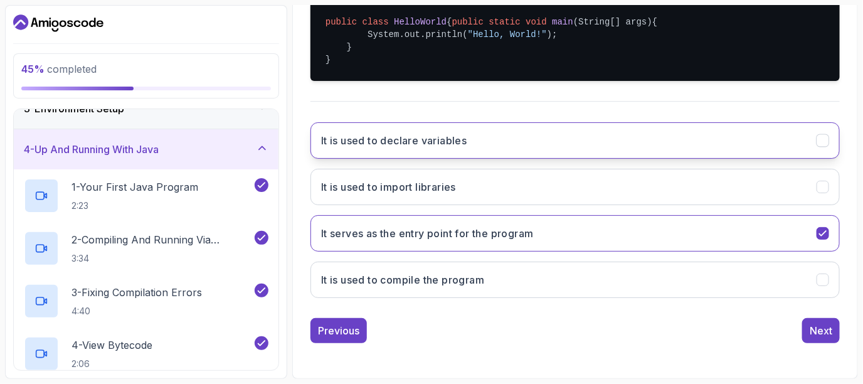
click at [441, 147] on h3 "It is used to declare variables" at bounding box center [394, 140] width 146 height 15
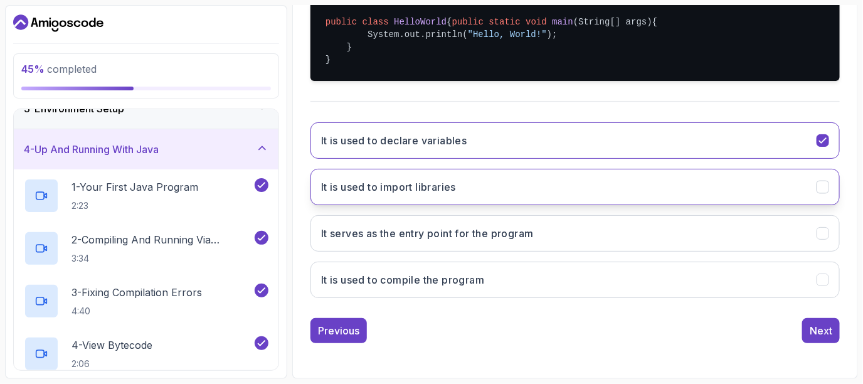
click at [506, 198] on button "It is used to import libraries" at bounding box center [575, 187] width 529 height 36
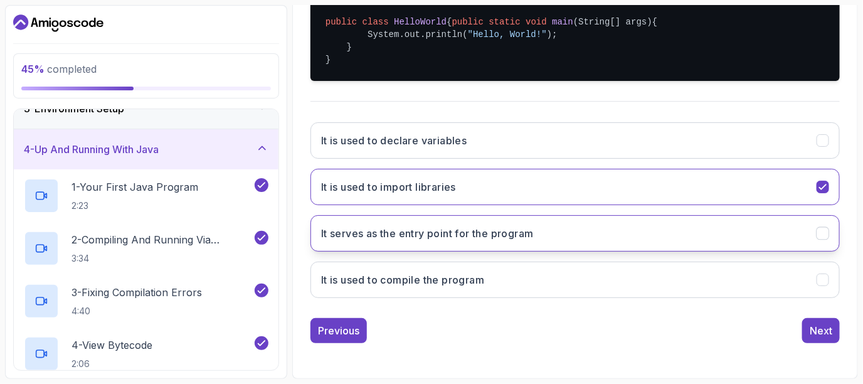
click at [508, 224] on button "It serves as the entry point for the program" at bounding box center [575, 233] width 529 height 36
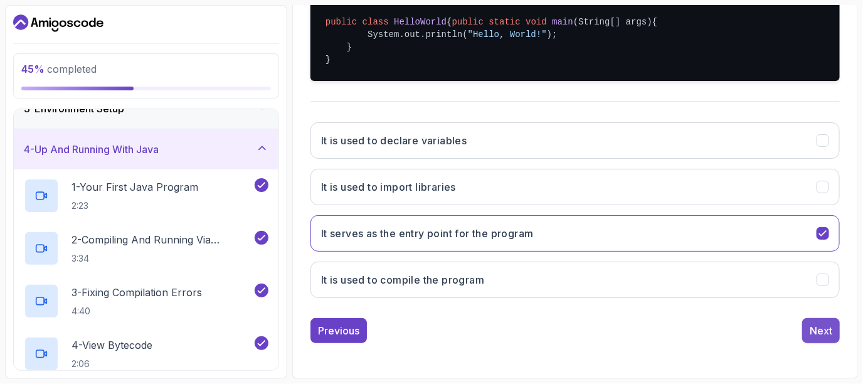
click at [830, 329] on div "Next" at bounding box center [821, 330] width 23 height 15
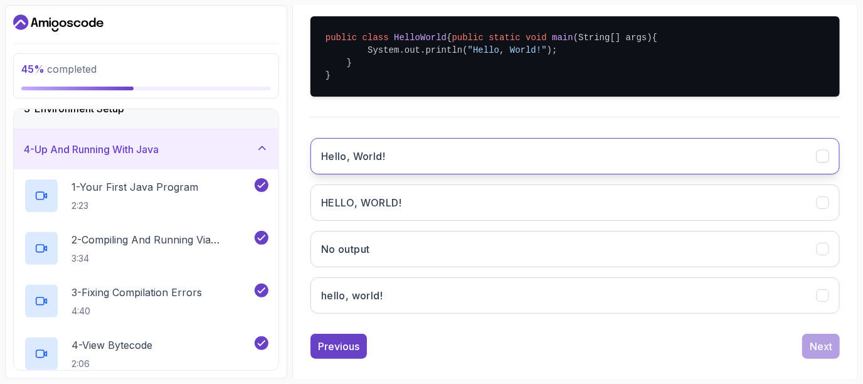
scroll to position [311, 0]
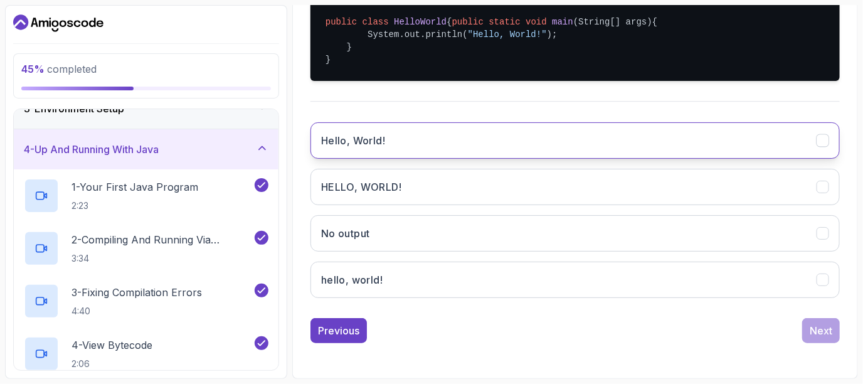
click at [642, 151] on button "Hello, World!" at bounding box center [575, 140] width 529 height 36
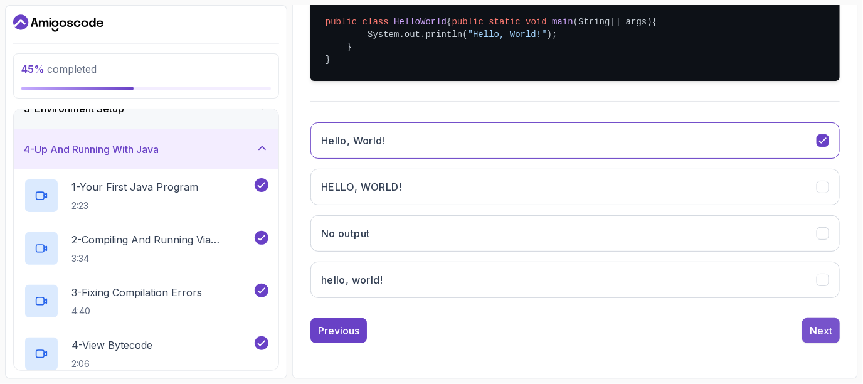
click at [837, 340] on button "Next" at bounding box center [821, 330] width 38 height 25
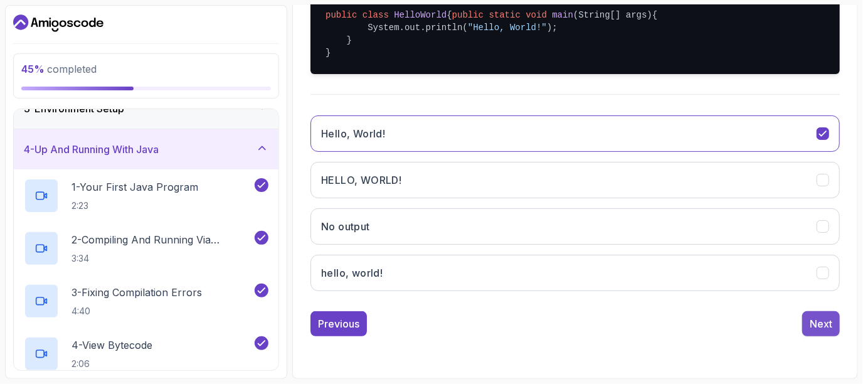
scroll to position [194, 0]
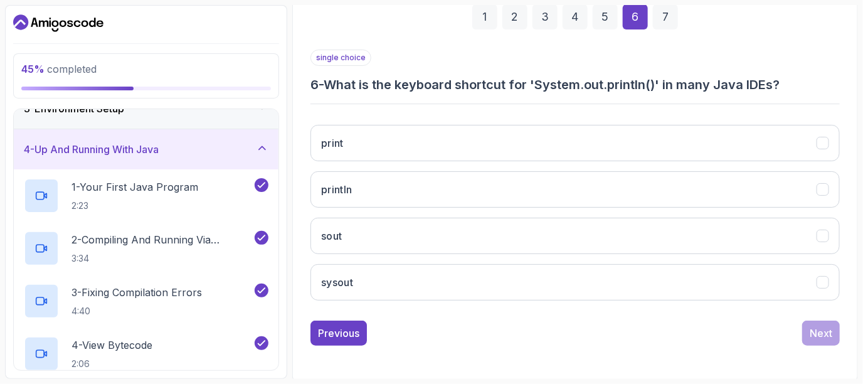
drag, startPoint x: 809, startPoint y: 80, endPoint x: 325, endPoint y: 90, distance: 483.8
click at [325, 90] on h3 "6 - What is the keyboard shortcut for 'System.out.println()' in many Java IDEs?" at bounding box center [575, 85] width 529 height 18
click at [321, 80] on h3 "6 - What is the keyboard shortcut for 'System.out.println()' in many Java IDEs?" at bounding box center [575, 85] width 529 height 18
click at [326, 80] on h3 "6 - What is the keyboard shortcut for 'System.out.println()' in many Java IDEs?" at bounding box center [575, 85] width 529 height 18
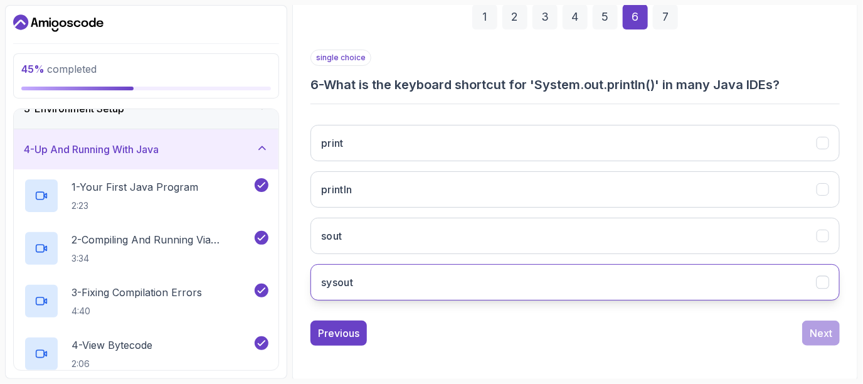
drag, startPoint x: 326, startPoint y: 80, endPoint x: 410, endPoint y: 284, distance: 220.5
click at [410, 284] on div "single choice 6 - What is the keyboard shortcut for 'System.out.println()' in m…" at bounding box center [575, 180] width 529 height 261
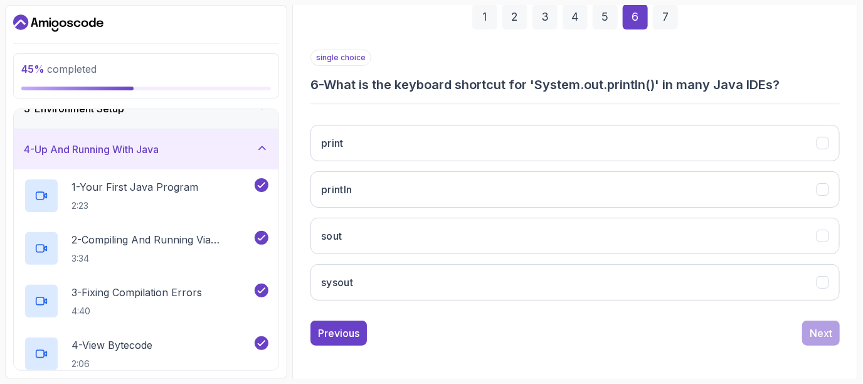
click at [402, 255] on div "print println sout sysout" at bounding box center [575, 213] width 529 height 196
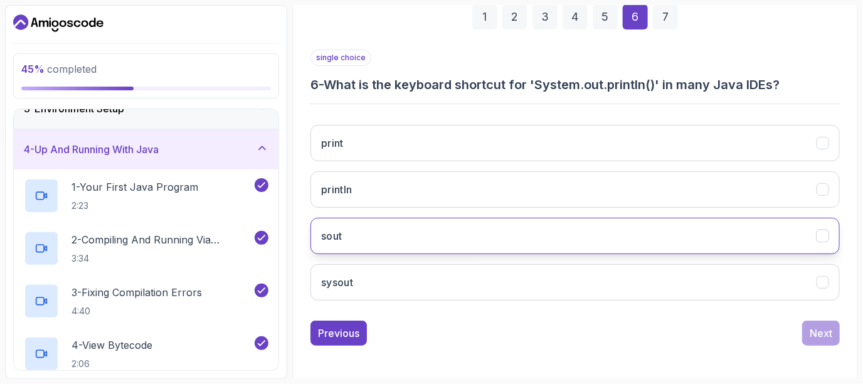
click at [441, 245] on button "sout" at bounding box center [575, 236] width 529 height 36
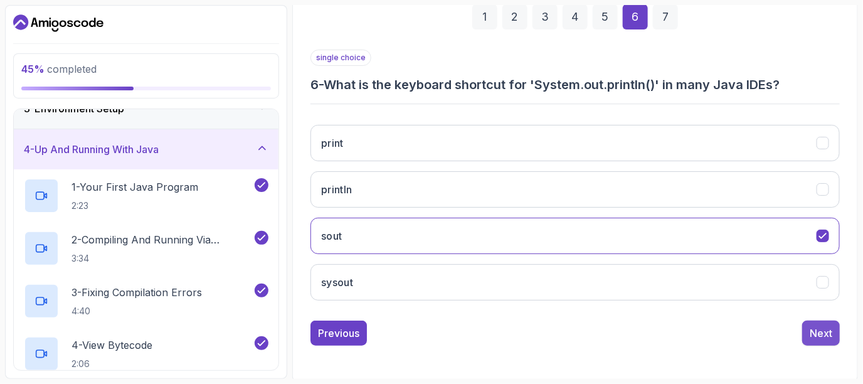
click at [820, 326] on div "Next" at bounding box center [821, 333] width 23 height 15
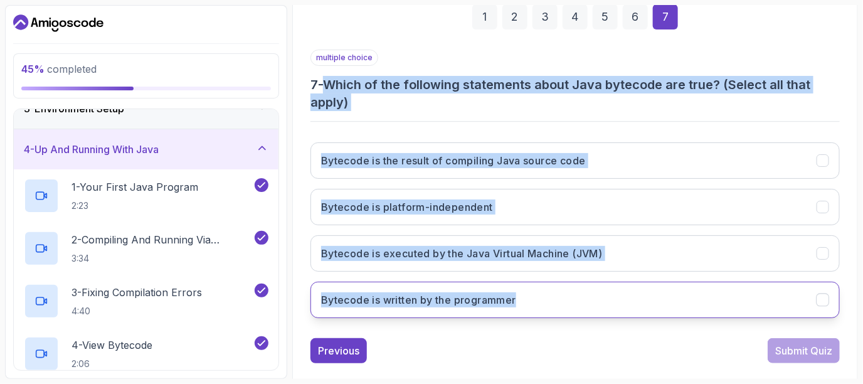
drag, startPoint x: 328, startPoint y: 82, endPoint x: 528, endPoint y: 295, distance: 292.5
click at [528, 295] on div "multiple choice 7 - Which of the following statements about Java bytecode are t…" at bounding box center [575, 189] width 529 height 279
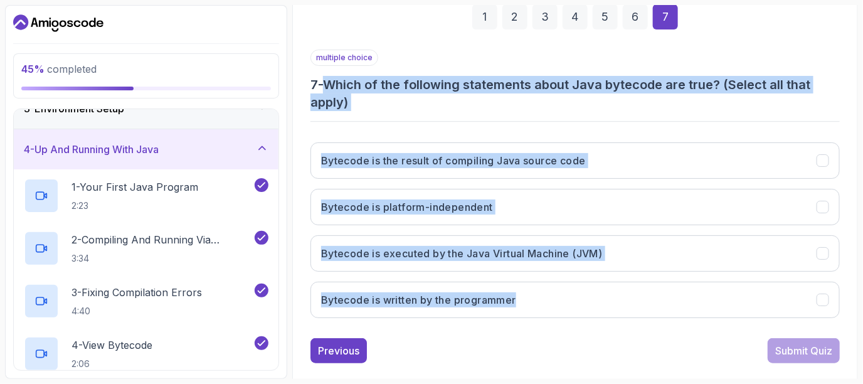
click at [622, 115] on div "multiple choice 7 - Which of the following statements about Java bytecode are t…" at bounding box center [575, 189] width 529 height 279
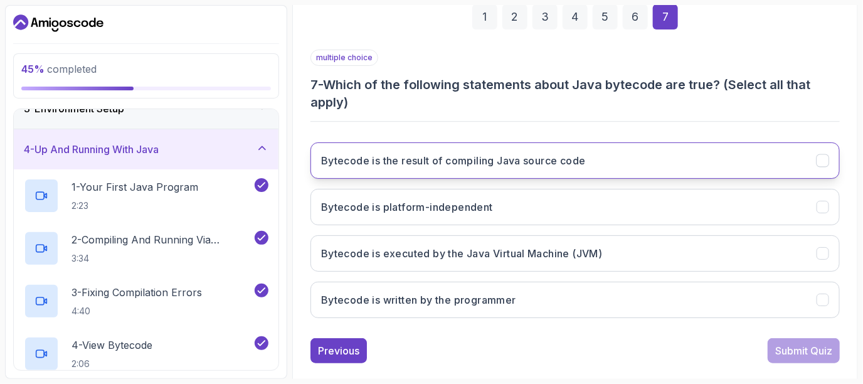
click at [470, 157] on h3 "Bytecode is the result of compiling Java source code" at bounding box center [453, 160] width 265 height 15
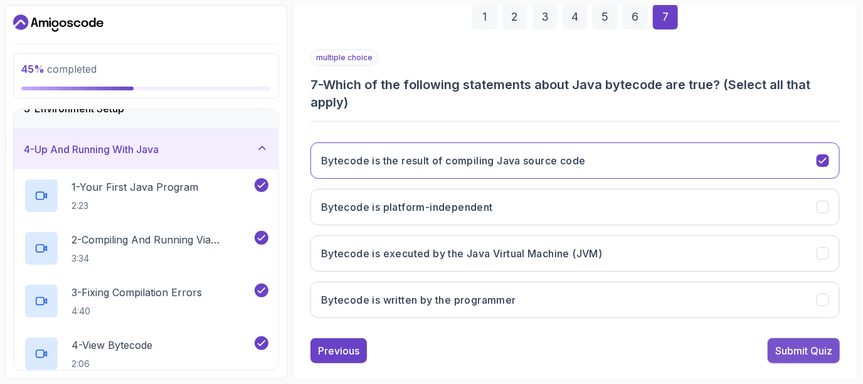
click at [816, 356] on button "Submit Quiz" at bounding box center [804, 350] width 72 height 25
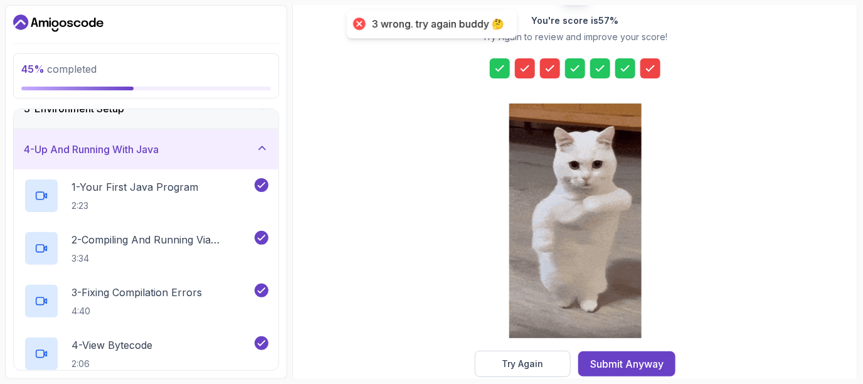
scroll to position [216, 0]
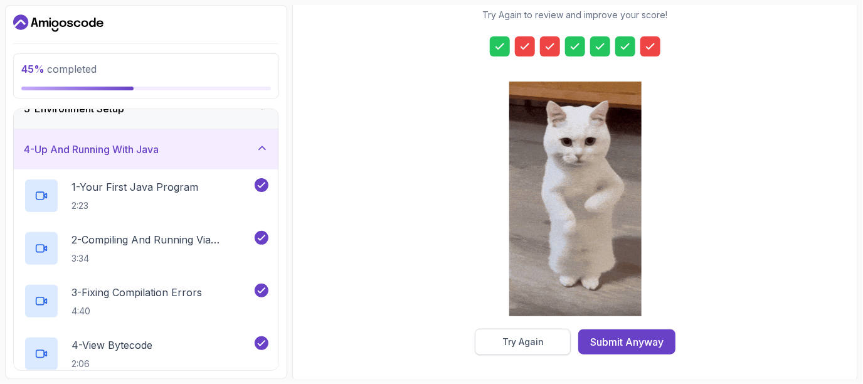
click at [548, 340] on button "Try Again" at bounding box center [523, 342] width 96 height 26
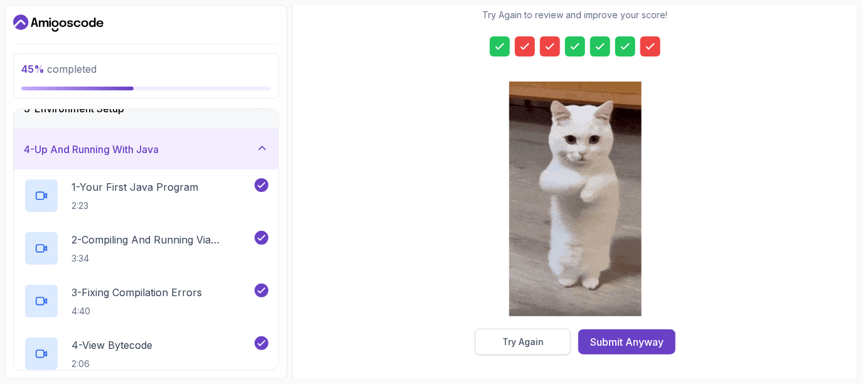
scroll to position [211, 0]
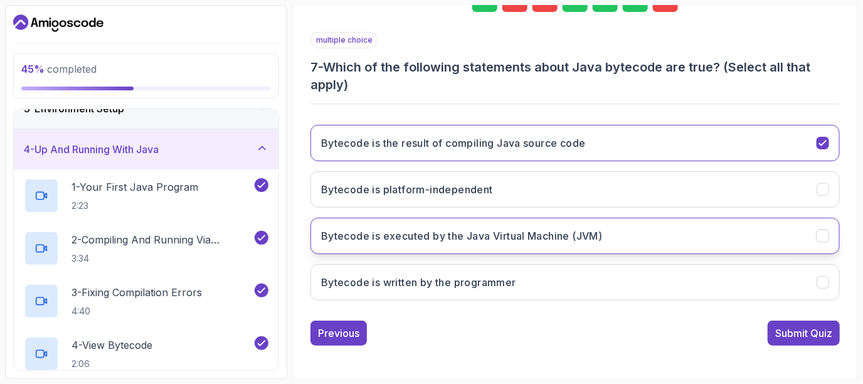
click at [459, 221] on button "Bytecode is executed by the Java Virtual Machine (JVM)" at bounding box center [575, 236] width 529 height 36
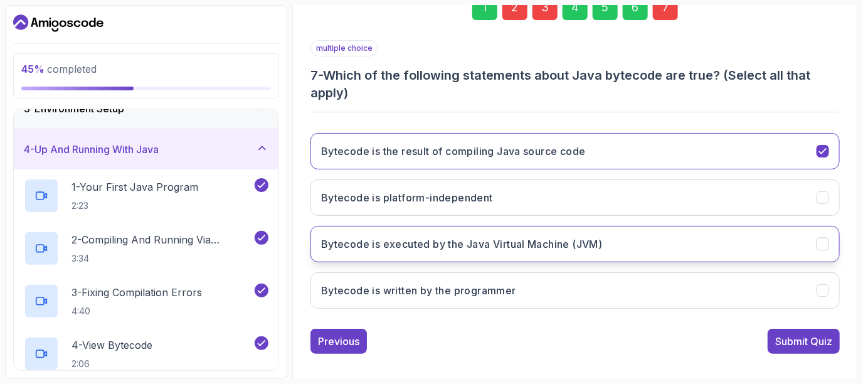
scroll to position [211, 0]
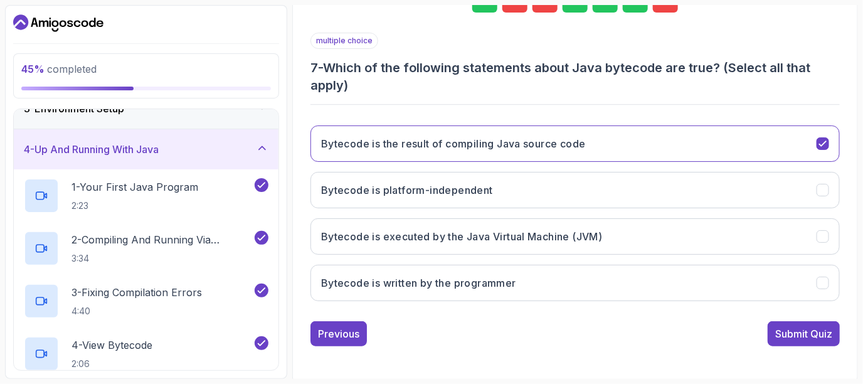
click at [498, 211] on div "Bytecode is the result of compiling Java source code Bytecode is platform-indep…" at bounding box center [575, 213] width 529 height 196
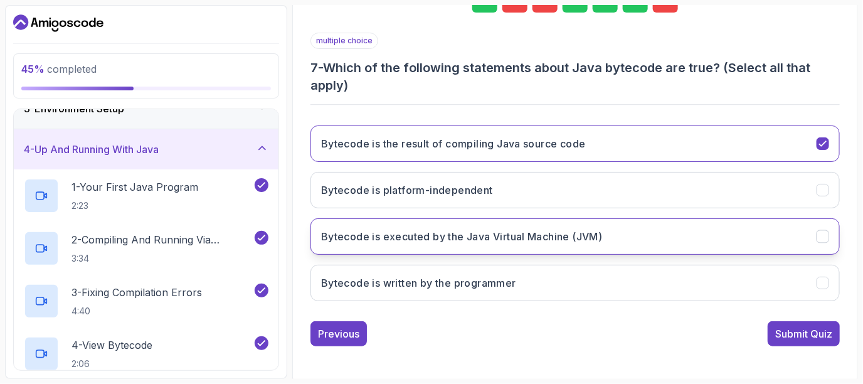
click at [499, 225] on button "Bytecode is executed by the Java Virtual Machine (JVM)" at bounding box center [575, 236] width 529 height 36
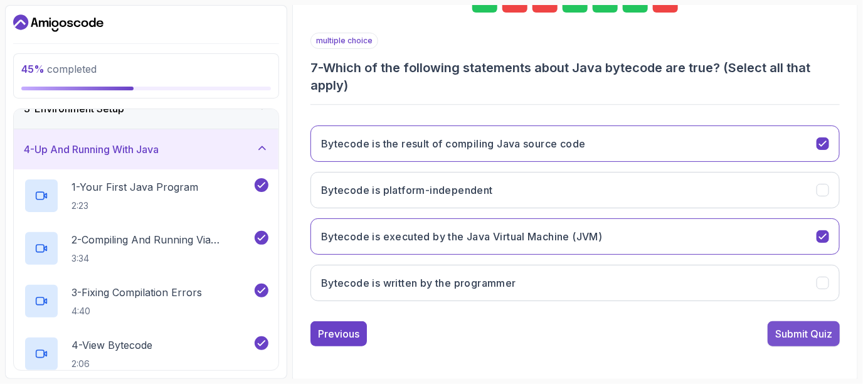
click at [822, 328] on div "Submit Quiz" at bounding box center [803, 333] width 57 height 15
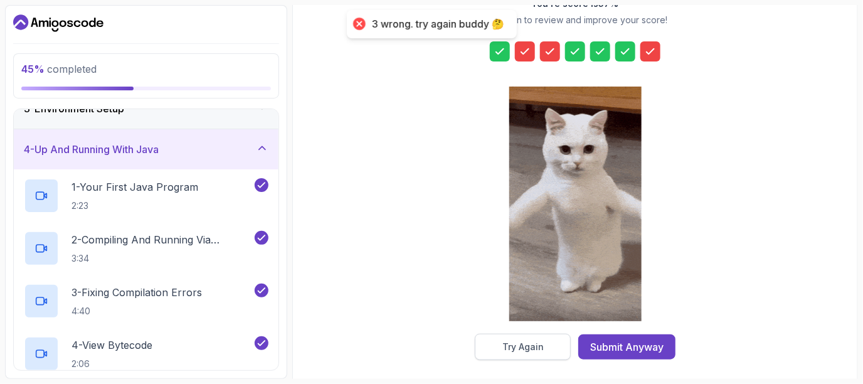
click at [520, 349] on div "Try Again" at bounding box center [522, 347] width 41 height 13
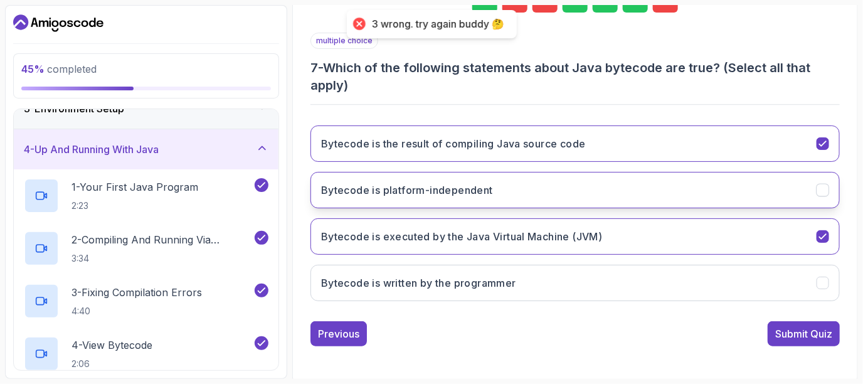
click at [690, 191] on button "Bytecode is platform-independent" at bounding box center [575, 190] width 529 height 36
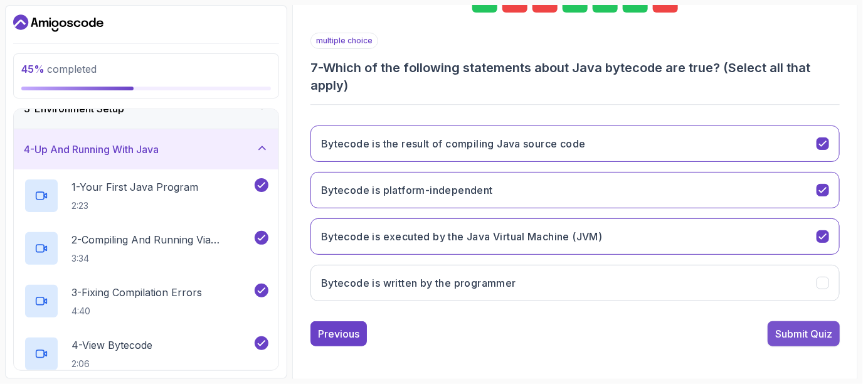
click at [785, 326] on div "Submit Quiz" at bounding box center [803, 333] width 57 height 15
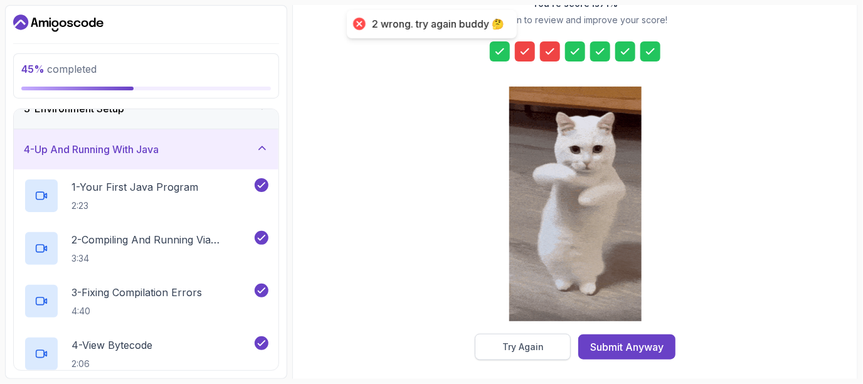
click at [531, 353] on button "Try Again" at bounding box center [523, 347] width 96 height 26
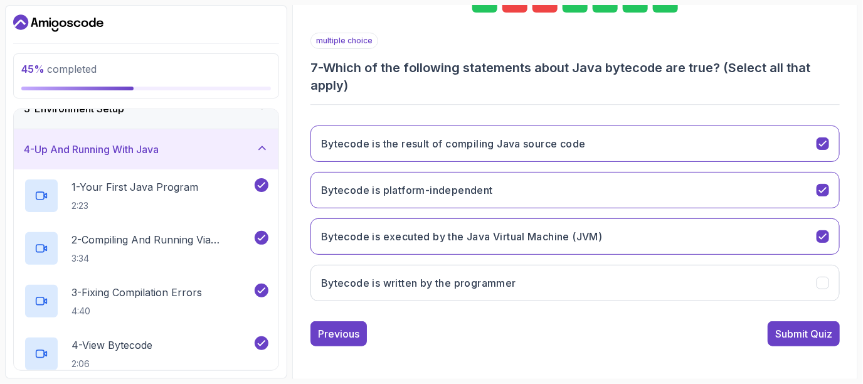
click at [536, 9] on div "3" at bounding box center [545, -1] width 25 height 25
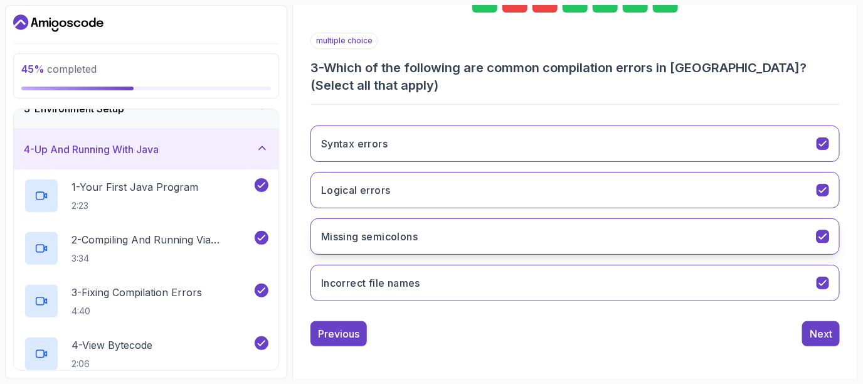
click at [576, 233] on button "Missing semicolons" at bounding box center [575, 236] width 529 height 36
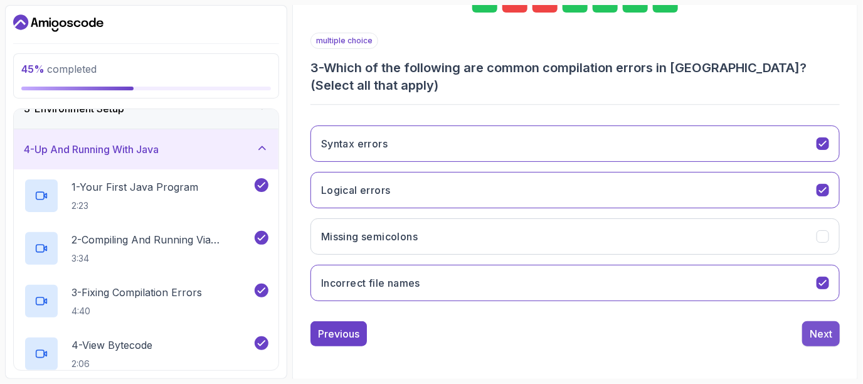
click at [830, 331] on div "Next" at bounding box center [821, 333] width 23 height 15
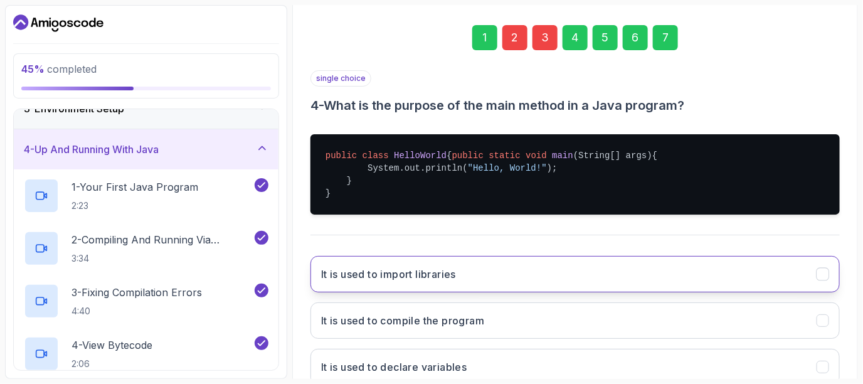
scroll to position [173, 0]
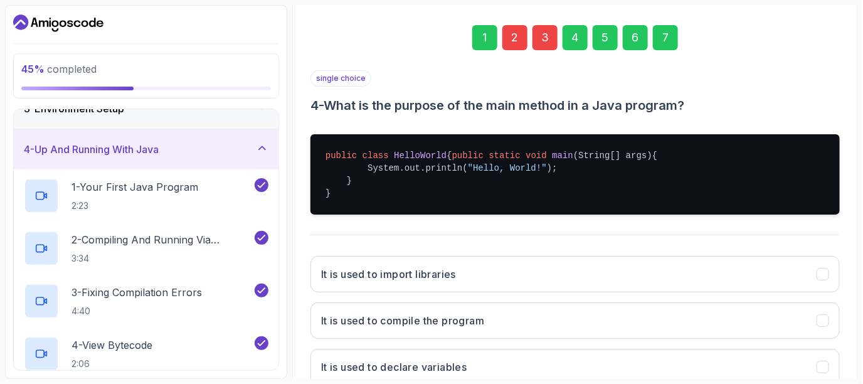
click at [524, 34] on div "2" at bounding box center [514, 37] width 25 height 25
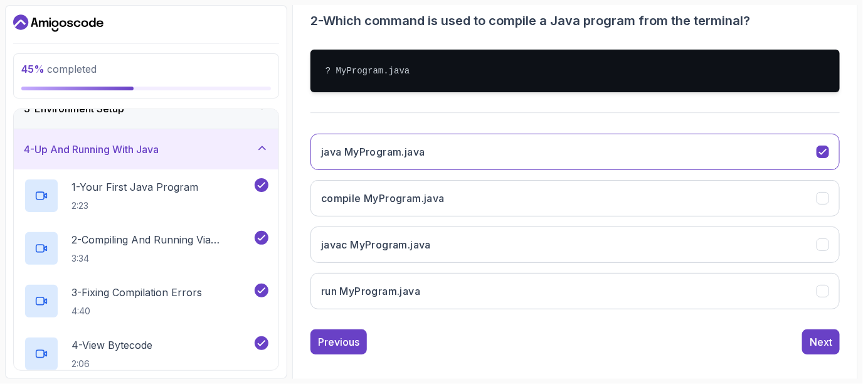
scroll to position [258, 0]
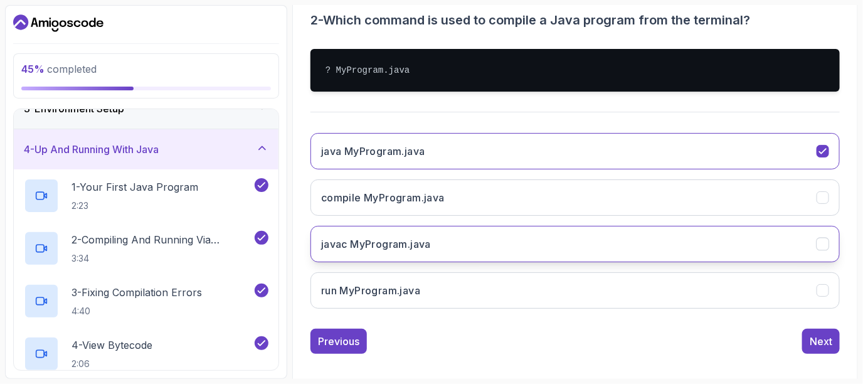
click at [423, 239] on h3 "javac MyProgram.java" at bounding box center [376, 243] width 110 height 15
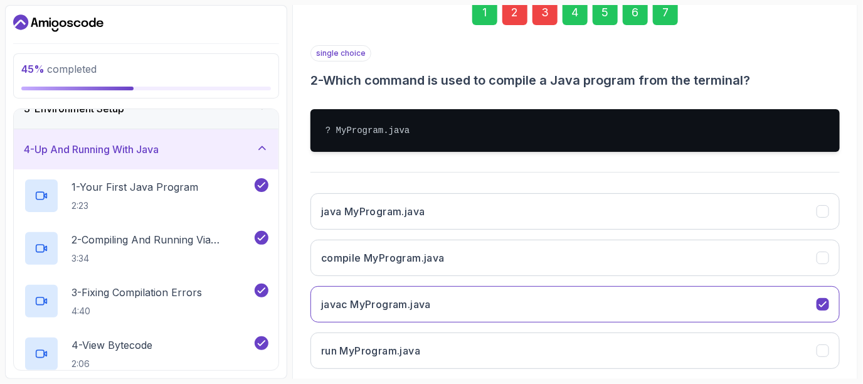
scroll to position [191, 0]
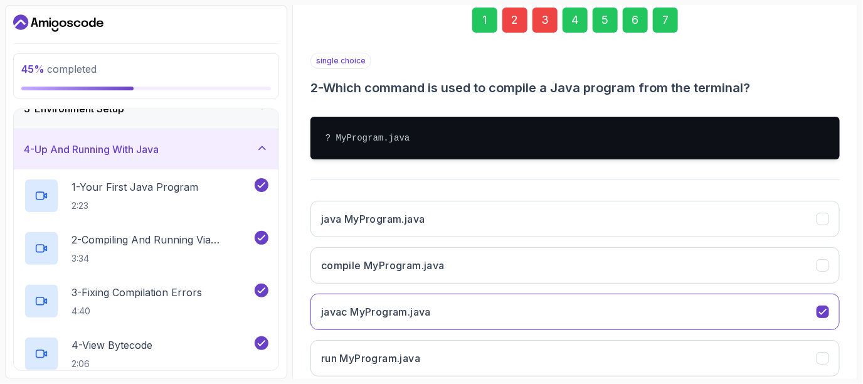
click at [669, 23] on div "7" at bounding box center [665, 20] width 25 height 25
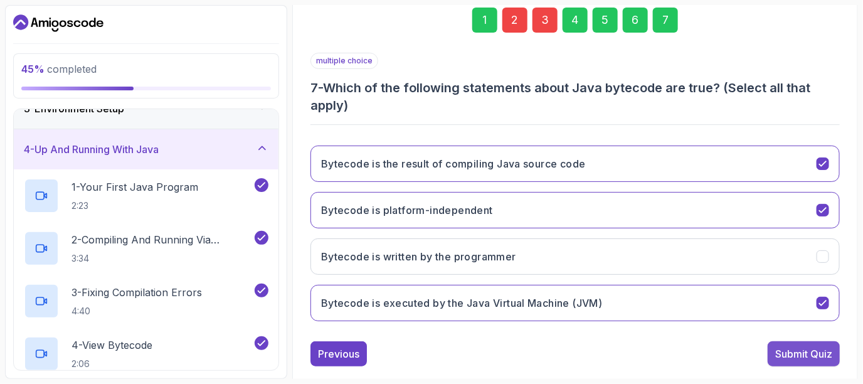
click at [783, 347] on div "Submit Quiz" at bounding box center [803, 353] width 57 height 15
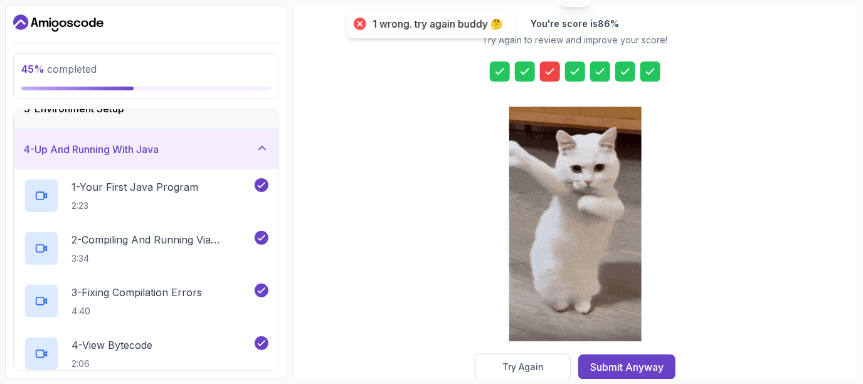
click at [536, 366] on div "Try Again" at bounding box center [522, 367] width 41 height 13
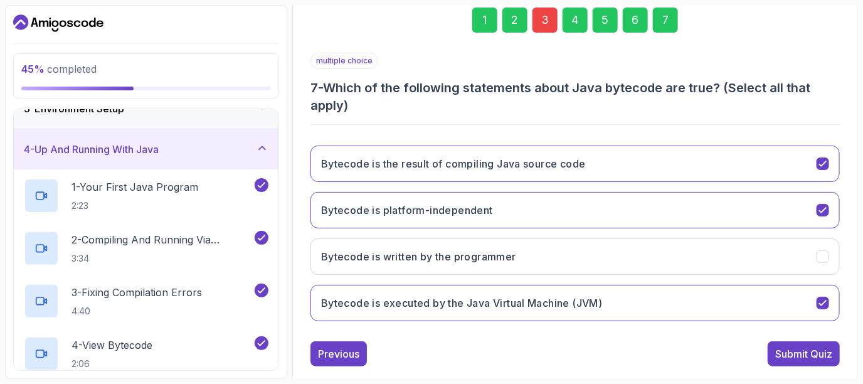
click at [533, 18] on div "3" at bounding box center [545, 20] width 25 height 25
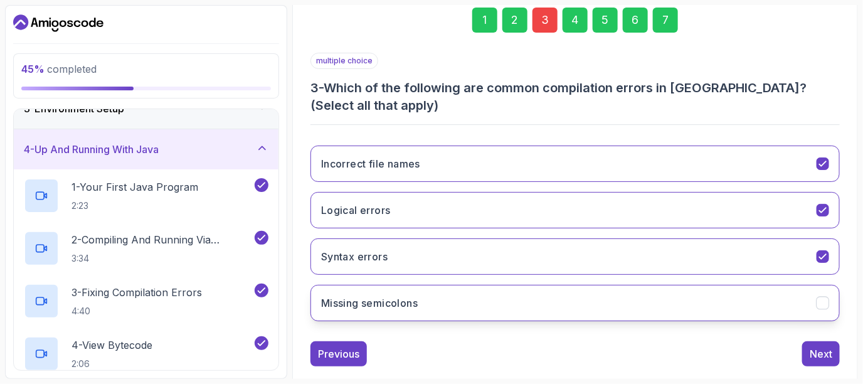
click at [645, 285] on button "Missing semicolons" at bounding box center [575, 303] width 529 height 36
click at [646, 289] on button "Missing semicolons" at bounding box center [575, 303] width 529 height 36
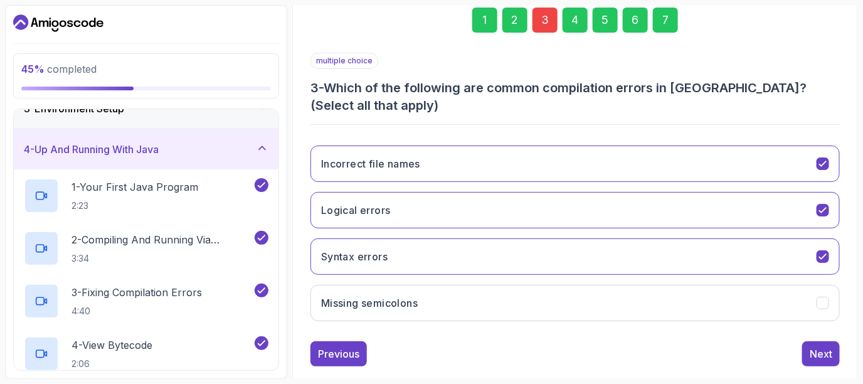
click at [659, 280] on div "Incorrect file names Logical errors Syntax errors Missing semicolons" at bounding box center [575, 233] width 529 height 196
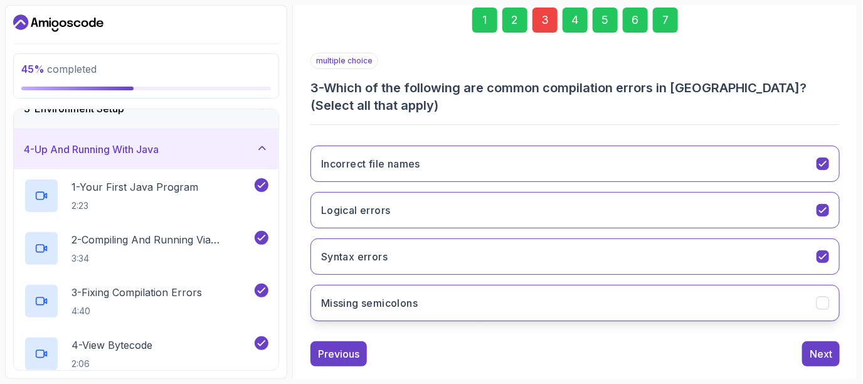
click at [658, 297] on button "Missing semicolons" at bounding box center [575, 303] width 529 height 36
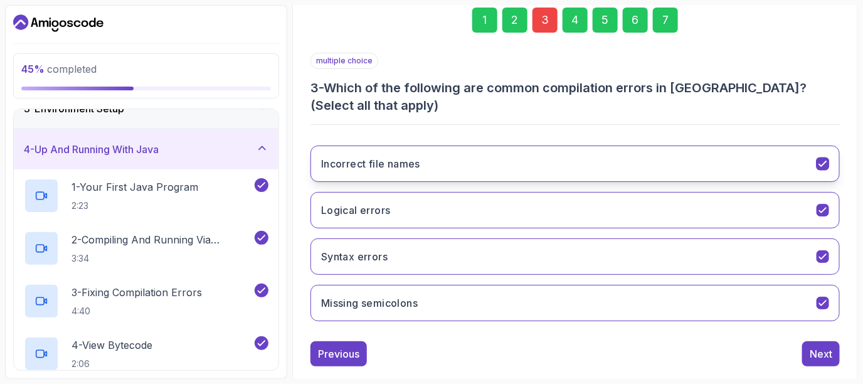
click at [620, 165] on button "Incorrect file names" at bounding box center [575, 164] width 529 height 36
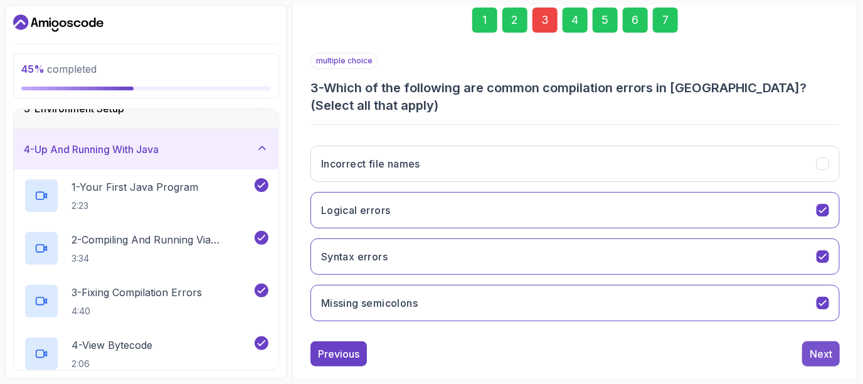
click at [820, 347] on div "Next" at bounding box center [821, 353] width 23 height 15
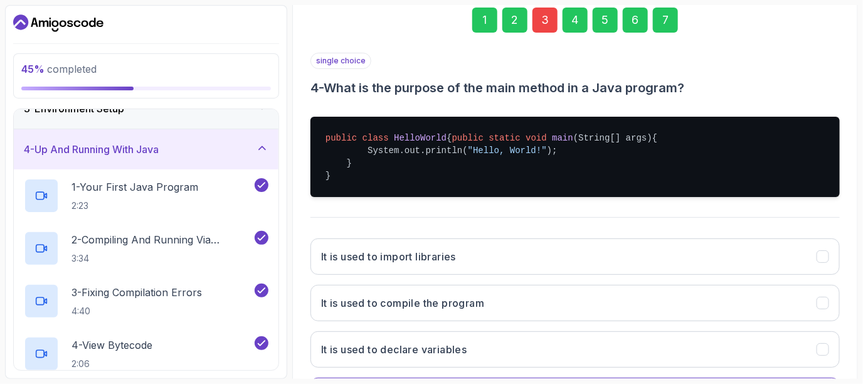
click at [661, 28] on div "7" at bounding box center [665, 20] width 25 height 25
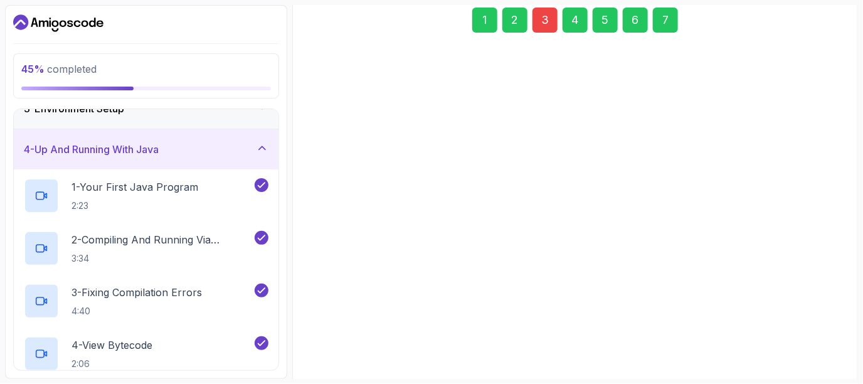
scroll to position [211, 0]
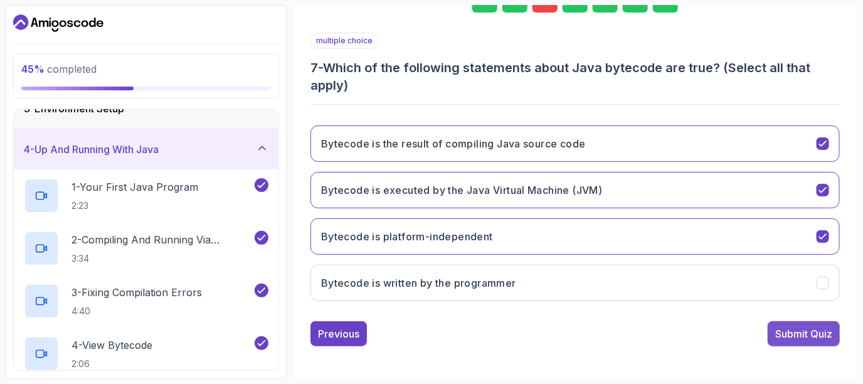
click at [789, 334] on div "Submit Quiz" at bounding box center [803, 333] width 57 height 15
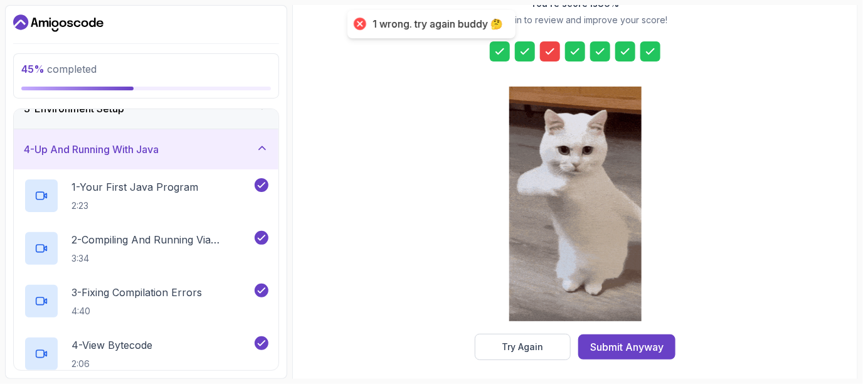
click at [550, 43] on div at bounding box center [550, 51] width 20 height 20
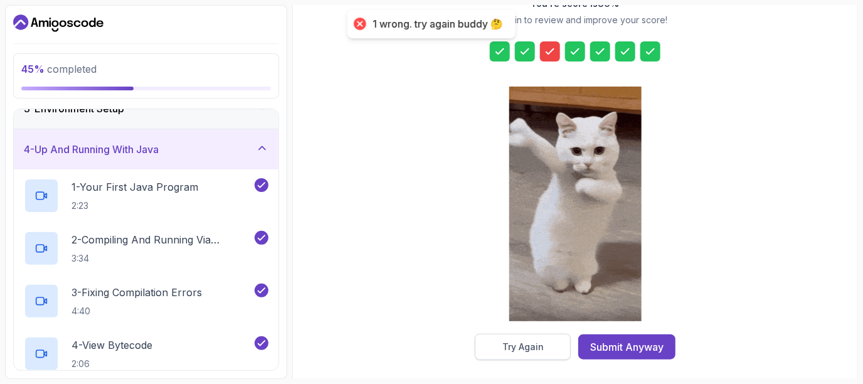
click at [521, 351] on div "Try Again" at bounding box center [522, 347] width 41 height 13
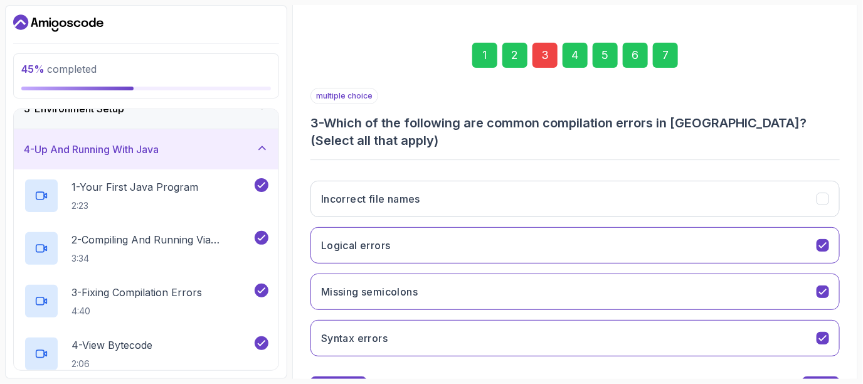
scroll to position [197, 0]
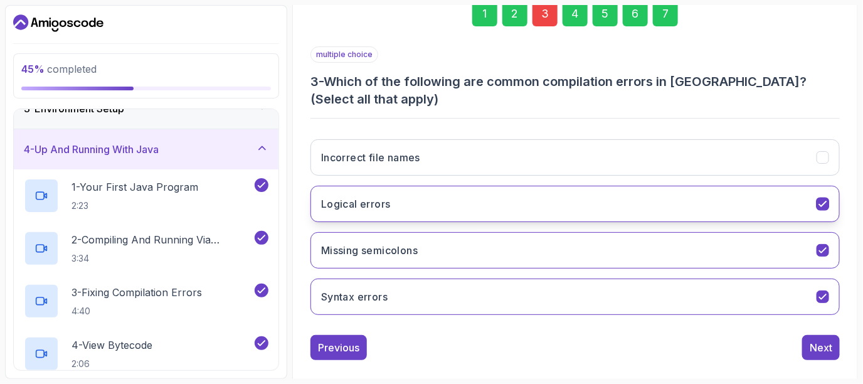
click at [538, 208] on button "Logical errors" at bounding box center [575, 204] width 529 height 36
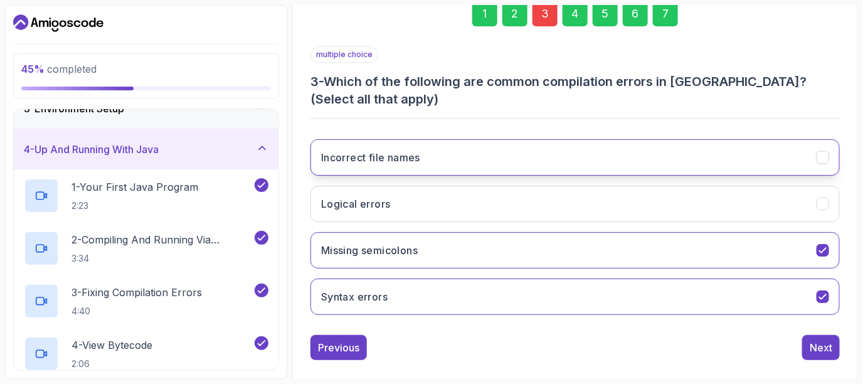
click at [549, 161] on button "Incorrect file names" at bounding box center [575, 157] width 529 height 36
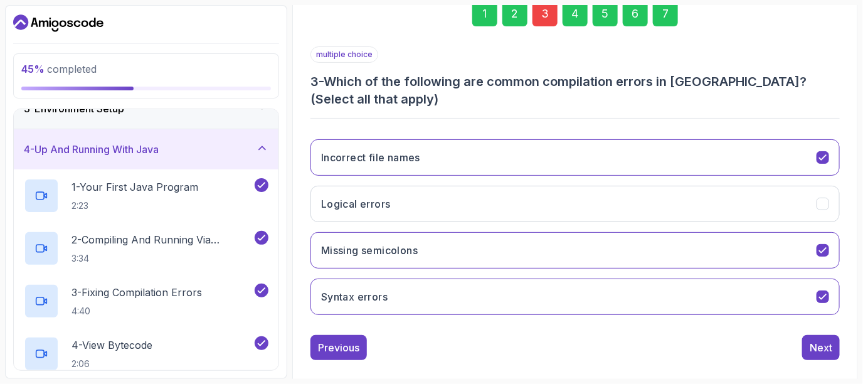
click at [676, 11] on div "7" at bounding box center [665, 13] width 25 height 25
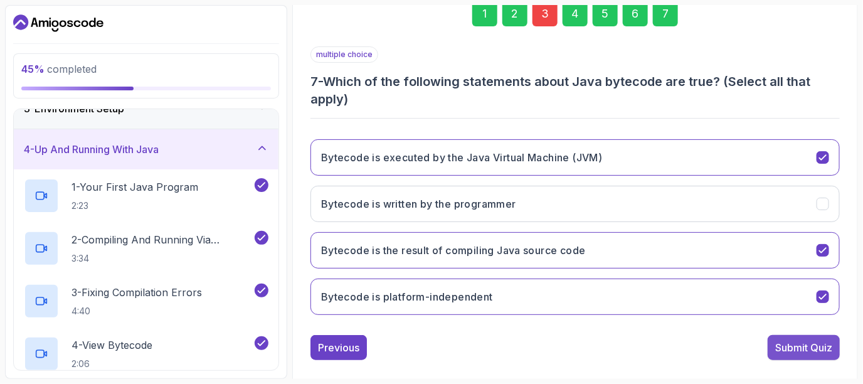
click at [811, 346] on div "Submit Quiz" at bounding box center [803, 347] width 57 height 15
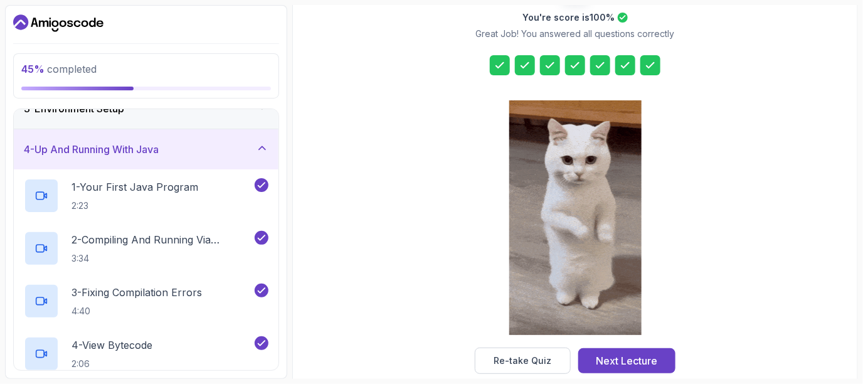
click at [603, 346] on div at bounding box center [575, 218] width 132 height 257
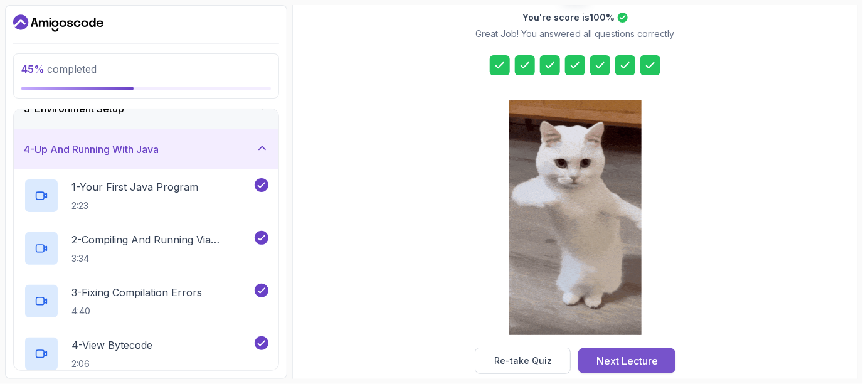
click at [608, 353] on div "Next Lecture" at bounding box center [627, 360] width 61 height 15
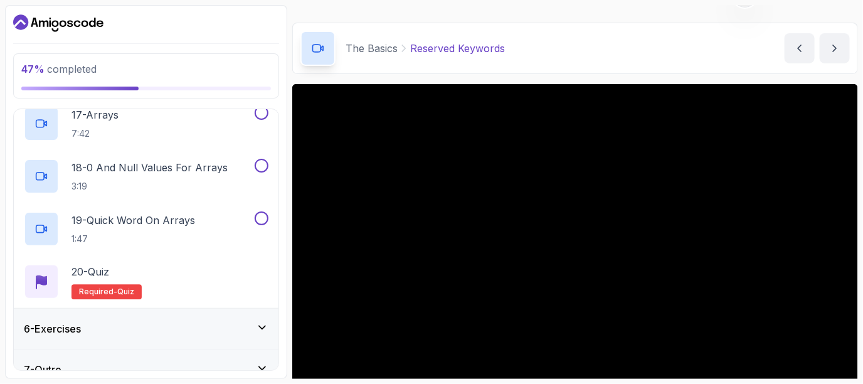
scroll to position [1059, 0]
click at [80, 286] on span "Required-" at bounding box center [98, 291] width 38 height 10
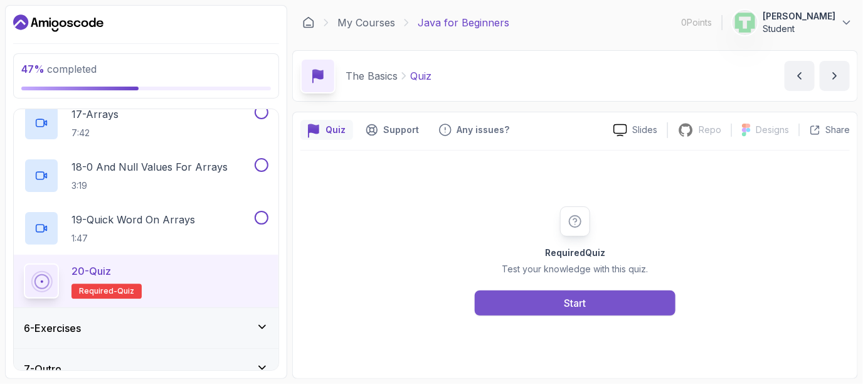
click at [521, 294] on button "Start" at bounding box center [575, 302] width 201 height 25
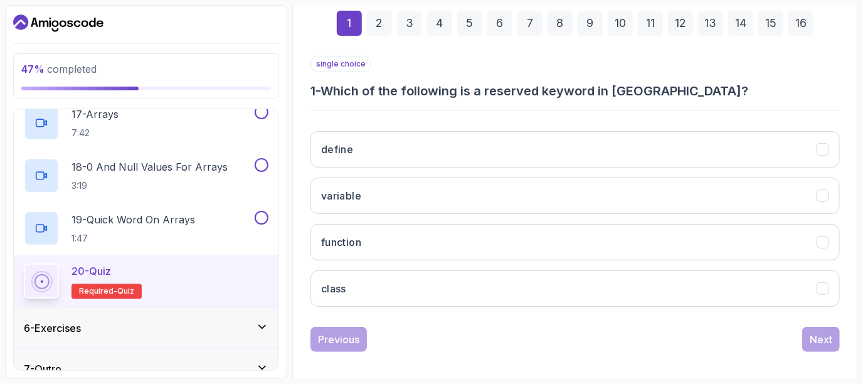
scroll to position [188, 0]
click at [654, 83] on h3 "1 - Which of the following is a reserved keyword in [GEOGRAPHIC_DATA]?" at bounding box center [575, 91] width 529 height 18
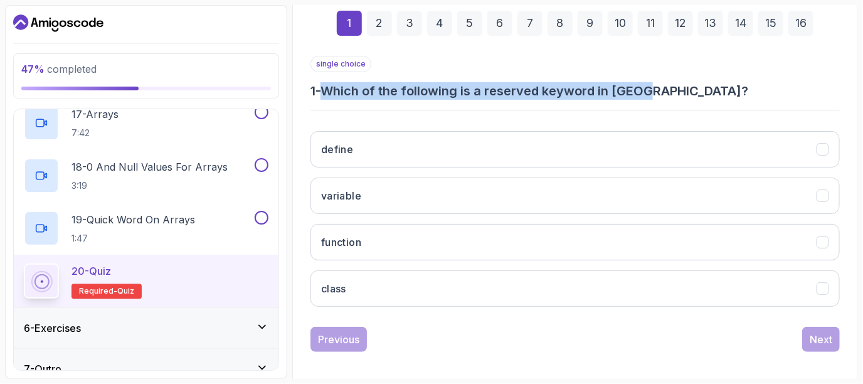
drag, startPoint x: 654, startPoint y: 83, endPoint x: 326, endPoint y: 80, distance: 328.1
click at [326, 80] on div "single choice 1 - Which of the following is a reserved keyword in [GEOGRAPHIC_D…" at bounding box center [575, 78] width 529 height 44
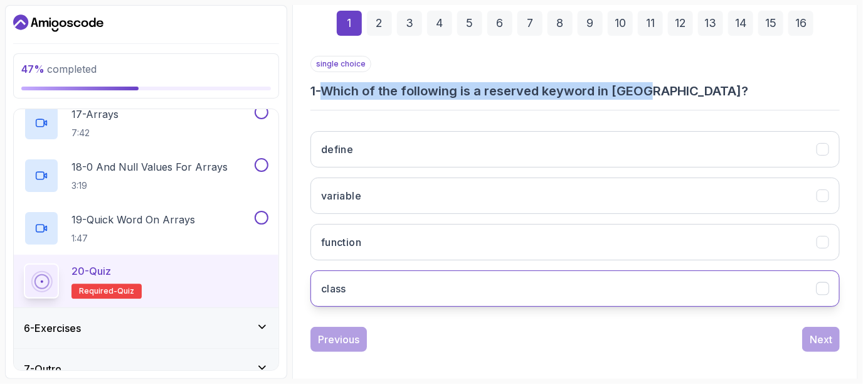
click at [469, 272] on button "class" at bounding box center [575, 288] width 529 height 36
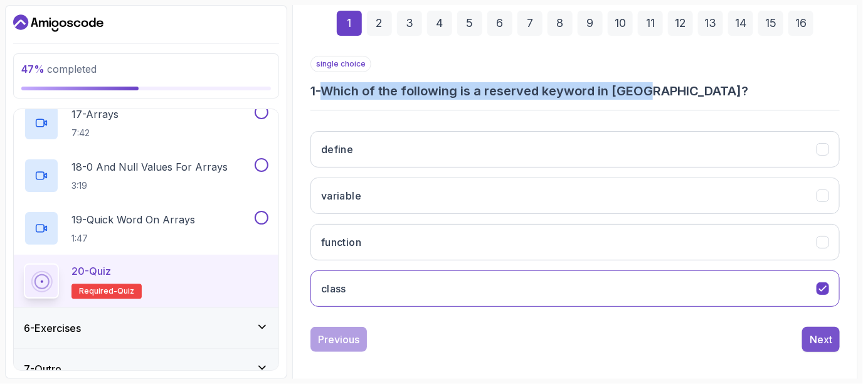
click at [834, 338] on button "Next" at bounding box center [821, 339] width 38 height 25
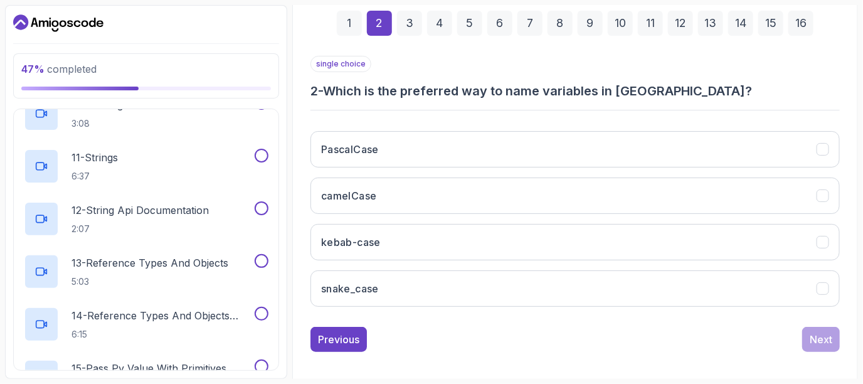
scroll to position [701, 0]
click at [334, 94] on h3 "2 - Which is the preferred way to name variables in [GEOGRAPHIC_DATA]?" at bounding box center [575, 91] width 529 height 18
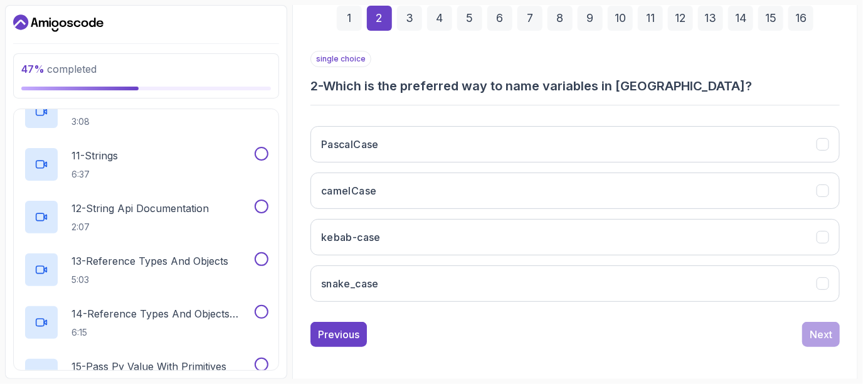
scroll to position [193, 0]
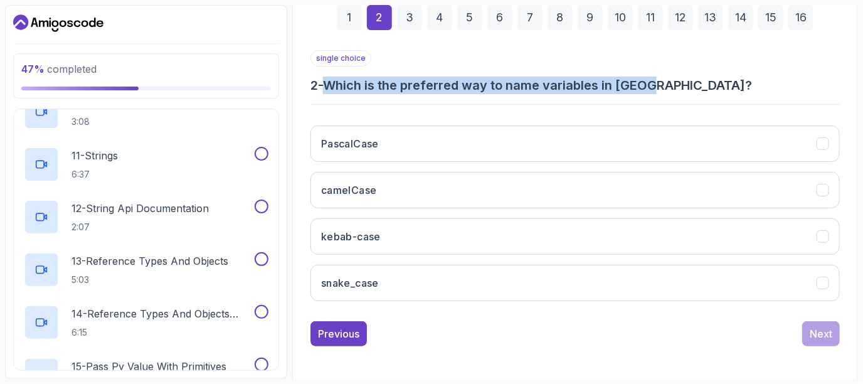
drag, startPoint x: 657, startPoint y: 82, endPoint x: 336, endPoint y: 78, distance: 321.2
click at [336, 78] on h3 "2 - Which is the preferred way to name variables in [GEOGRAPHIC_DATA]?" at bounding box center [575, 86] width 529 height 18
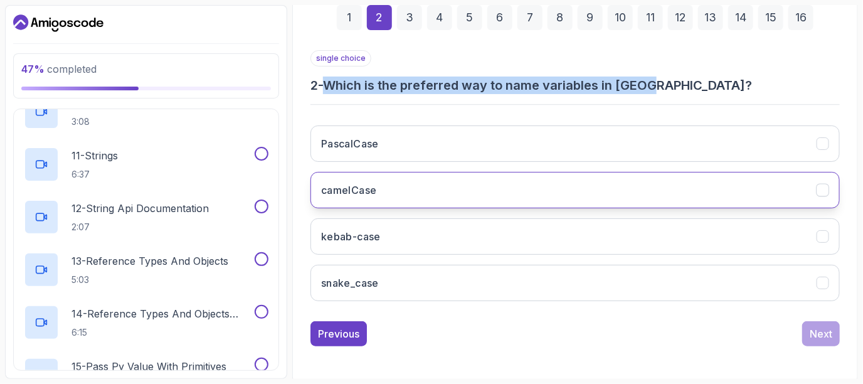
click at [381, 185] on button "camelCase" at bounding box center [575, 190] width 529 height 36
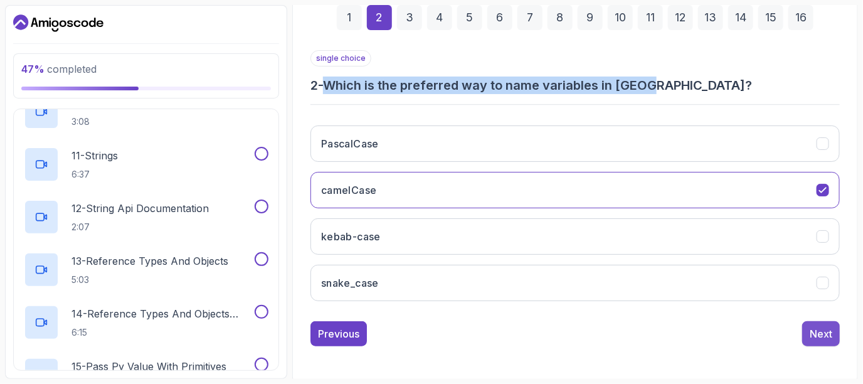
click at [811, 331] on div "Next" at bounding box center [821, 333] width 23 height 15
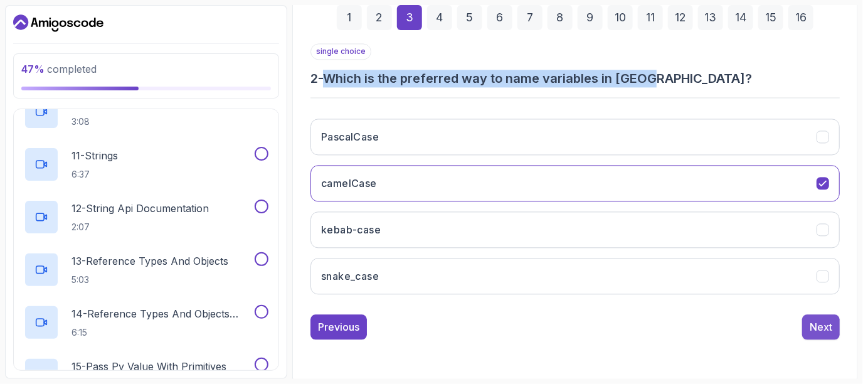
scroll to position [174, 0]
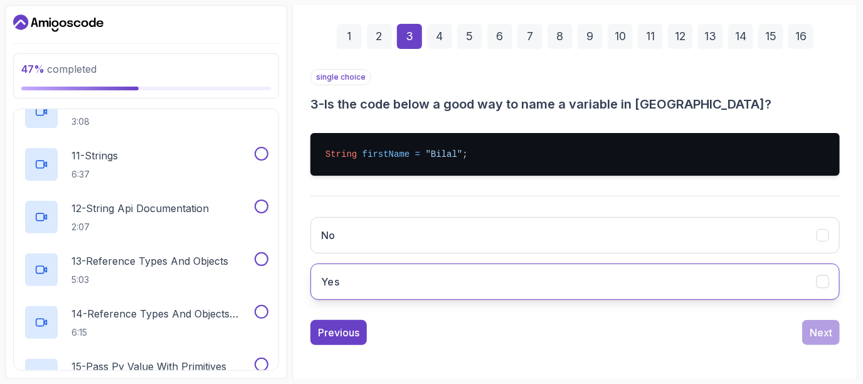
click at [551, 267] on button "Yes" at bounding box center [575, 281] width 529 height 36
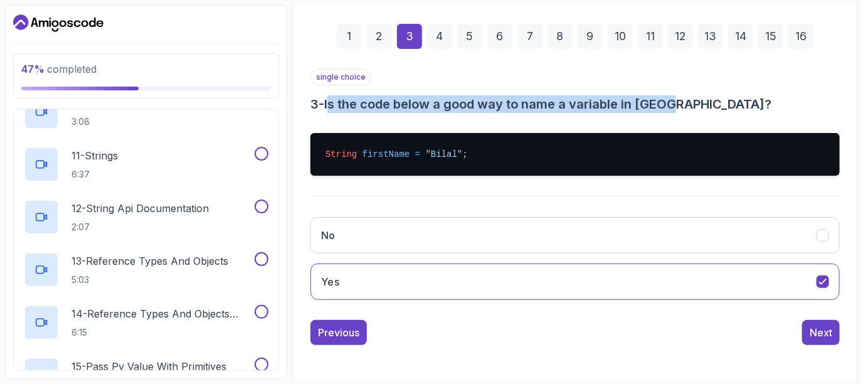
drag, startPoint x: 689, startPoint y: 99, endPoint x: 333, endPoint y: 104, distance: 355.7
click at [333, 104] on h3 "3 - Is the code below a good way to name a variable in [GEOGRAPHIC_DATA]?" at bounding box center [575, 104] width 529 height 18
click at [807, 340] on button "Next" at bounding box center [821, 332] width 38 height 25
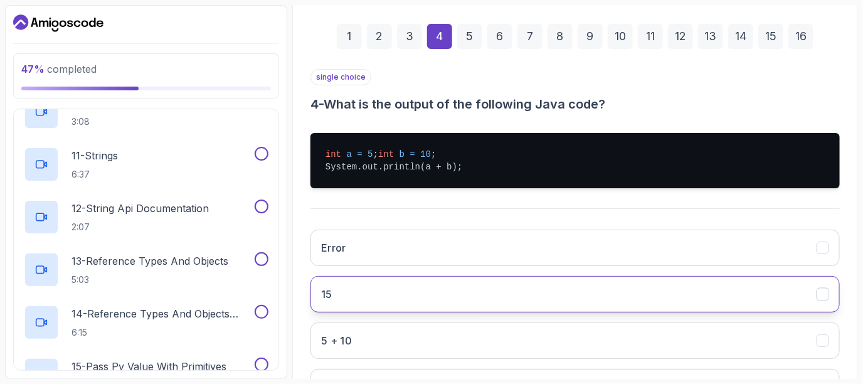
click at [765, 301] on button "15" at bounding box center [575, 294] width 529 height 36
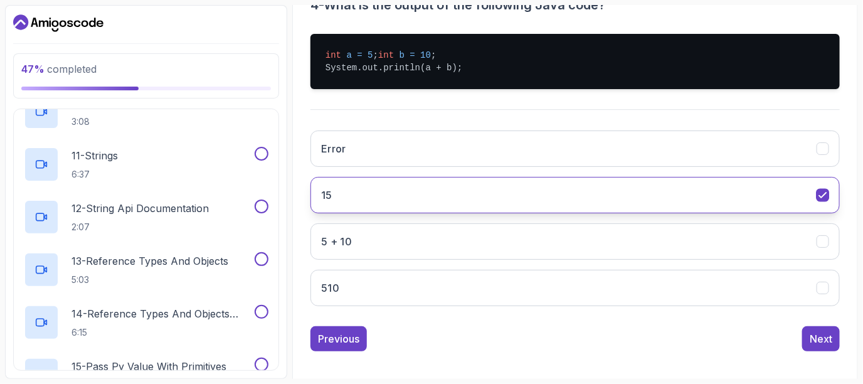
scroll to position [292, 0]
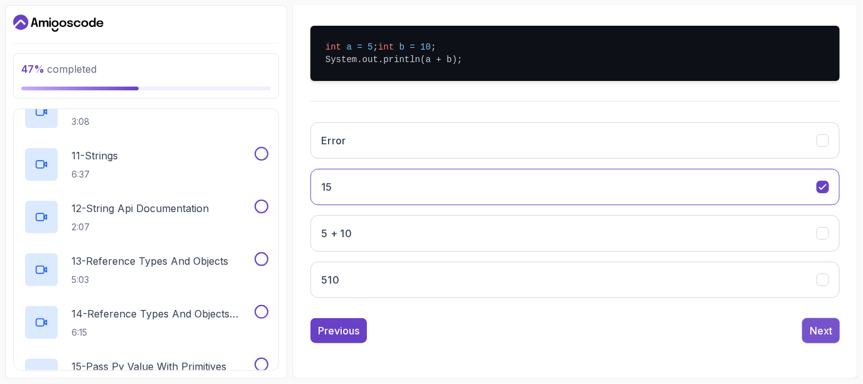
click at [824, 328] on div "Next" at bounding box center [821, 330] width 23 height 15
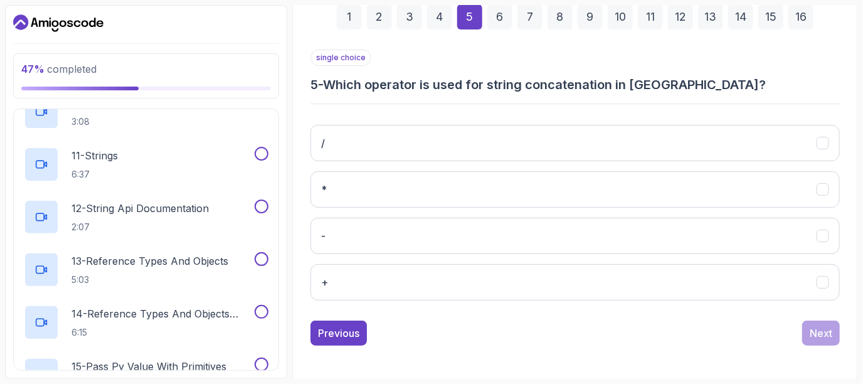
scroll to position [193, 0]
click at [627, 261] on div "/ * - +" at bounding box center [575, 213] width 529 height 196
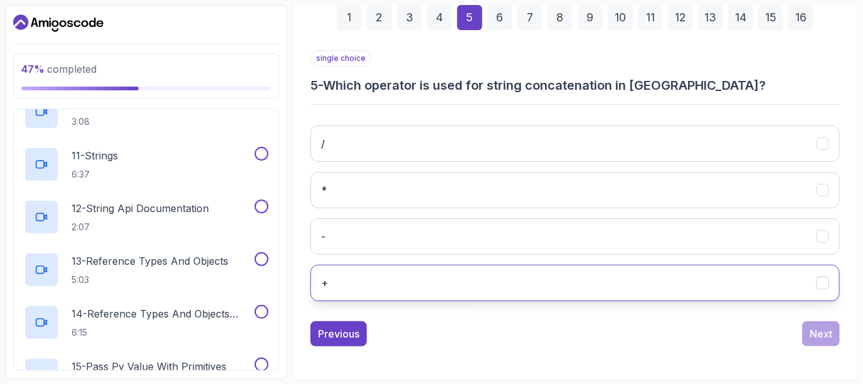
click at [636, 271] on button "+" at bounding box center [575, 283] width 529 height 36
click at [809, 336] on button "Next" at bounding box center [821, 333] width 38 height 25
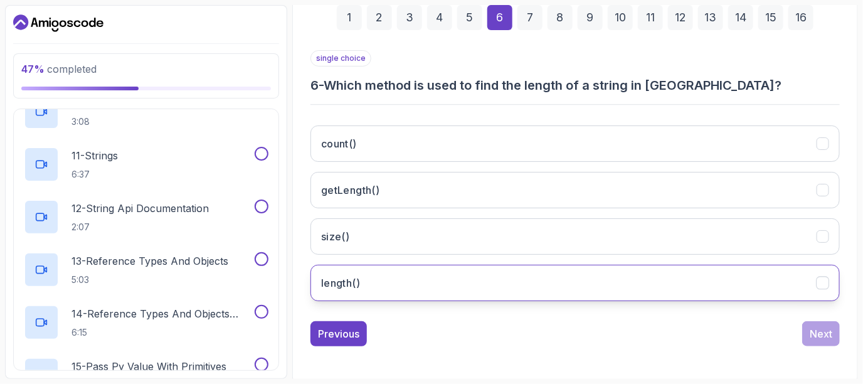
click at [470, 279] on button "length()" at bounding box center [575, 283] width 529 height 36
click at [839, 327] on button "Next" at bounding box center [821, 333] width 38 height 25
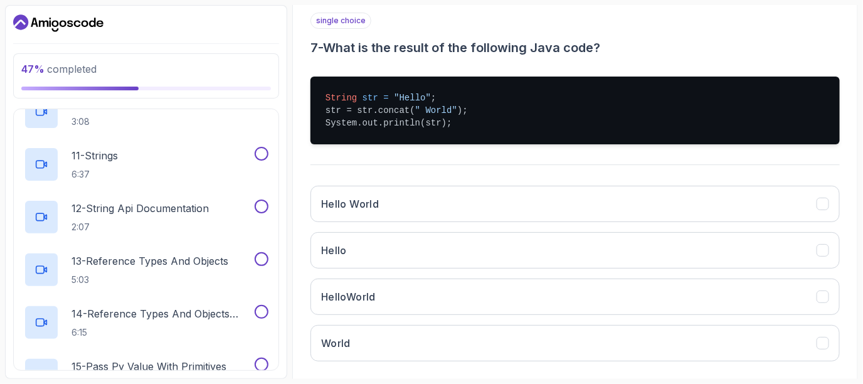
scroll to position [242, 0]
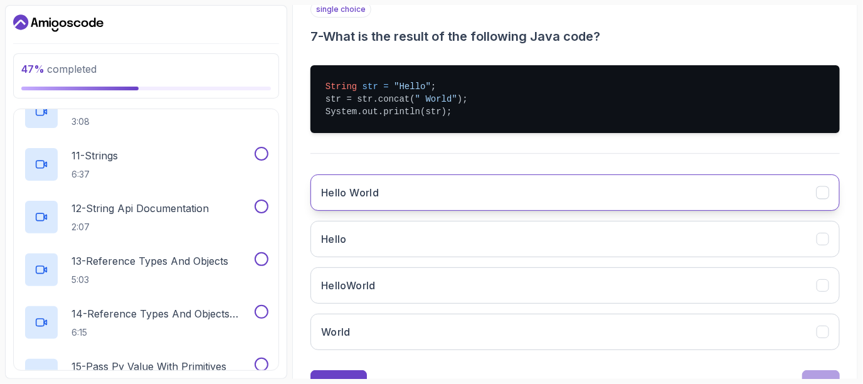
click at [618, 191] on button "Hello World" at bounding box center [575, 192] width 529 height 36
click at [821, 370] on button "Next" at bounding box center [821, 382] width 38 height 25
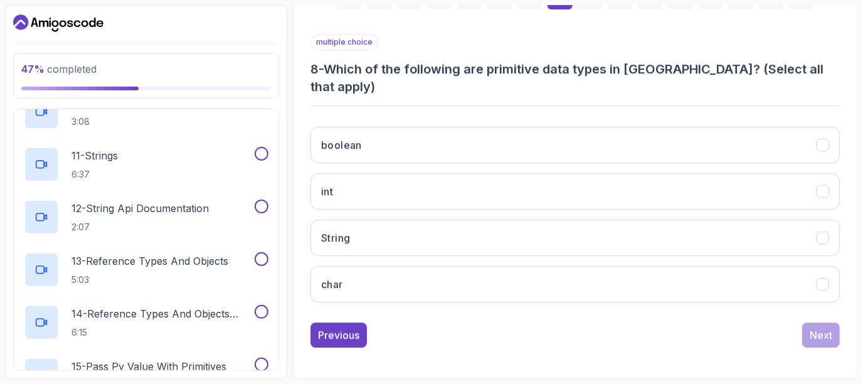
scroll to position [194, 0]
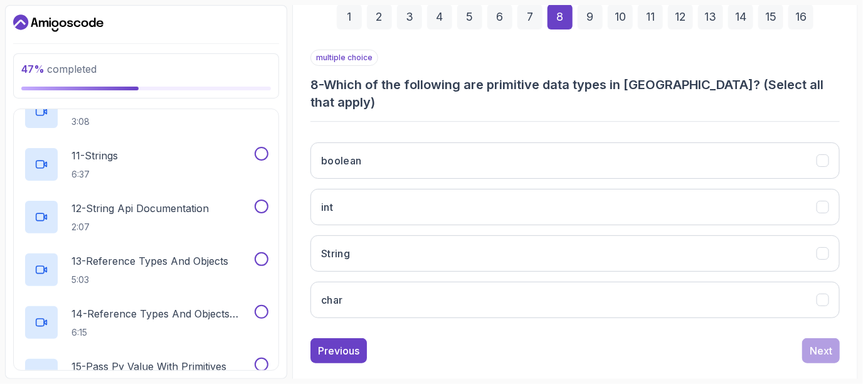
click at [727, 132] on div "boolean int String char" at bounding box center [575, 230] width 529 height 196
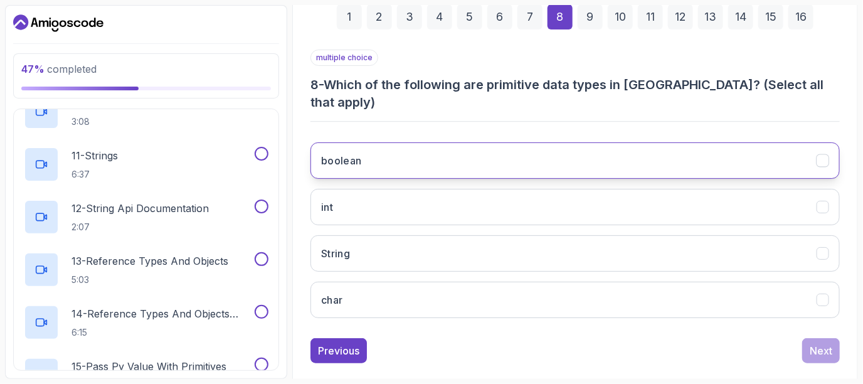
click at [709, 142] on button "boolean" at bounding box center [575, 160] width 529 height 36
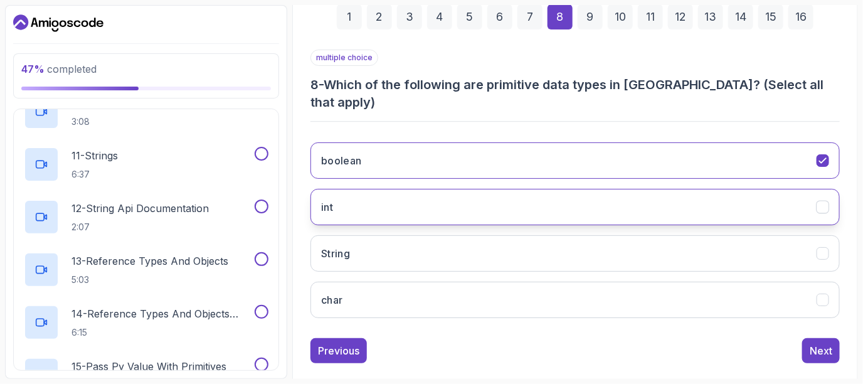
click at [676, 189] on button "int" at bounding box center [575, 207] width 529 height 36
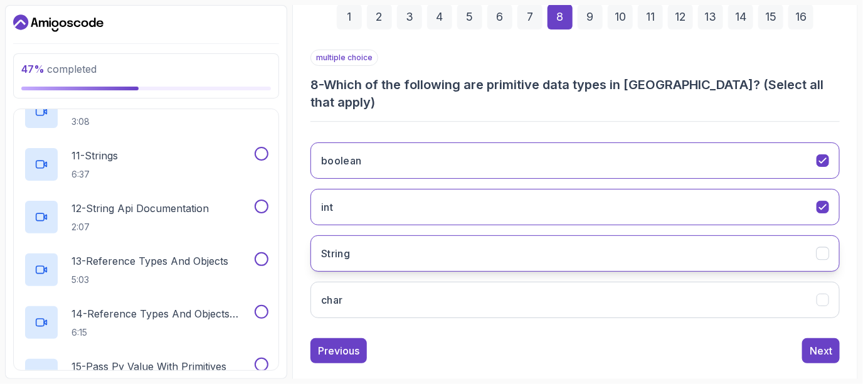
click at [650, 235] on button "String" at bounding box center [575, 253] width 529 height 36
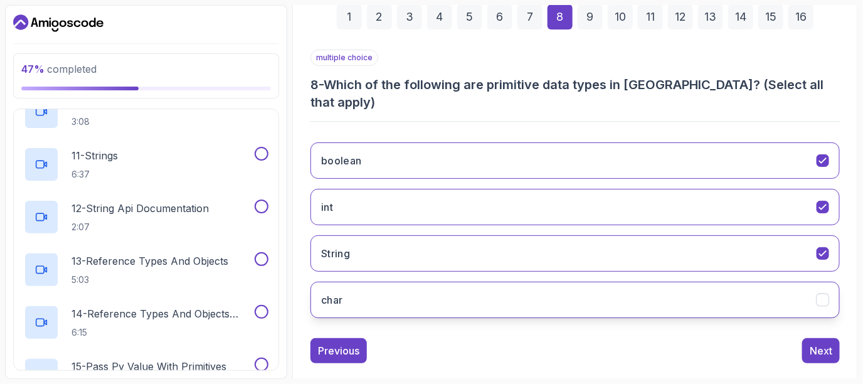
click at [659, 282] on button "char" at bounding box center [575, 300] width 529 height 36
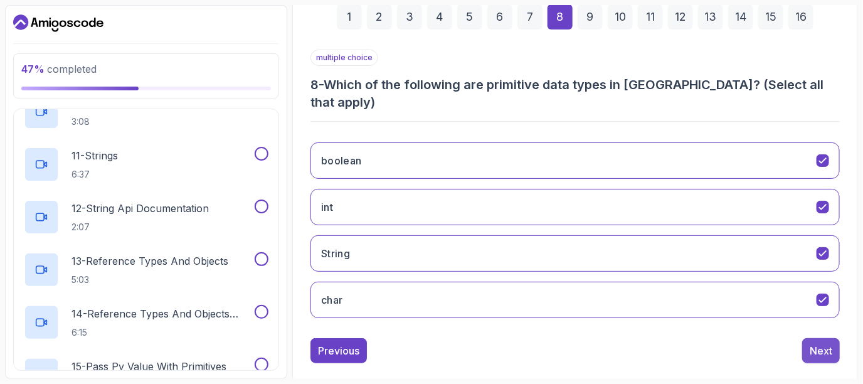
click at [827, 343] on div "Next" at bounding box center [821, 350] width 23 height 15
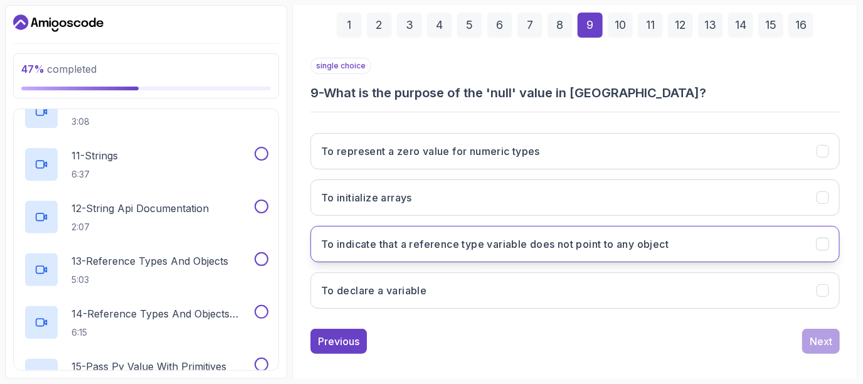
scroll to position [193, 0]
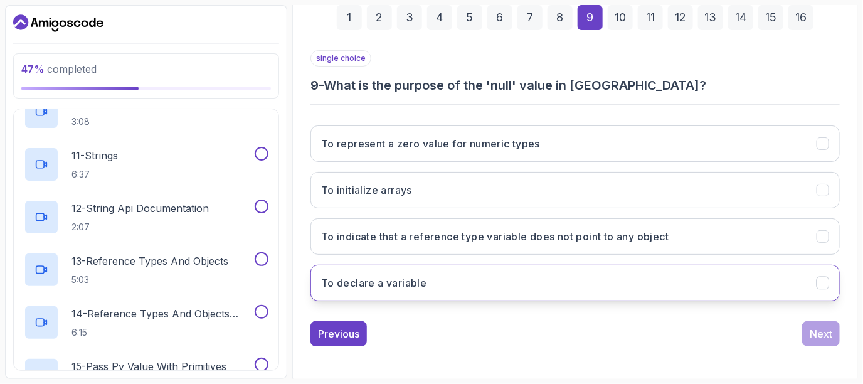
click at [437, 268] on button "To declare a variable" at bounding box center [575, 283] width 529 height 36
click at [815, 333] on div "Next" at bounding box center [821, 333] width 23 height 15
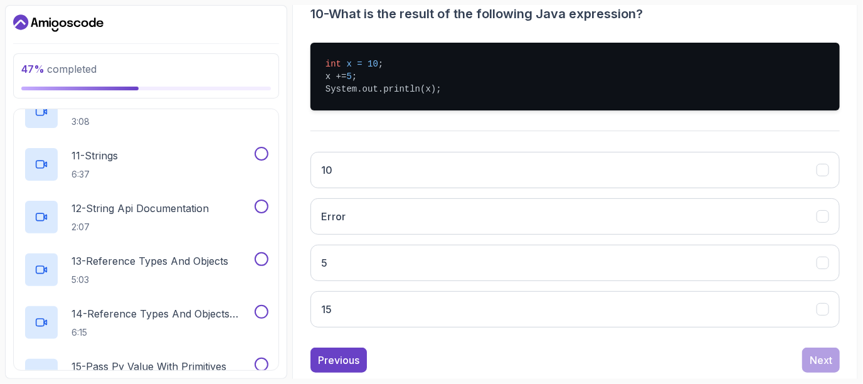
scroll to position [265, 0]
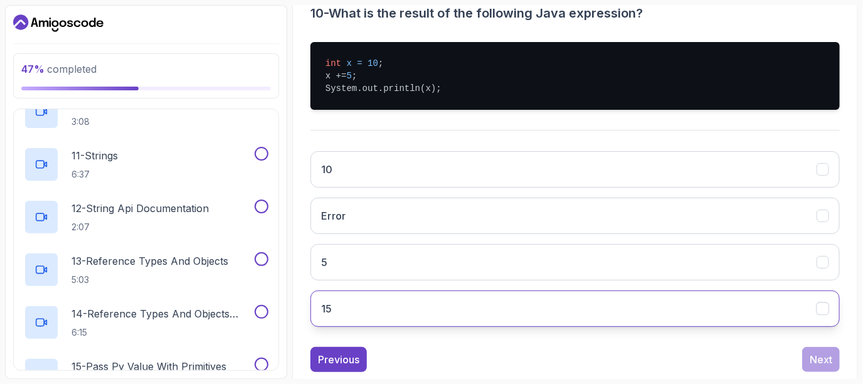
click at [705, 320] on button "15" at bounding box center [575, 308] width 529 height 36
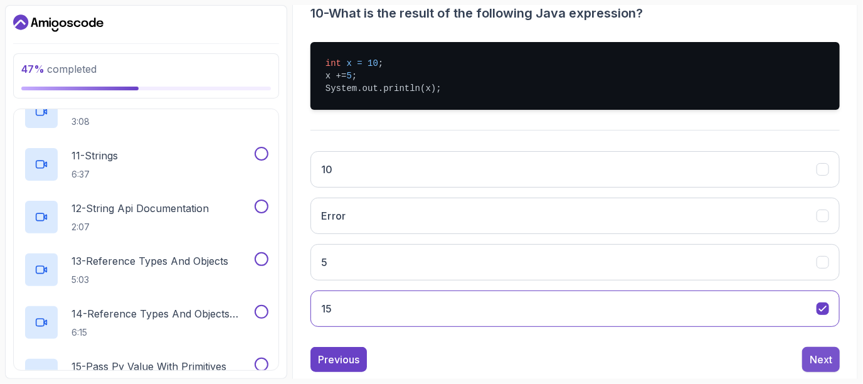
click at [809, 364] on button "Next" at bounding box center [821, 359] width 38 height 25
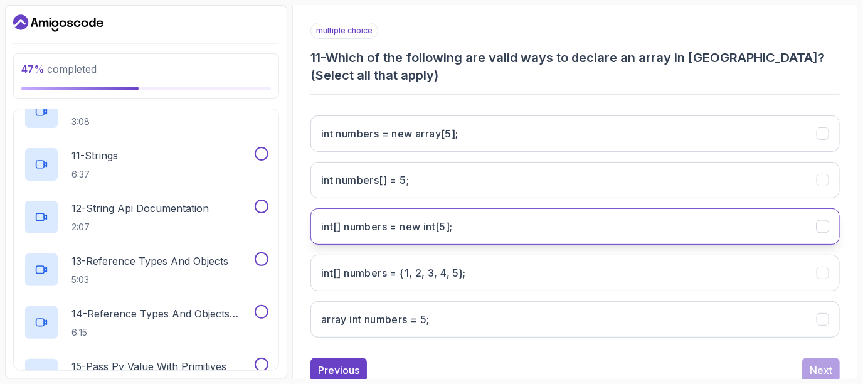
scroll to position [219, 0]
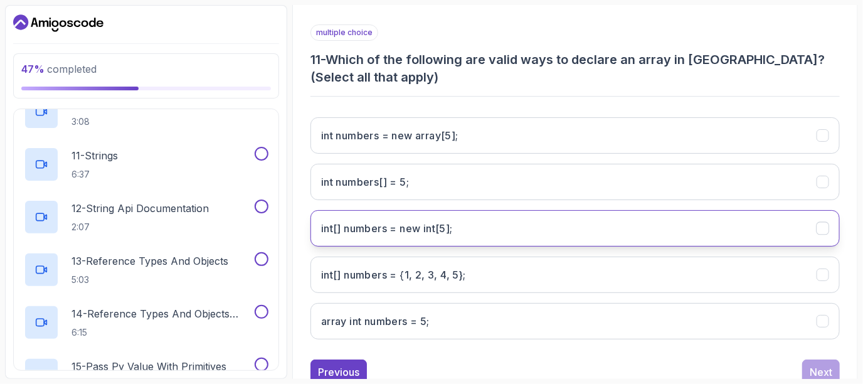
click at [666, 215] on int;"] "int[] numbers = new int[5];" at bounding box center [575, 228] width 529 height 36
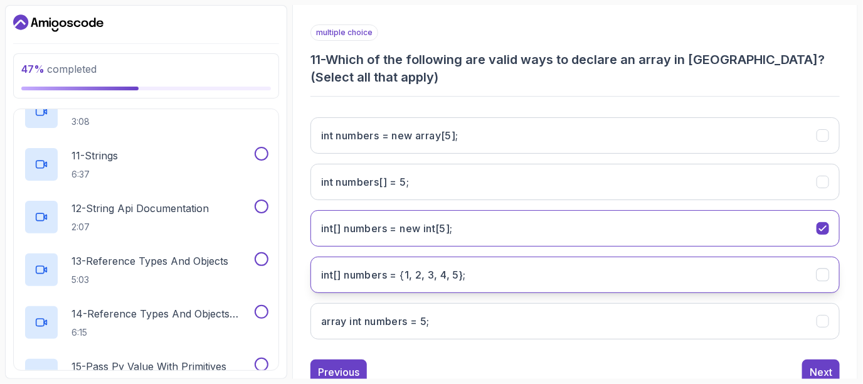
click at [649, 262] on 5};"] "int[] numbers = {1, 2, 3, 4, 5};" at bounding box center [575, 275] width 529 height 36
click at [815, 368] on div "Next" at bounding box center [821, 371] width 23 height 15
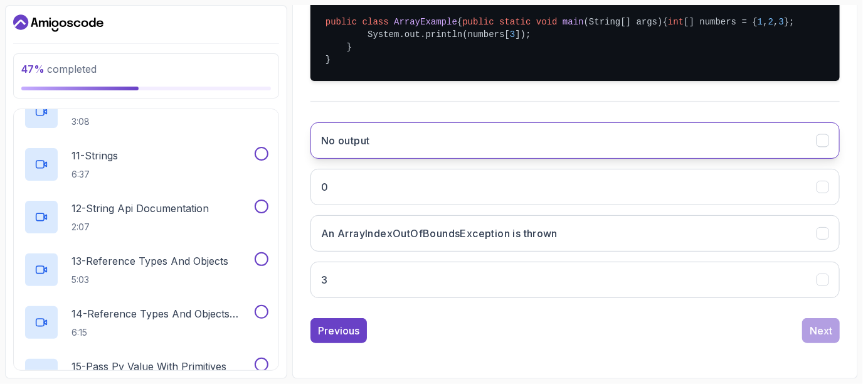
scroll to position [329, 0]
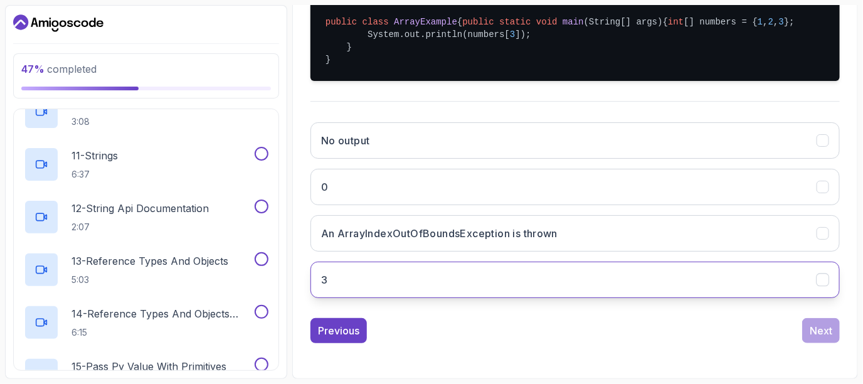
click at [699, 284] on button "3" at bounding box center [575, 280] width 529 height 36
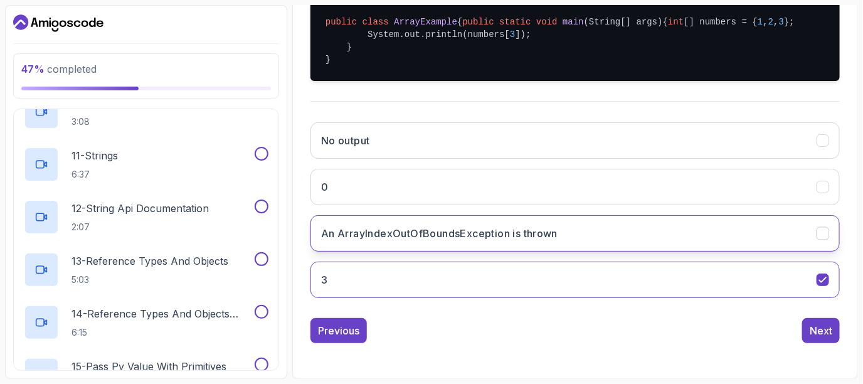
click at [501, 241] on h3 "An ArrayIndexOutOfBoundsException is thrown" at bounding box center [439, 233] width 236 height 15
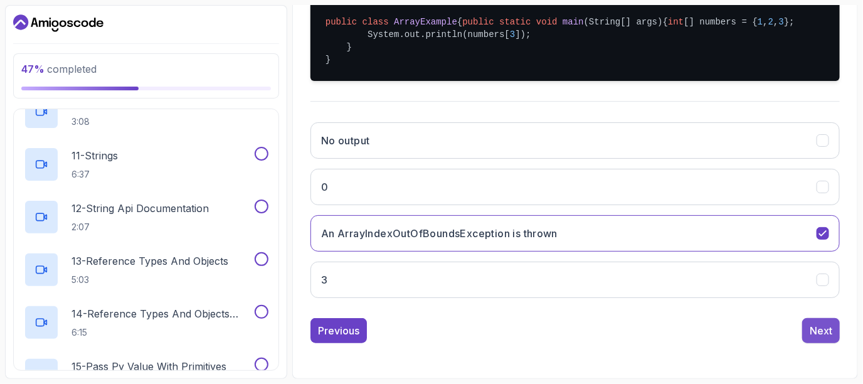
click at [826, 323] on div "Next" at bounding box center [821, 330] width 23 height 15
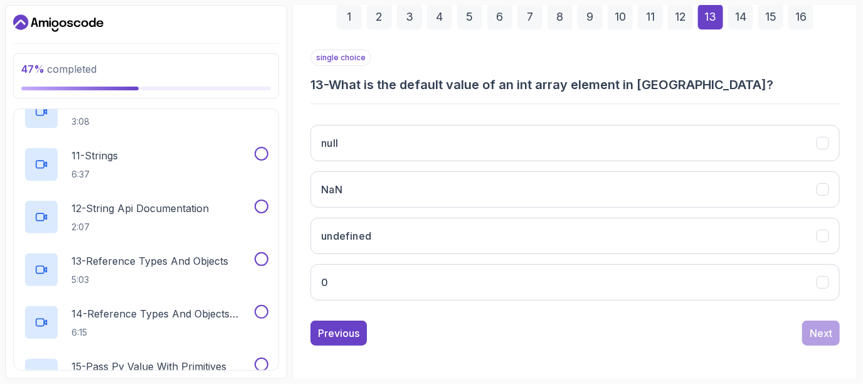
scroll to position [193, 0]
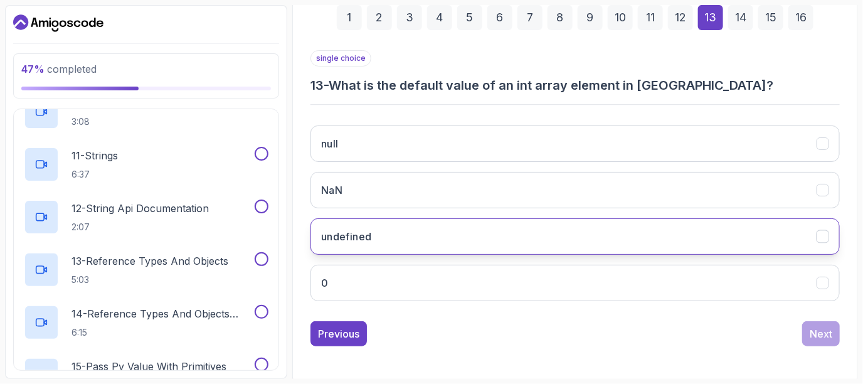
click at [553, 228] on button "undefined" at bounding box center [575, 236] width 529 height 36
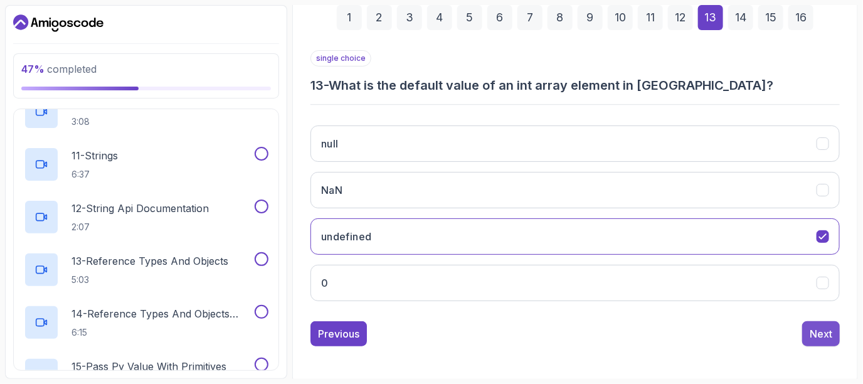
click at [819, 337] on div "Next" at bounding box center [821, 333] width 23 height 15
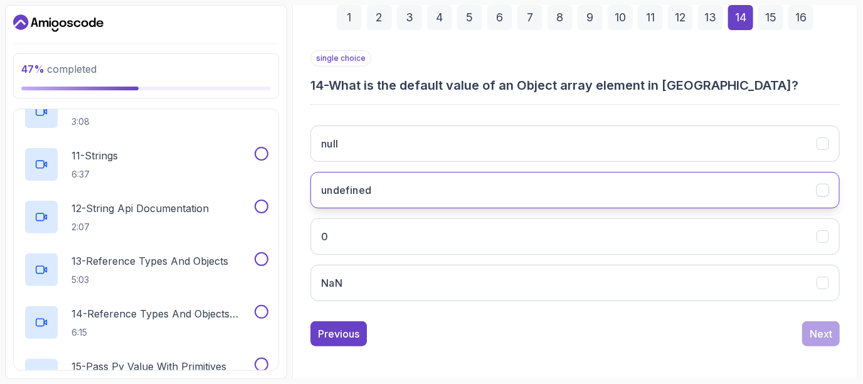
click at [494, 179] on button "undefined" at bounding box center [575, 190] width 529 height 36
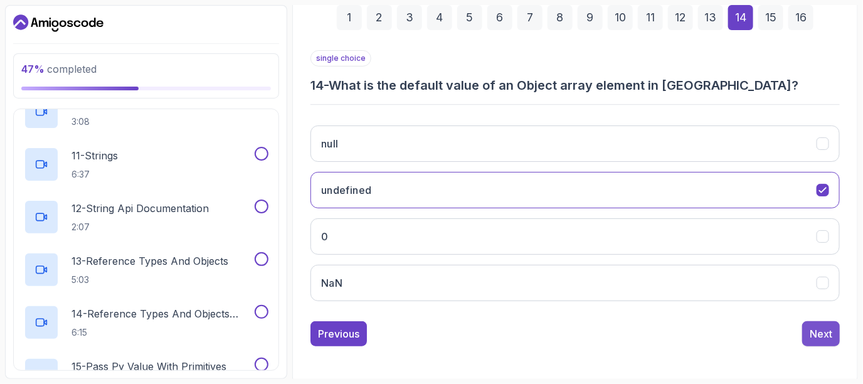
click at [824, 326] on div "Next" at bounding box center [821, 333] width 23 height 15
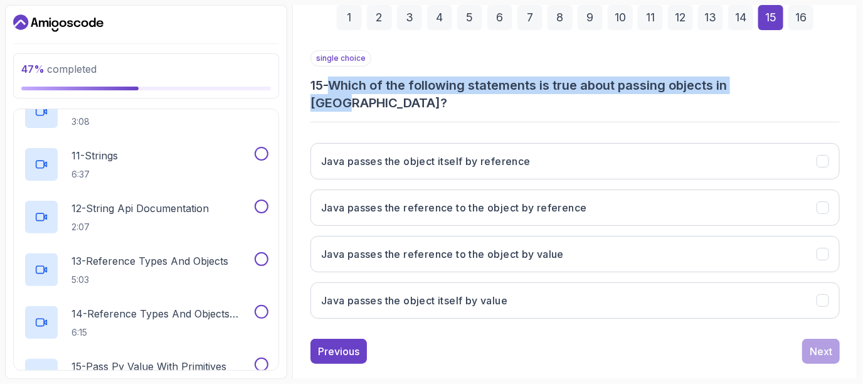
drag, startPoint x: 781, startPoint y: 82, endPoint x: 337, endPoint y: 87, distance: 444.2
click at [337, 87] on h3 "15 - Which of the following statements is true about passing objects in [GEOGRA…" at bounding box center [575, 94] width 529 height 35
click at [336, 83] on h3 "15 - Which of the following statements is true about passing objects in [GEOGRA…" at bounding box center [575, 94] width 529 height 35
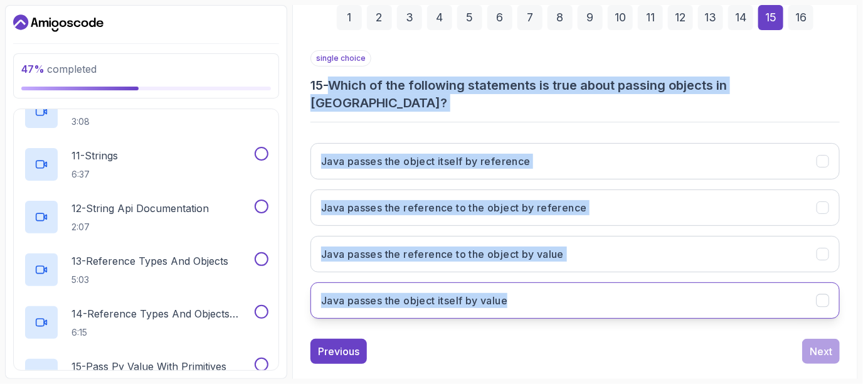
drag, startPoint x: 336, startPoint y: 83, endPoint x: 523, endPoint y: 283, distance: 272.9
click at [523, 283] on div "single choice 15 - Which of the following statements is true about passing obje…" at bounding box center [575, 189] width 529 height 279
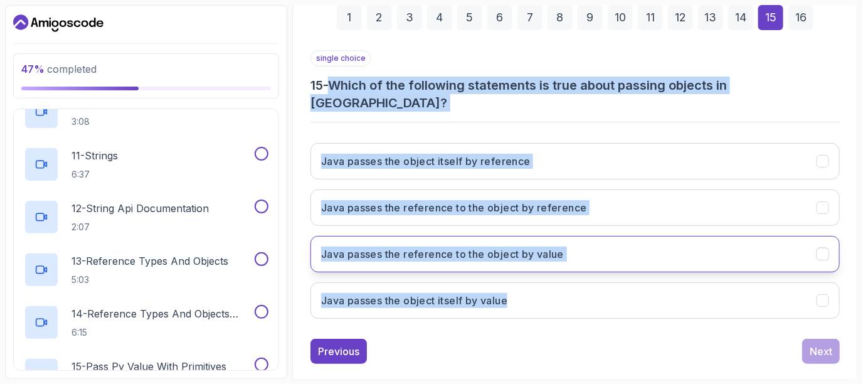
click at [634, 236] on button "Java passes the reference to the object by value" at bounding box center [575, 254] width 529 height 36
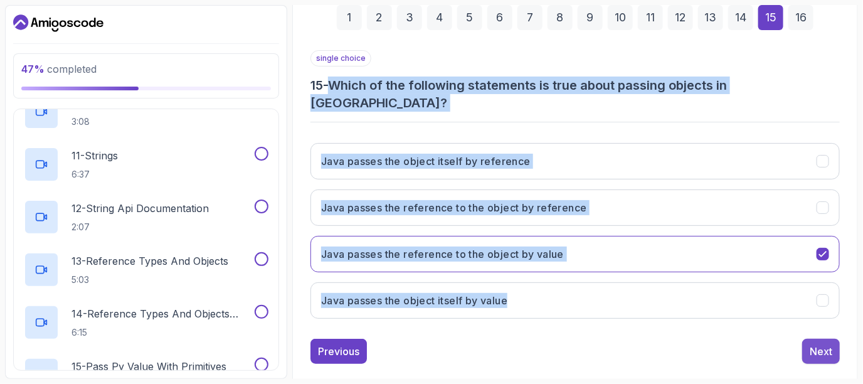
click at [829, 344] on div "Next" at bounding box center [821, 351] width 23 height 15
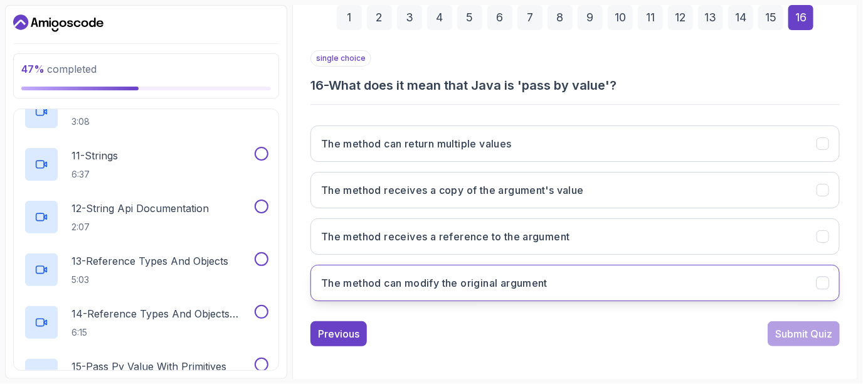
drag, startPoint x: 355, startPoint y: 119, endPoint x: 556, endPoint y: 275, distance: 254.8
click at [556, 275] on div "single choice 16 - What does it mean that Java is 'pass by value'? The method c…" at bounding box center [575, 180] width 529 height 261
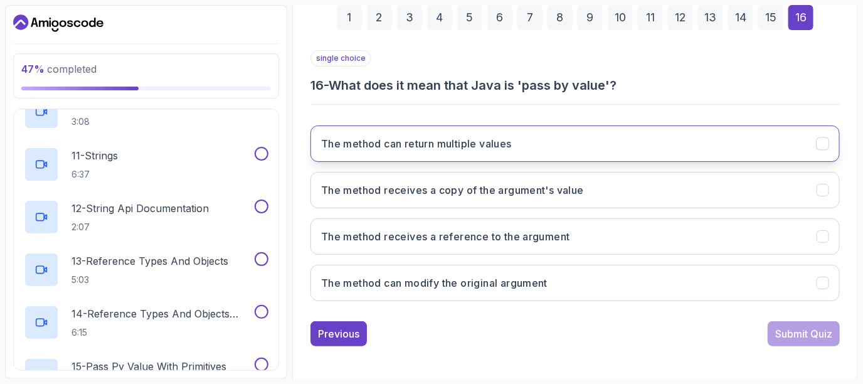
click at [480, 129] on button "The method can return multiple values" at bounding box center [575, 143] width 529 height 36
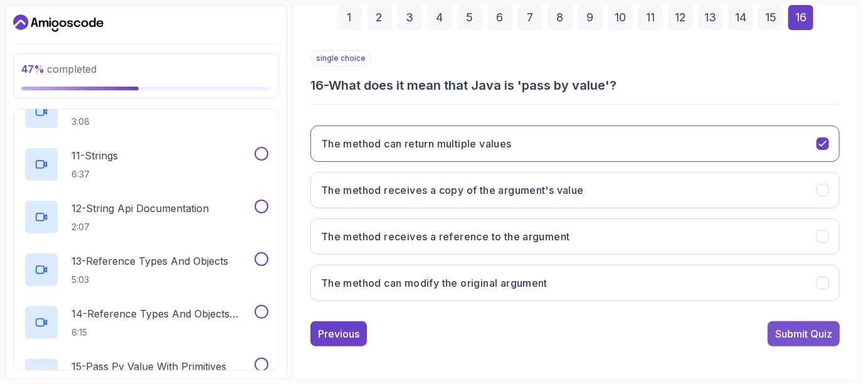
click at [811, 334] on div "Submit Quiz" at bounding box center [803, 333] width 57 height 15
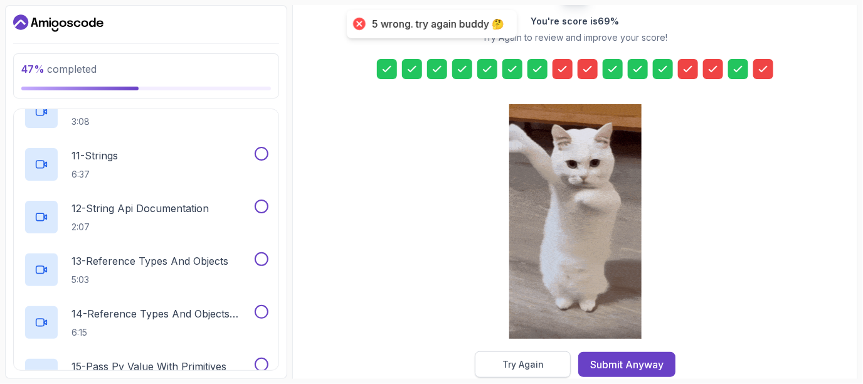
click at [548, 366] on button "Try Again" at bounding box center [523, 364] width 96 height 26
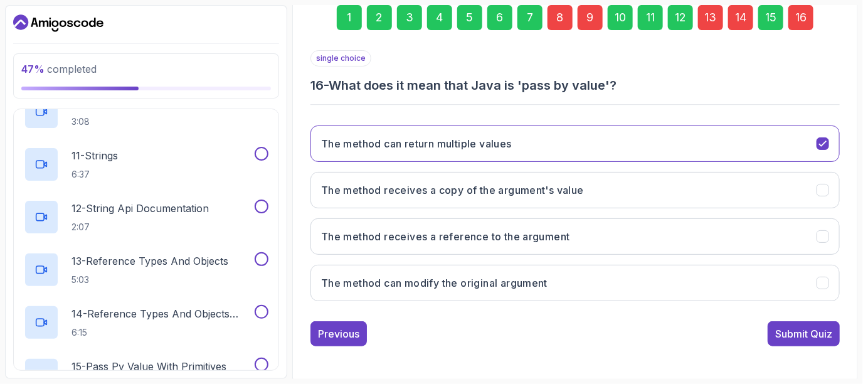
click at [561, 18] on div "8" at bounding box center [560, 17] width 25 height 25
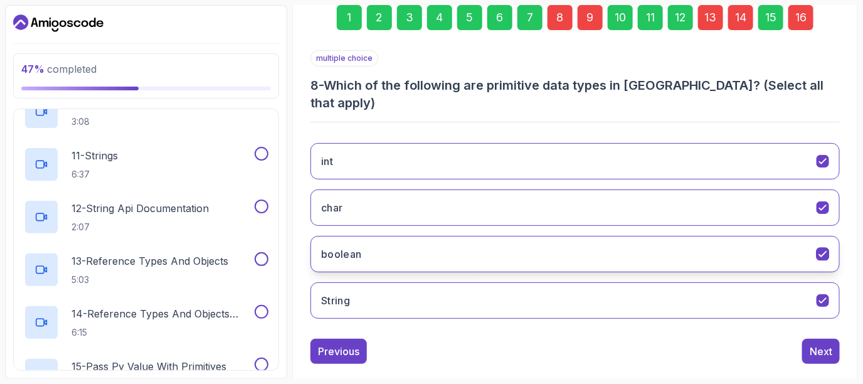
click at [605, 236] on button "boolean" at bounding box center [575, 254] width 529 height 36
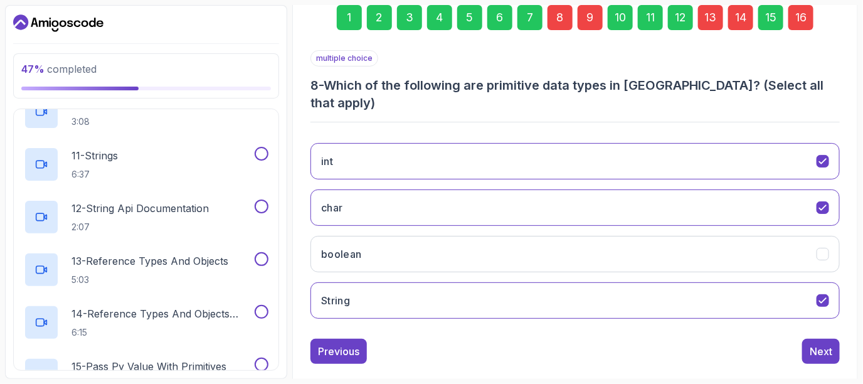
click at [600, 260] on div "int char boolean String" at bounding box center [575, 231] width 529 height 196
click at [606, 287] on button "String" at bounding box center [575, 300] width 529 height 36
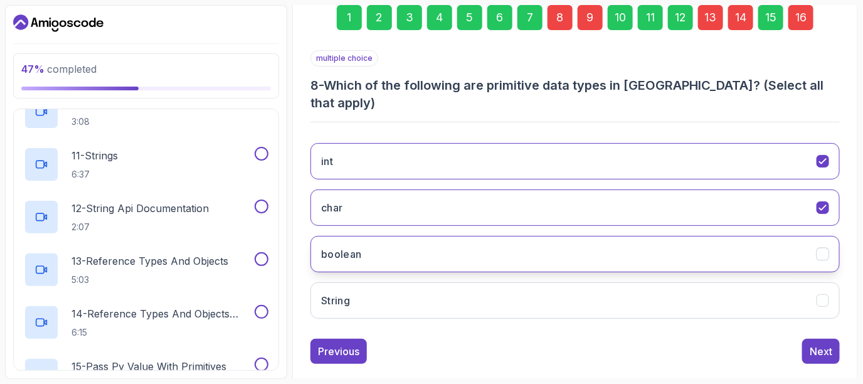
click at [606, 248] on button "boolean" at bounding box center [575, 254] width 529 height 36
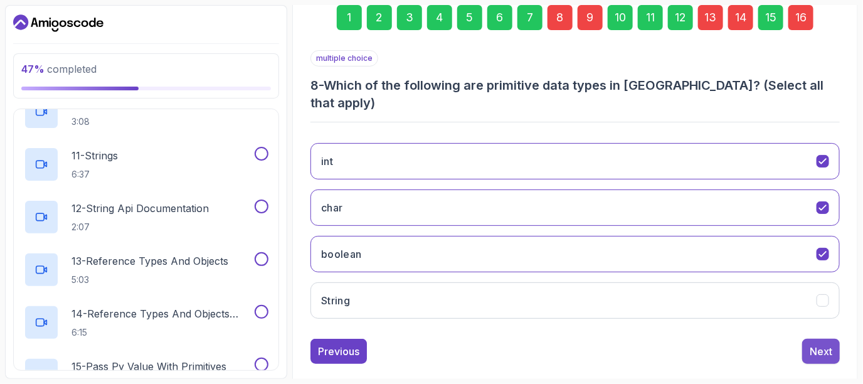
click at [811, 344] on div "Next" at bounding box center [821, 351] width 23 height 15
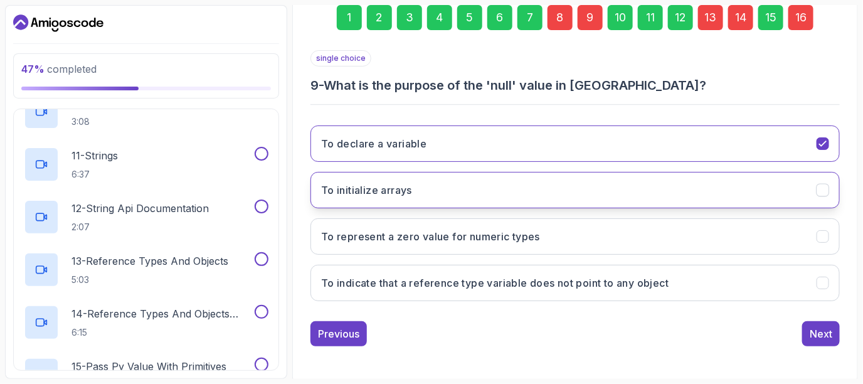
click at [403, 187] on h3 "To initialize arrays" at bounding box center [366, 190] width 91 height 15
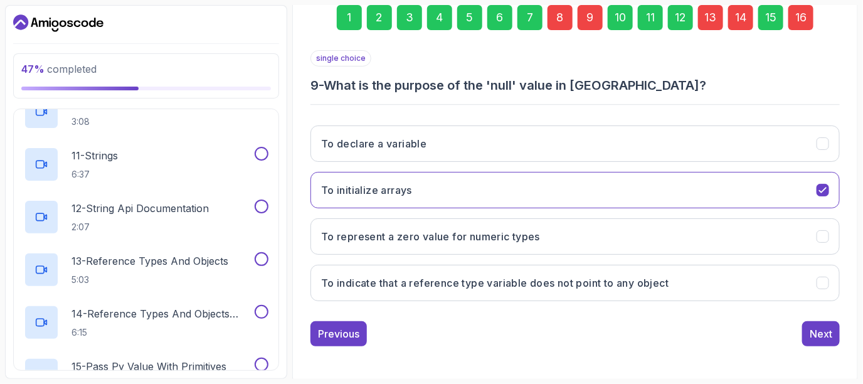
click at [343, 78] on h3 "9 - What is the purpose of the 'null' value in [GEOGRAPHIC_DATA]?" at bounding box center [575, 86] width 529 height 18
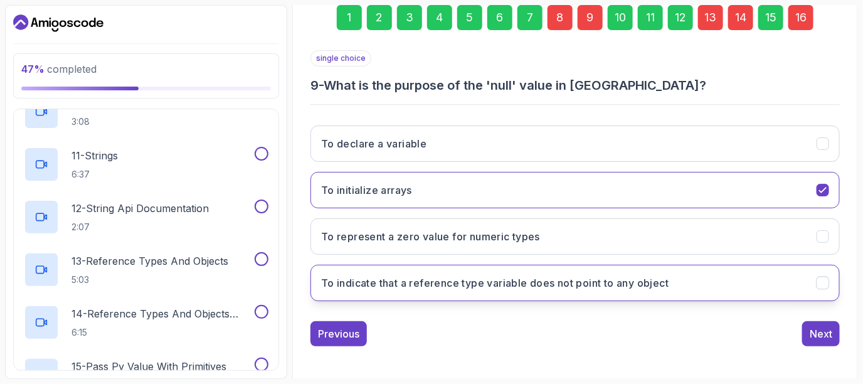
drag, startPoint x: 328, startPoint y: 78, endPoint x: 684, endPoint y: 269, distance: 403.6
click at [684, 269] on div "single choice 9 - What is the purpose of the 'null' value in [GEOGRAPHIC_DATA]?…" at bounding box center [575, 180] width 529 height 261
click at [656, 267] on button "To indicate that a reference type variable does not point to any object" at bounding box center [575, 283] width 529 height 36
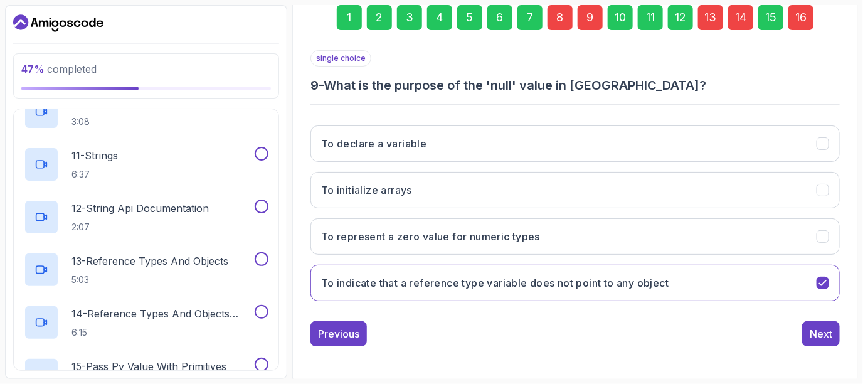
click at [836, 316] on div "single choice 9 - What is the purpose of the 'null' value in [GEOGRAPHIC_DATA]?…" at bounding box center [575, 198] width 529 height 296
click at [822, 327] on div "Next" at bounding box center [821, 333] width 23 height 15
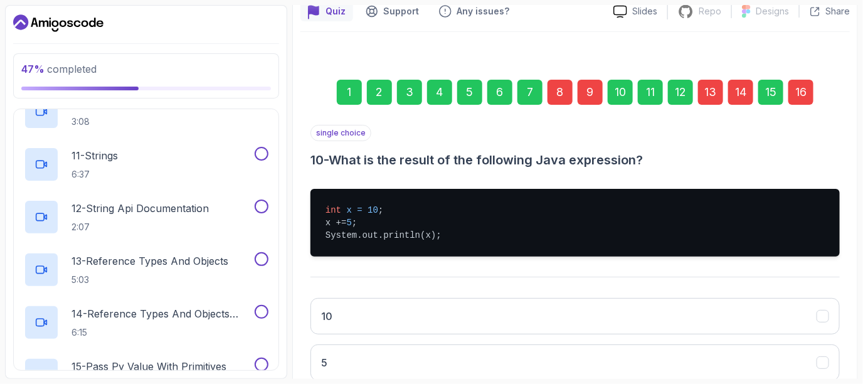
scroll to position [115, 0]
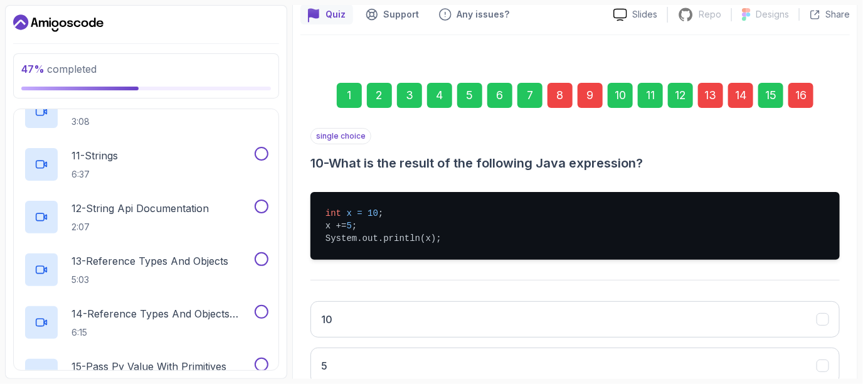
click at [584, 92] on div "9" at bounding box center [590, 95] width 25 height 25
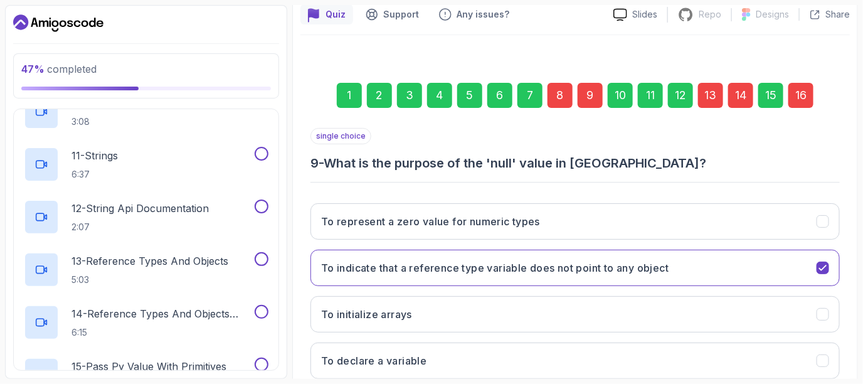
click at [691, 95] on div "12" at bounding box center [680, 95] width 25 height 25
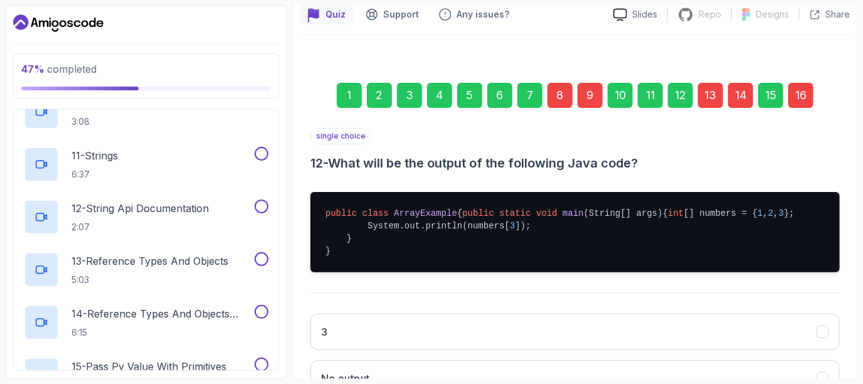
click at [708, 95] on div "13" at bounding box center [710, 95] width 25 height 25
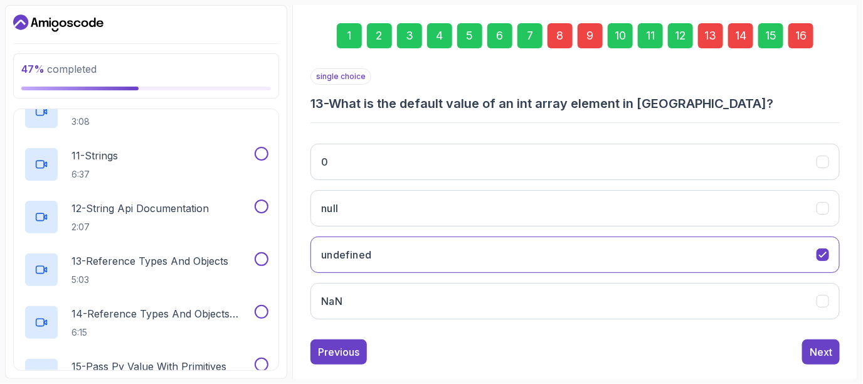
scroll to position [176, 0]
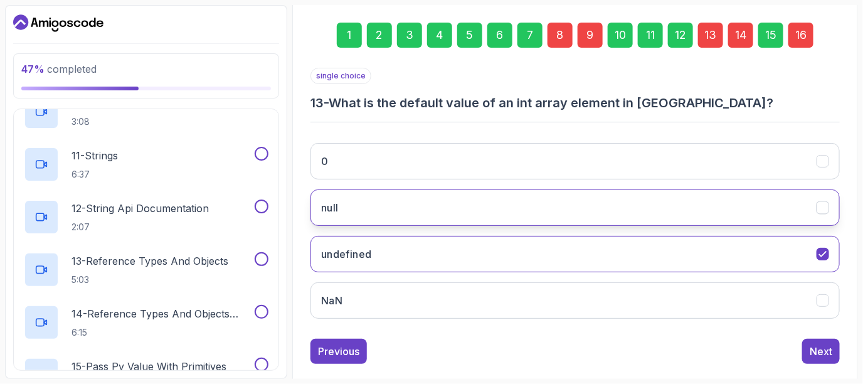
click at [640, 215] on button "null" at bounding box center [575, 207] width 529 height 36
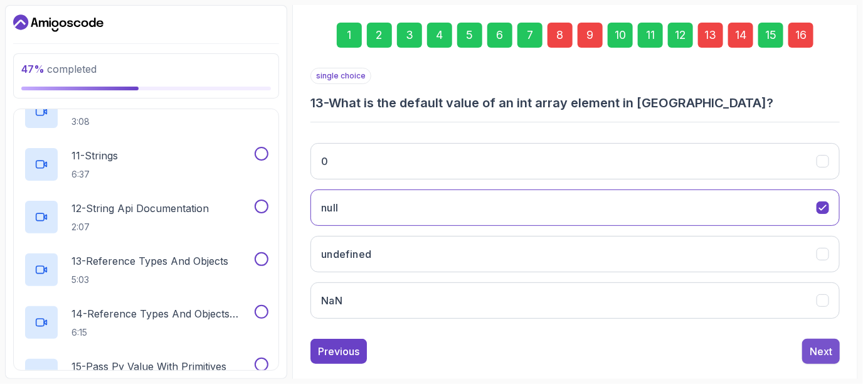
click at [834, 353] on button "Next" at bounding box center [821, 351] width 38 height 25
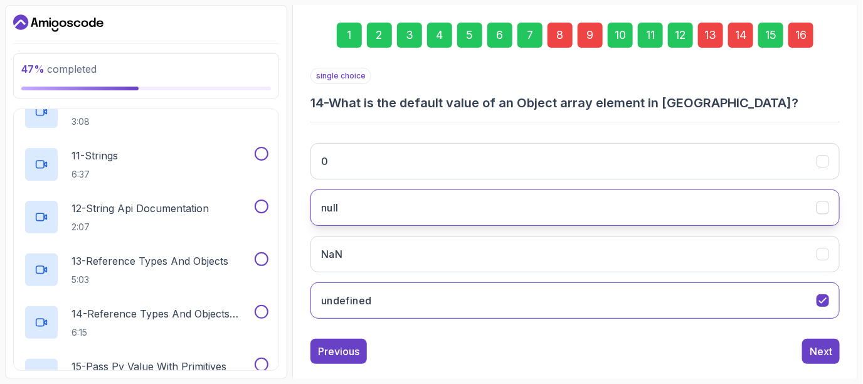
click at [677, 211] on button "null" at bounding box center [575, 207] width 529 height 36
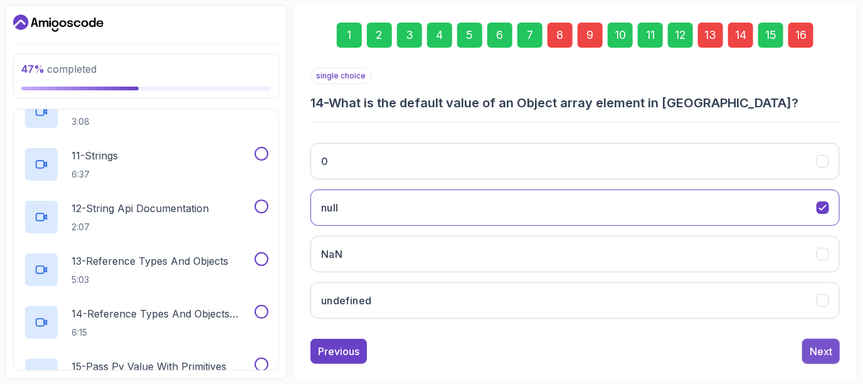
click at [805, 347] on button "Next" at bounding box center [821, 351] width 38 height 25
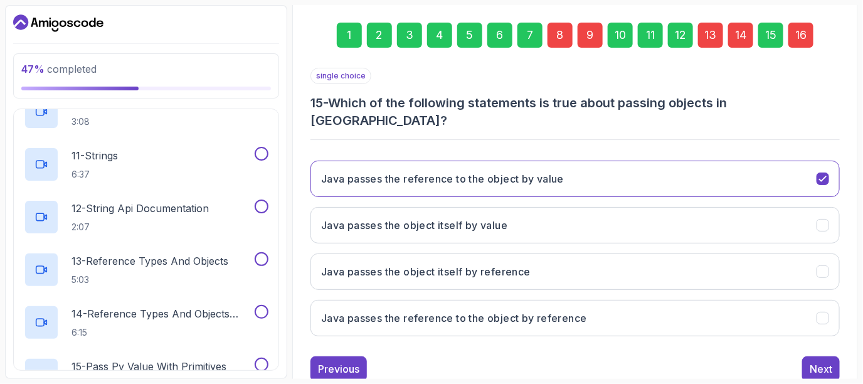
click at [810, 43] on div "16" at bounding box center [801, 35] width 25 height 25
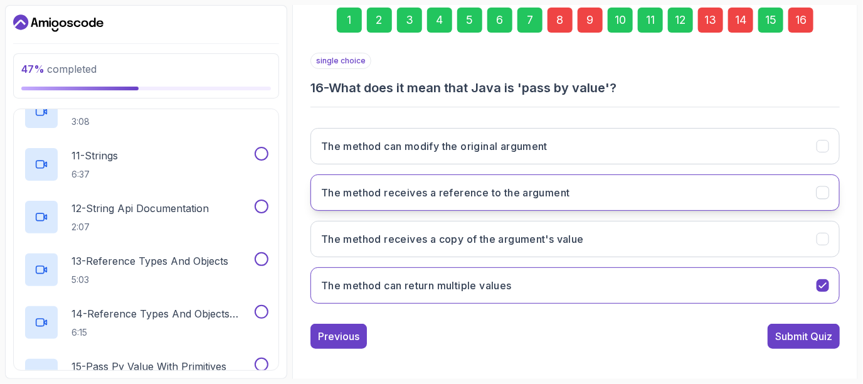
scroll to position [191, 0]
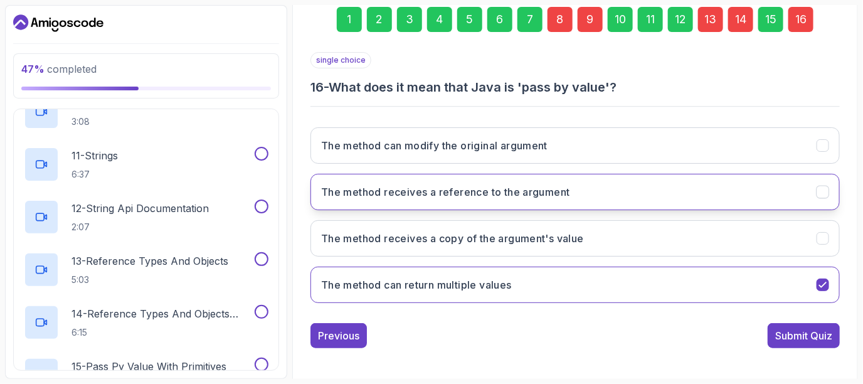
click at [724, 177] on button "The method receives a reference to the argument" at bounding box center [575, 192] width 529 height 36
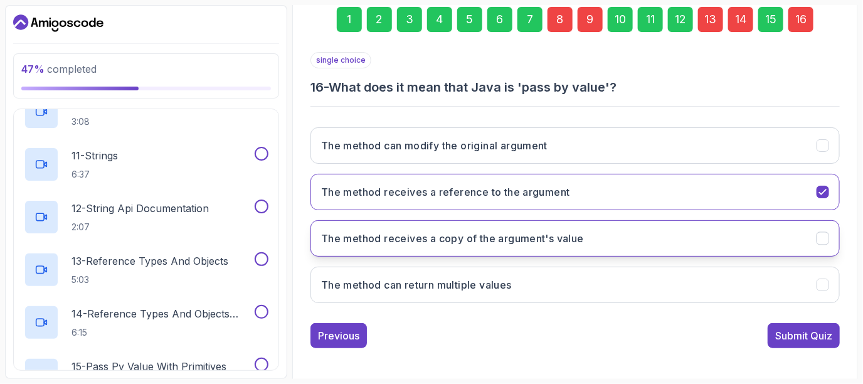
click at [682, 224] on button "The method receives a copy of the argument's value" at bounding box center [575, 238] width 529 height 36
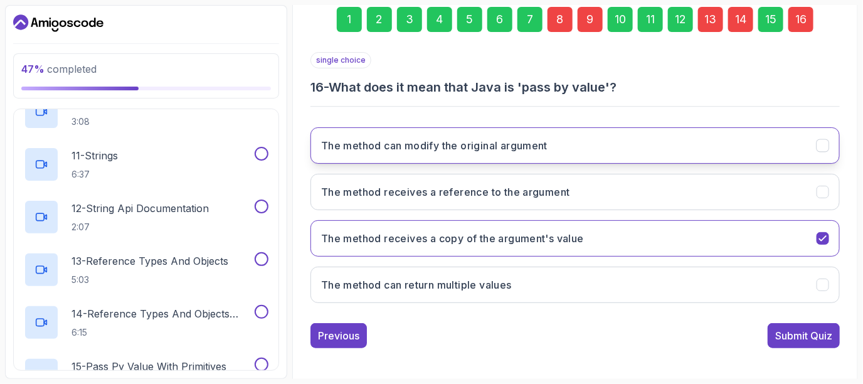
click at [680, 158] on button "The method can modify the original argument" at bounding box center [575, 145] width 529 height 36
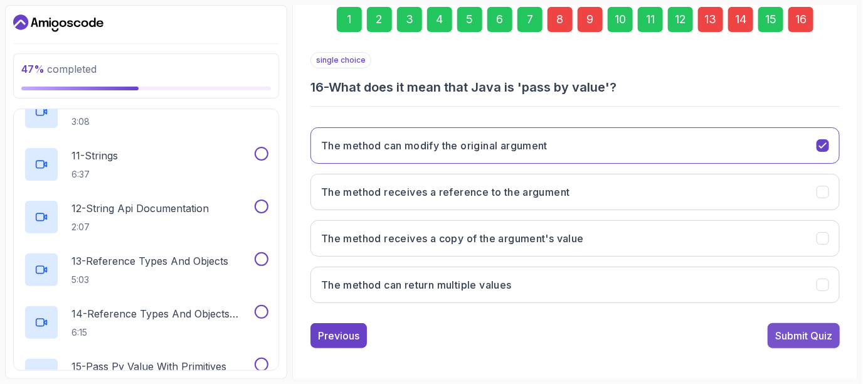
click at [790, 332] on div "Submit Quiz" at bounding box center [803, 335] width 57 height 15
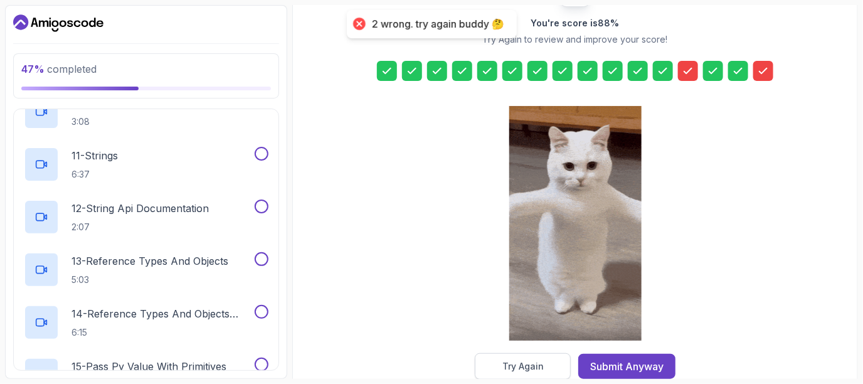
click at [526, 364] on div "Try Again" at bounding box center [522, 366] width 41 height 13
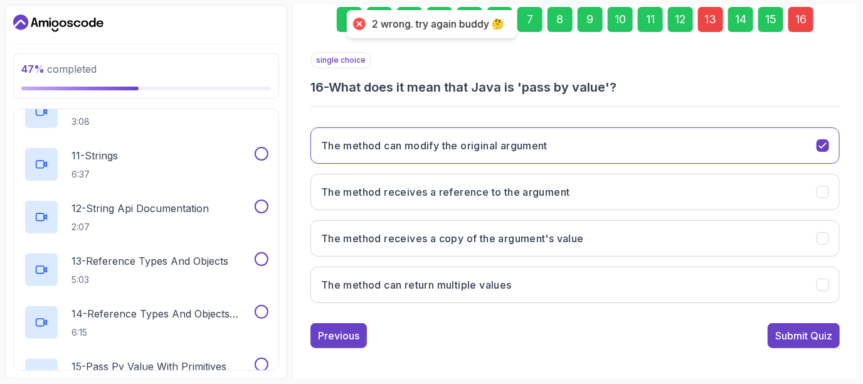
click at [704, 20] on div "13" at bounding box center [710, 19] width 25 height 25
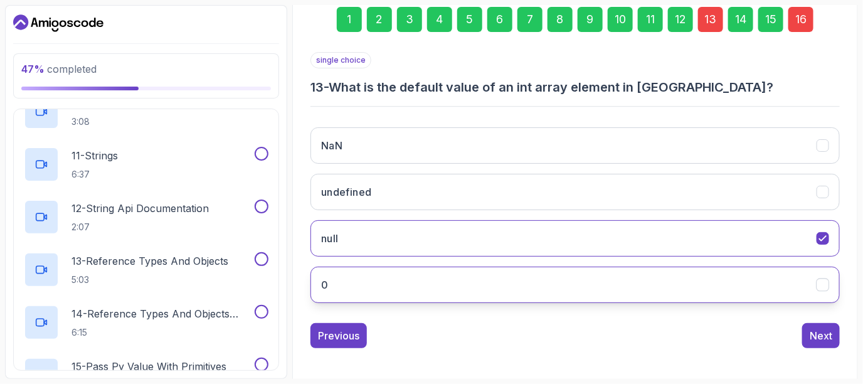
click at [570, 282] on button "0" at bounding box center [575, 285] width 529 height 36
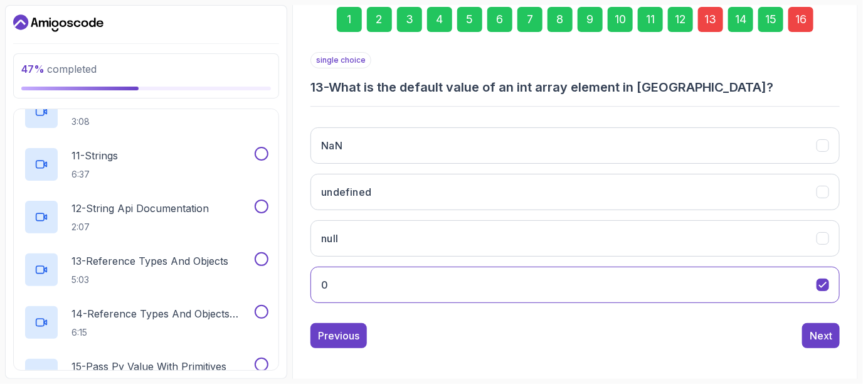
click at [805, 28] on div "16" at bounding box center [801, 19] width 25 height 25
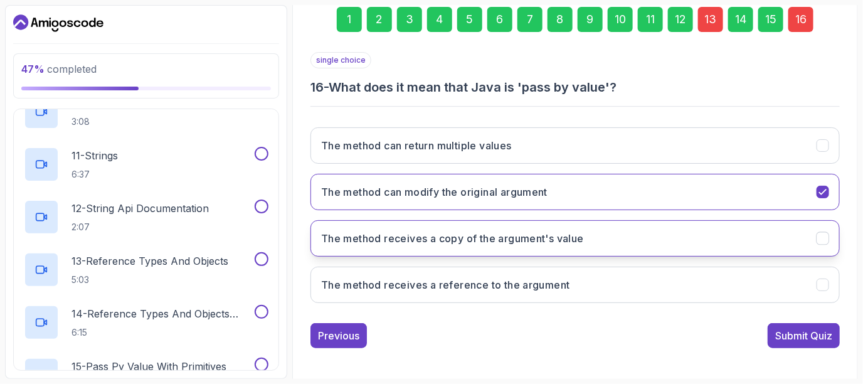
click at [585, 235] on button "The method receives a copy of the argument's value" at bounding box center [575, 238] width 529 height 36
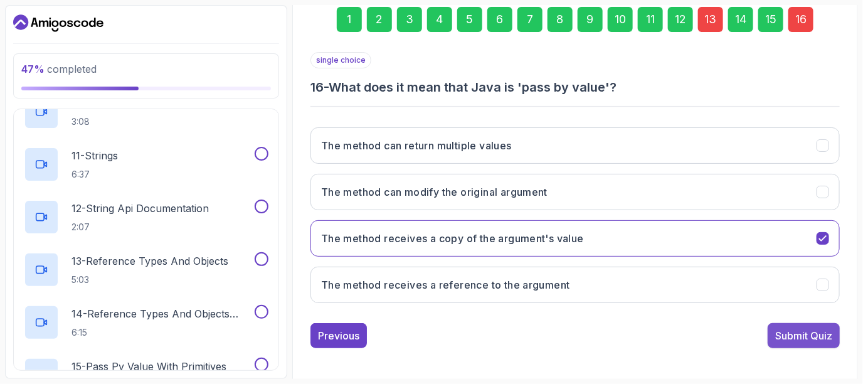
click at [789, 328] on div "Submit Quiz" at bounding box center [803, 335] width 57 height 15
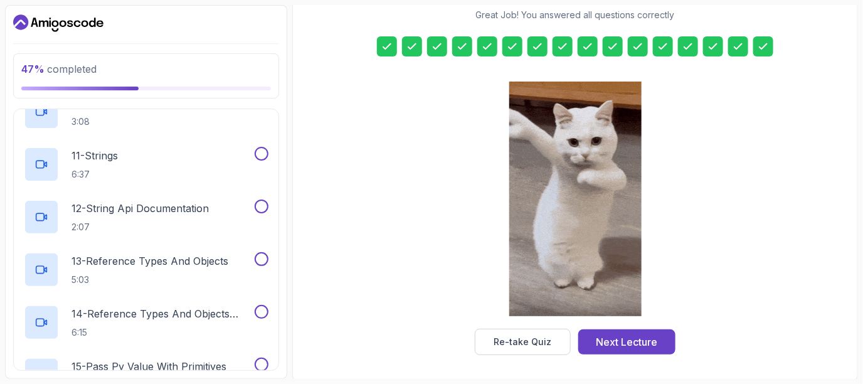
scroll to position [216, 0]
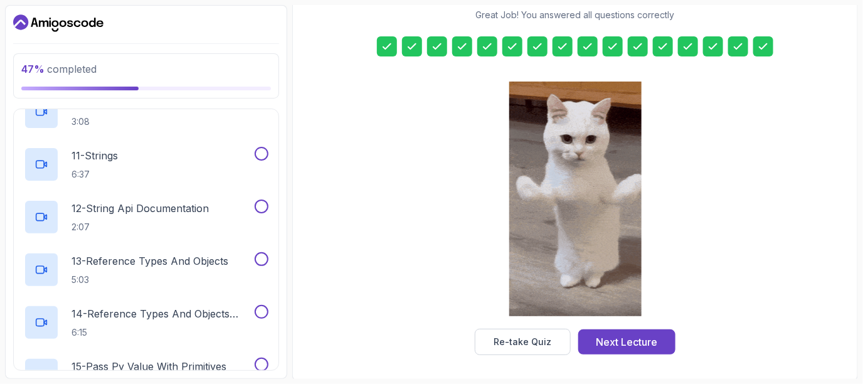
click at [660, 44] on icon at bounding box center [663, 46] width 13 height 13
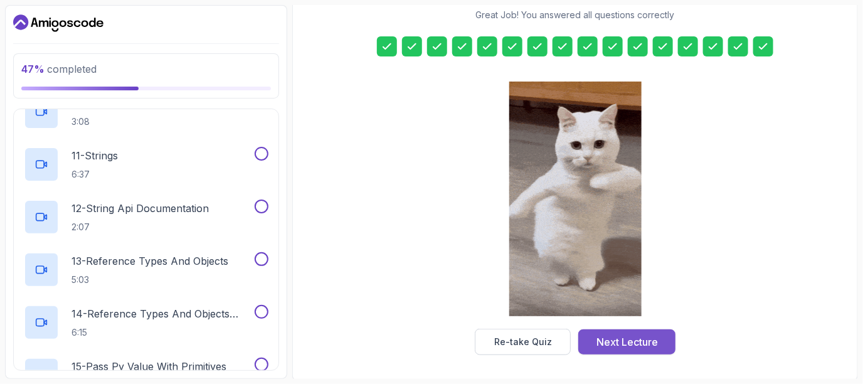
click at [592, 338] on button "Next Lecture" at bounding box center [626, 341] width 97 height 25
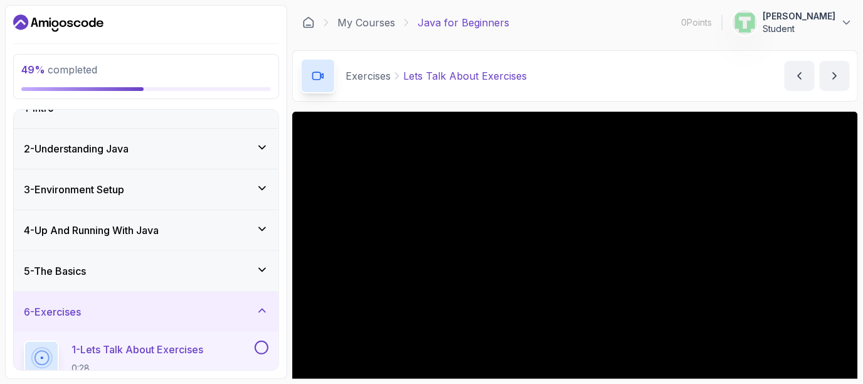
scroll to position [127, 0]
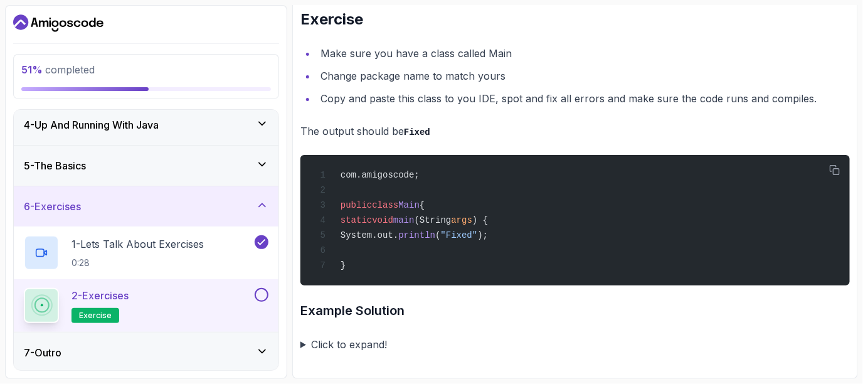
scroll to position [2482, 0]
click at [210, 295] on div "2 - Exercises exercise" at bounding box center [138, 305] width 228 height 35
click at [257, 292] on button at bounding box center [262, 295] width 14 height 14
click at [118, 317] on h2 "2 - Exercises exercise" at bounding box center [100, 305] width 57 height 35
click at [107, 314] on span "exercise" at bounding box center [95, 316] width 33 height 10
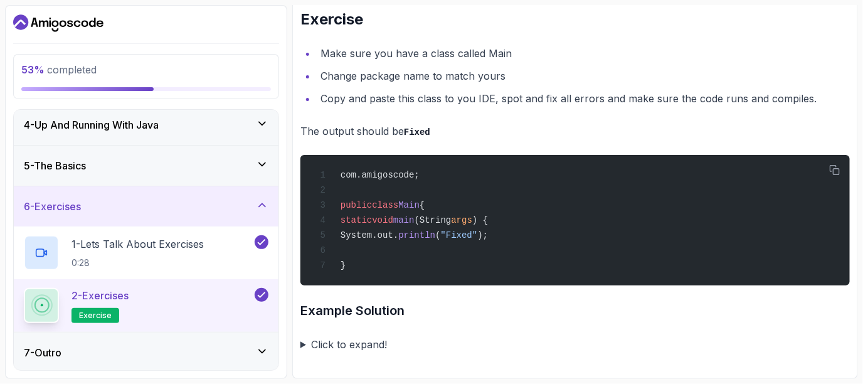
click at [146, 345] on div "7 - Outro" at bounding box center [146, 352] width 245 height 15
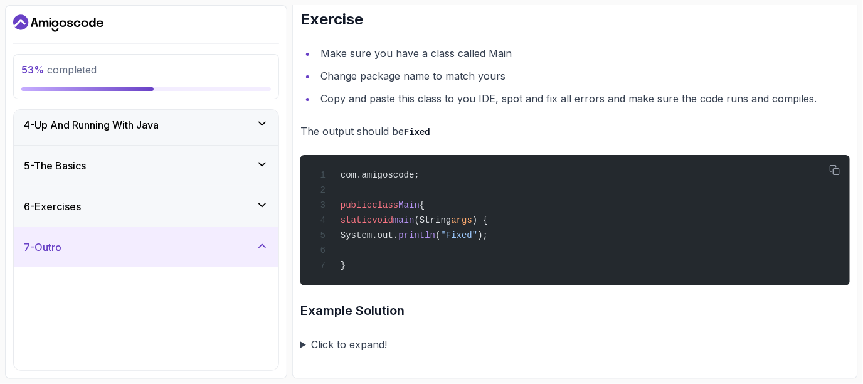
scroll to position [180, 0]
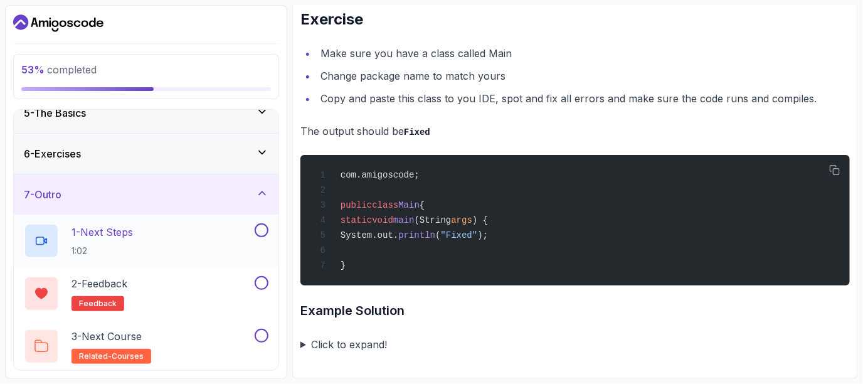
click at [213, 241] on div "1 - Next Steps 1:02" at bounding box center [138, 240] width 228 height 35
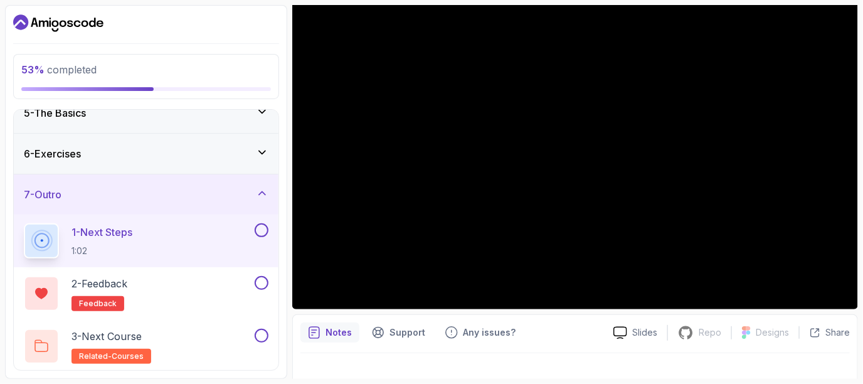
scroll to position [122, 0]
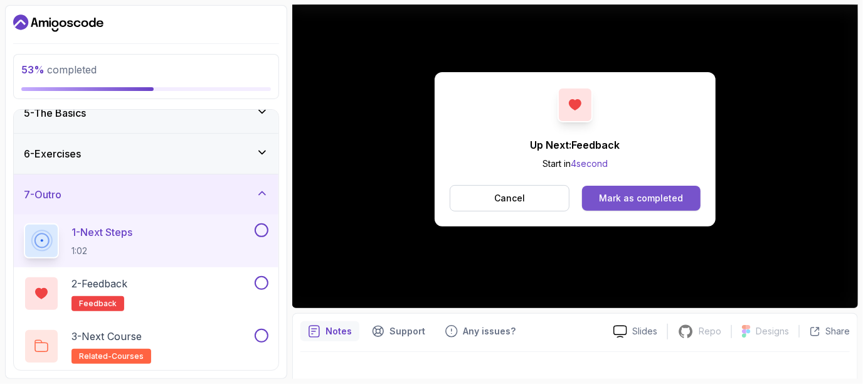
click at [671, 196] on div "Mark as completed" at bounding box center [641, 198] width 84 height 13
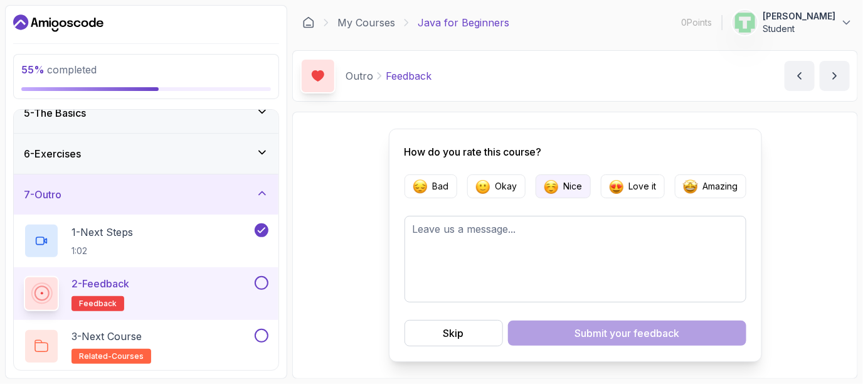
click at [577, 184] on p "Nice" at bounding box center [573, 186] width 19 height 13
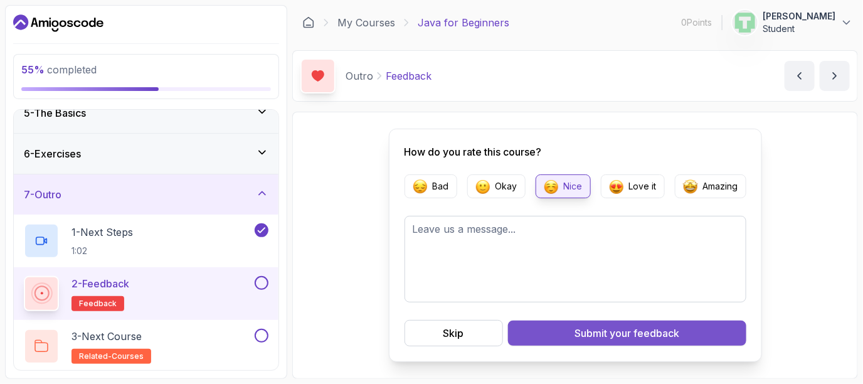
click at [568, 331] on button "Submit your feedback" at bounding box center [627, 333] width 238 height 25
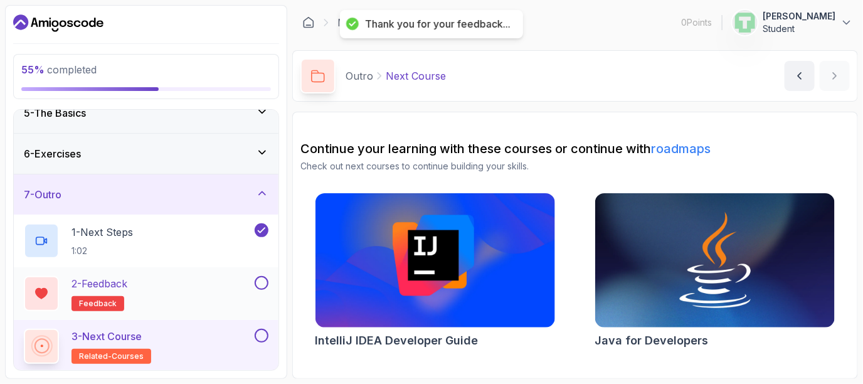
click at [263, 285] on button at bounding box center [262, 283] width 14 height 14
click at [253, 337] on div at bounding box center [260, 336] width 16 height 14
click at [257, 336] on div at bounding box center [260, 336] width 16 height 14
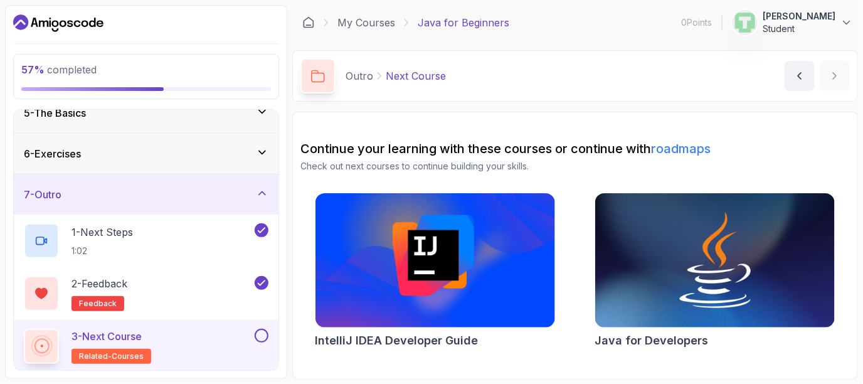
click at [257, 336] on button at bounding box center [262, 336] width 14 height 14
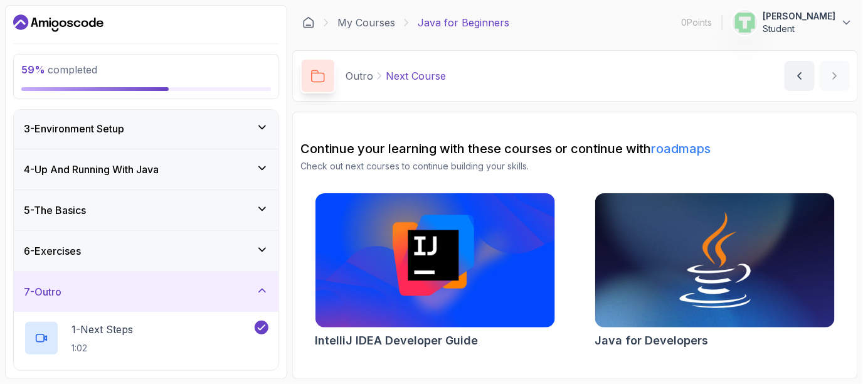
scroll to position [83, 0]
click at [236, 216] on div "5 - The Basics" at bounding box center [146, 210] width 265 height 40
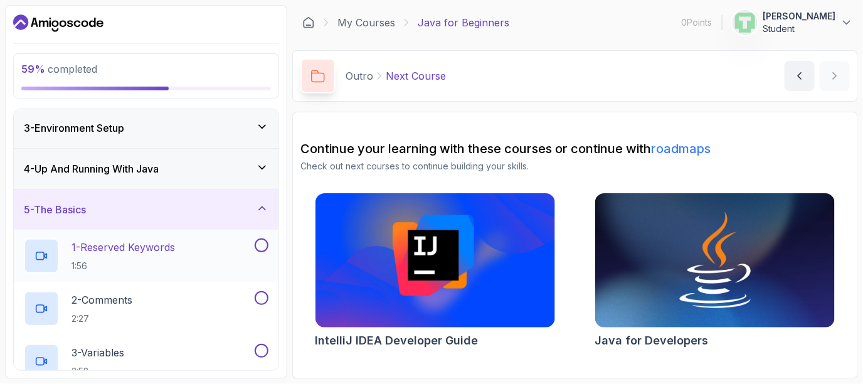
click at [268, 239] on div at bounding box center [260, 245] width 16 height 14
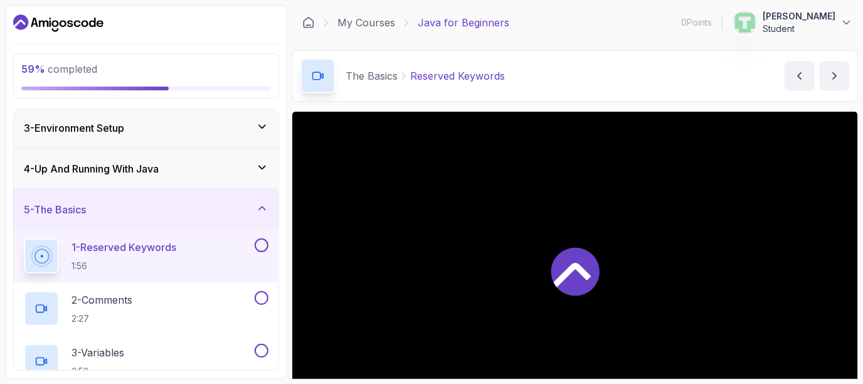
click at [260, 243] on button at bounding box center [262, 245] width 14 height 14
click at [260, 299] on button at bounding box center [262, 298] width 14 height 14
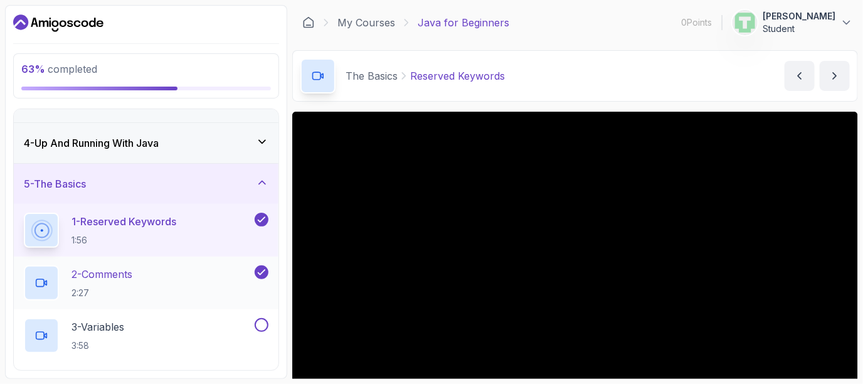
scroll to position [110, 0]
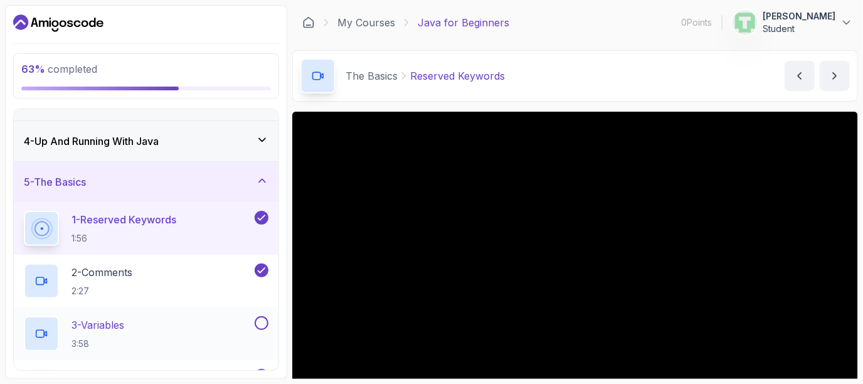
click at [260, 321] on button at bounding box center [262, 323] width 14 height 14
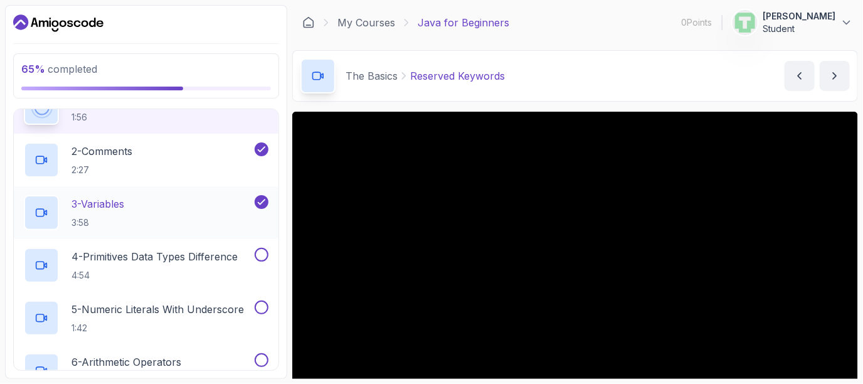
scroll to position [238, 0]
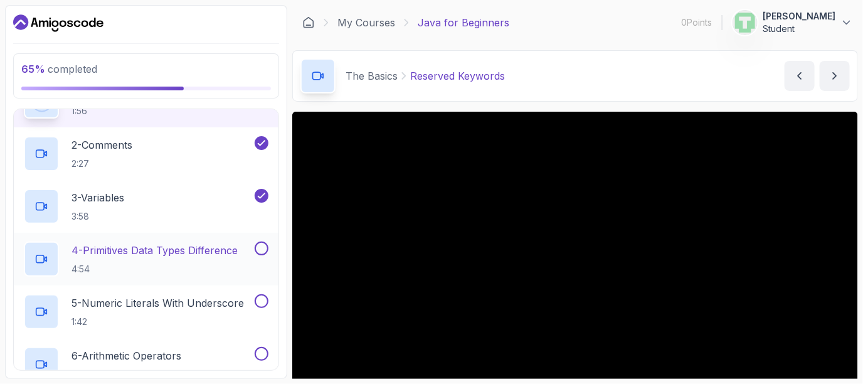
click at [260, 244] on button at bounding box center [262, 249] width 14 height 14
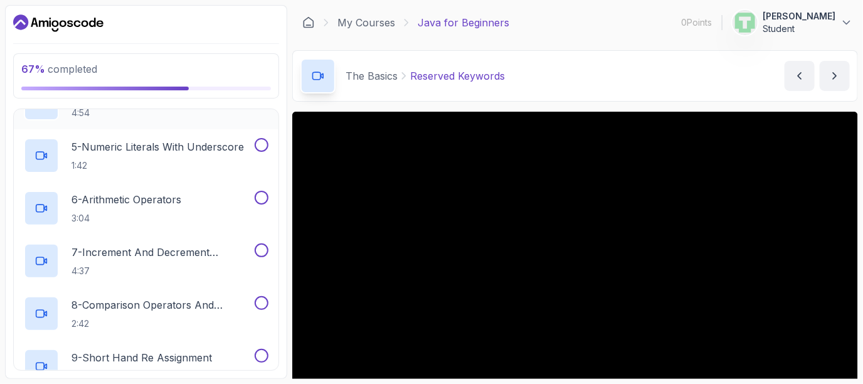
scroll to position [395, 0]
click at [260, 149] on button at bounding box center [262, 144] width 14 height 14
click at [263, 194] on button at bounding box center [262, 197] width 14 height 14
click at [258, 245] on button at bounding box center [262, 250] width 14 height 14
click at [252, 289] on div "8 - Comparison Operators and Booleans 2:42" at bounding box center [146, 313] width 265 height 53
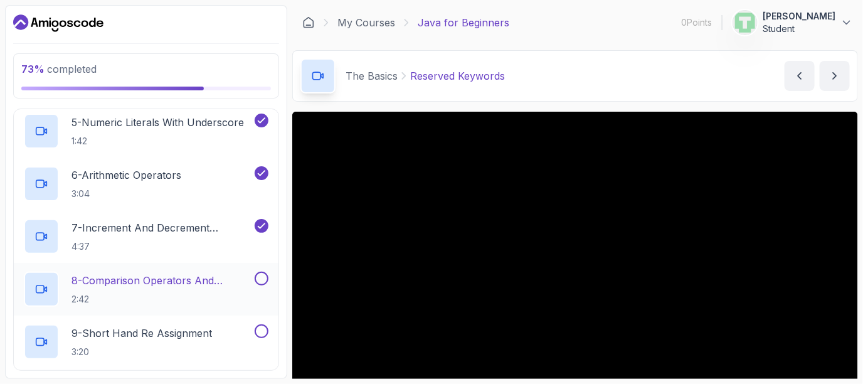
scroll to position [419, 0]
click at [258, 280] on button at bounding box center [262, 278] width 14 height 14
click at [259, 331] on button at bounding box center [262, 331] width 14 height 14
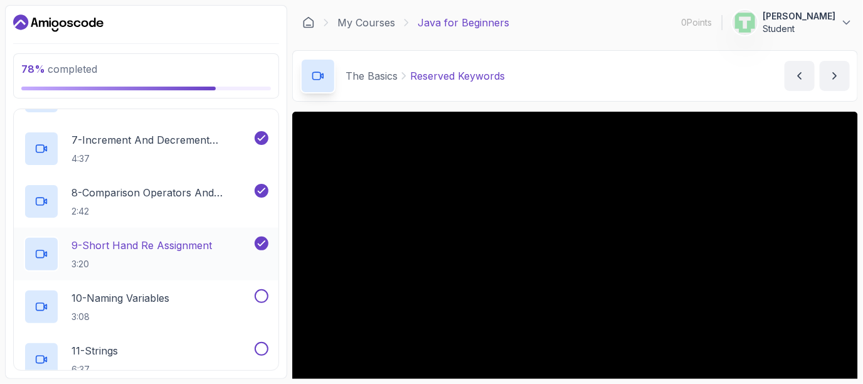
scroll to position [506, 0]
click at [261, 295] on button at bounding box center [262, 297] width 14 height 14
click at [260, 350] on button at bounding box center [262, 350] width 14 height 14
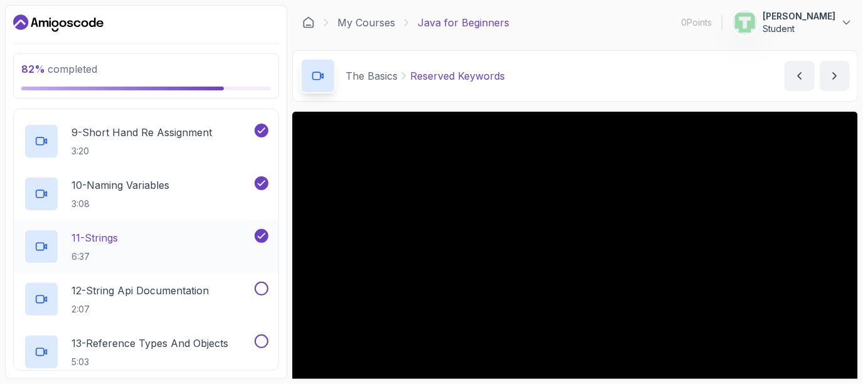
scroll to position [619, 0]
click at [265, 290] on button at bounding box center [262, 289] width 14 height 14
click at [255, 339] on button at bounding box center [262, 342] width 14 height 14
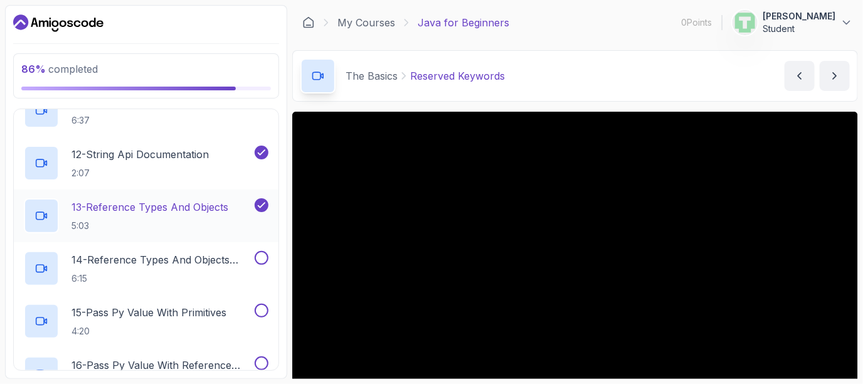
scroll to position [756, 0]
click at [263, 263] on button "14 - Reference Types And Objects Diferences 6:15" at bounding box center [146, 267] width 245 height 35
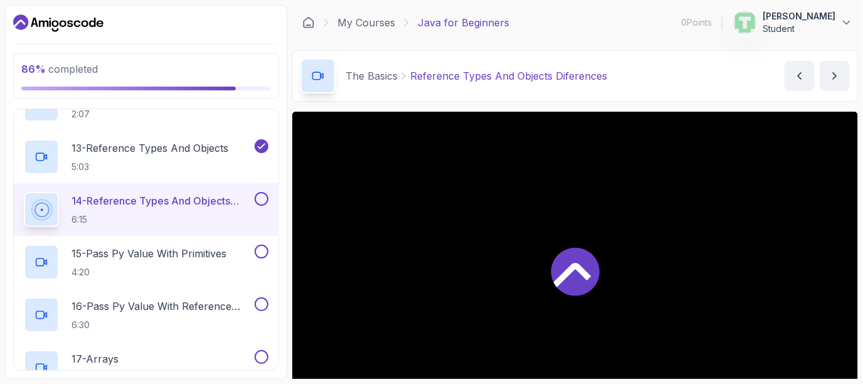
scroll to position [827, 0]
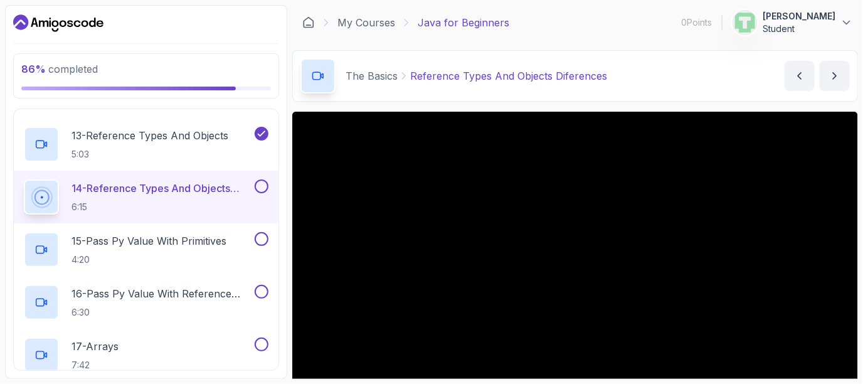
click at [260, 191] on button at bounding box center [262, 186] width 14 height 14
click at [259, 241] on button at bounding box center [262, 239] width 14 height 14
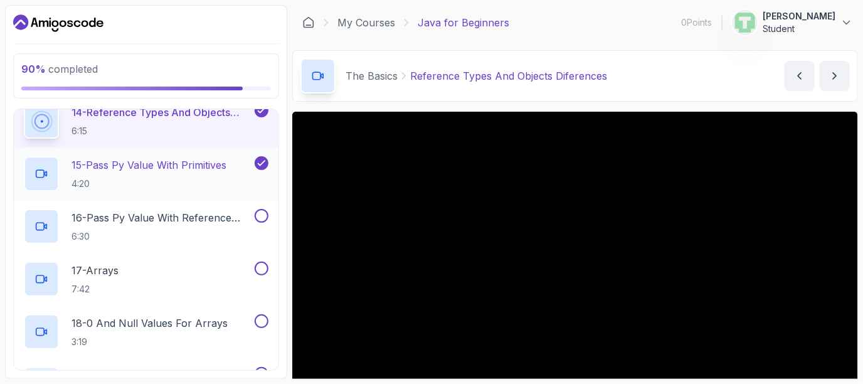
scroll to position [905, 0]
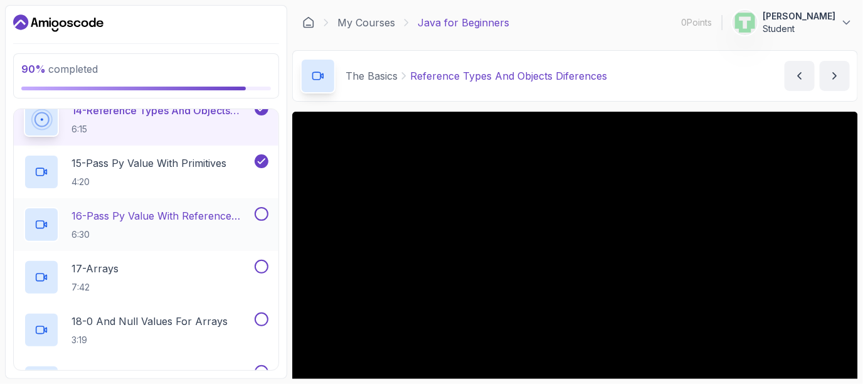
click at [264, 209] on button at bounding box center [262, 214] width 14 height 14
click at [258, 264] on button at bounding box center [262, 267] width 14 height 14
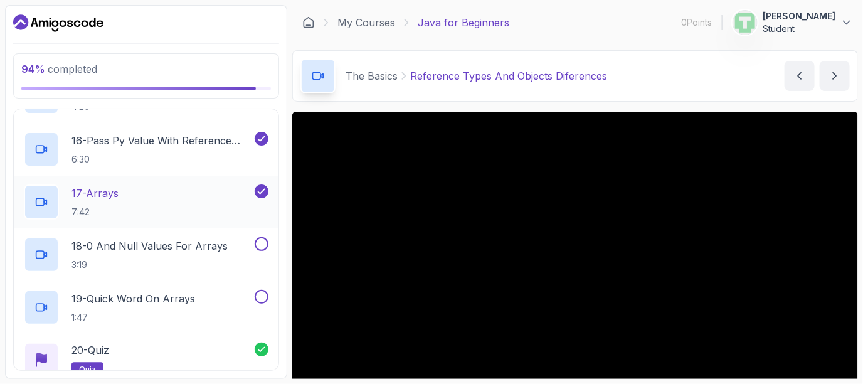
scroll to position [985, 0]
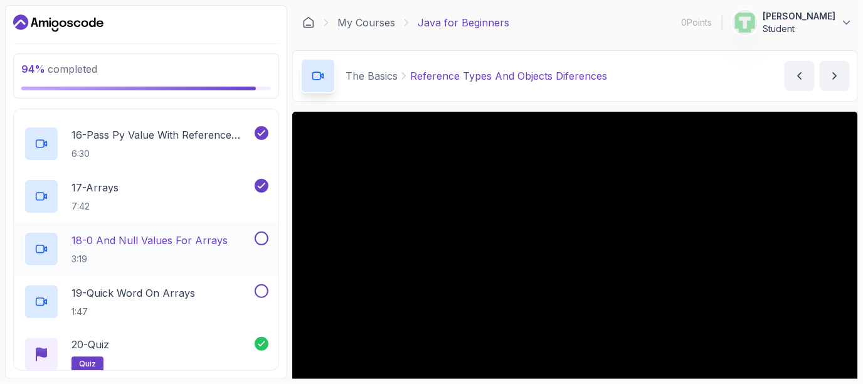
click at [265, 242] on button at bounding box center [262, 238] width 14 height 14
click at [260, 294] on button at bounding box center [262, 291] width 14 height 14
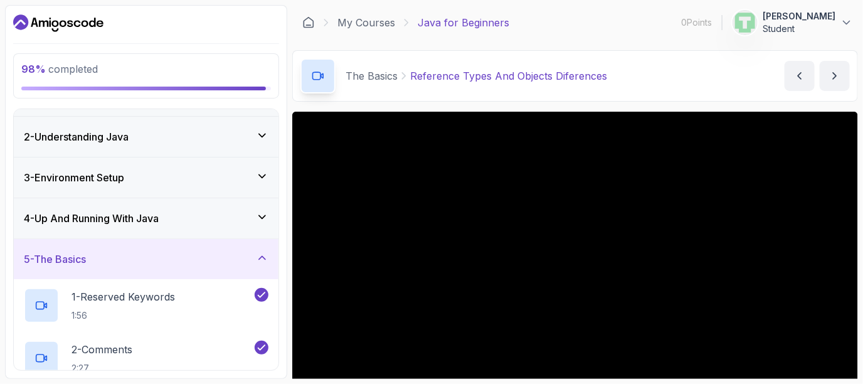
scroll to position [33, 0]
click at [263, 208] on div "4 - Up And Running With Java" at bounding box center [146, 218] width 265 height 40
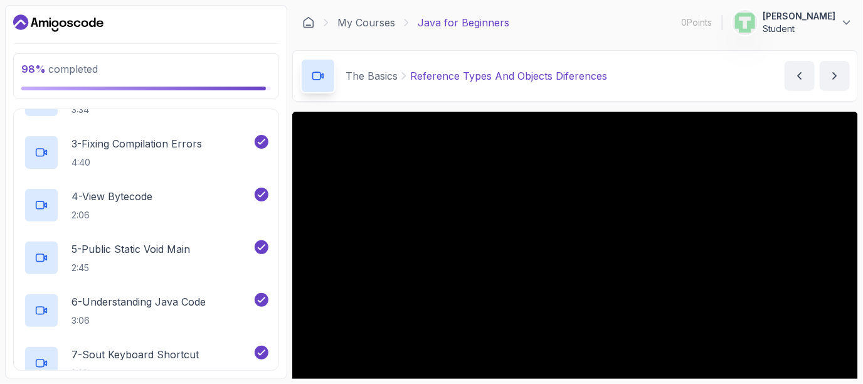
scroll to position [443, 0]
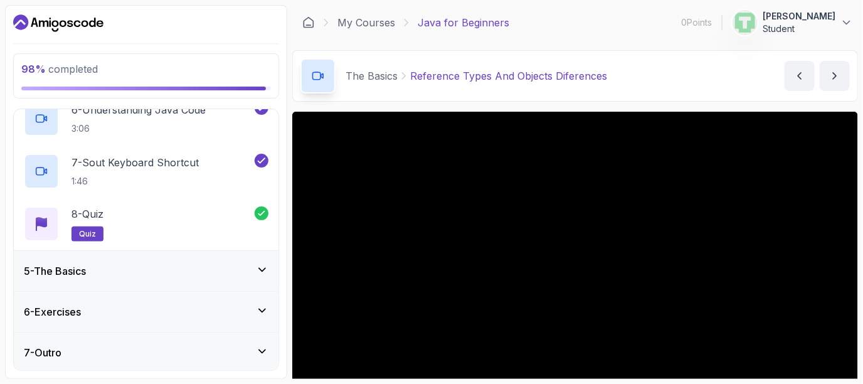
click at [247, 301] on div "6 - Exercises" at bounding box center [146, 312] width 265 height 40
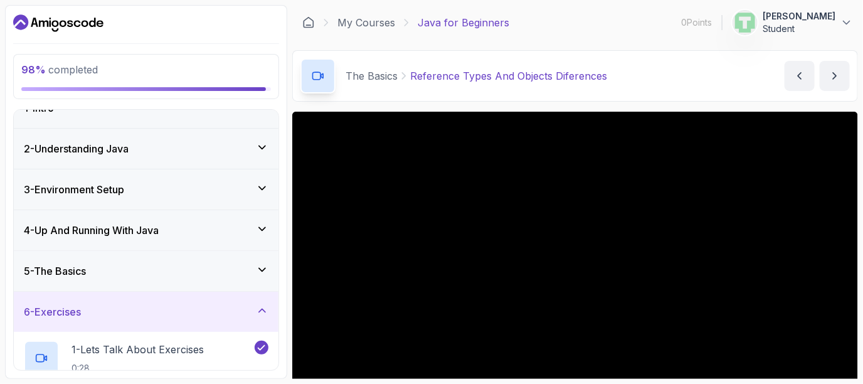
scroll to position [127, 0]
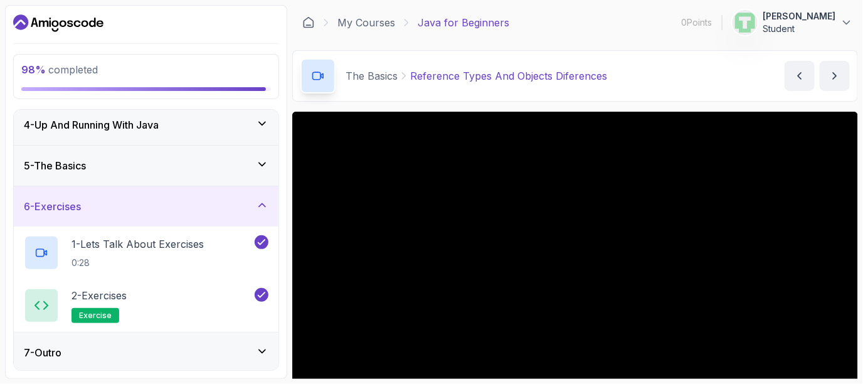
click at [240, 338] on div "7 - Outro" at bounding box center [146, 352] width 265 height 40
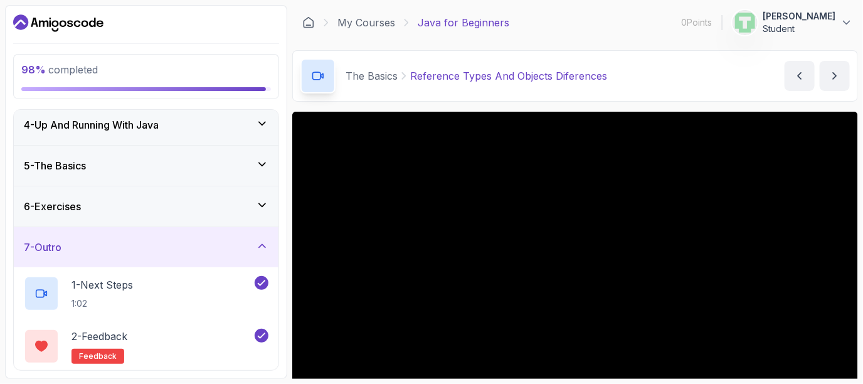
scroll to position [180, 0]
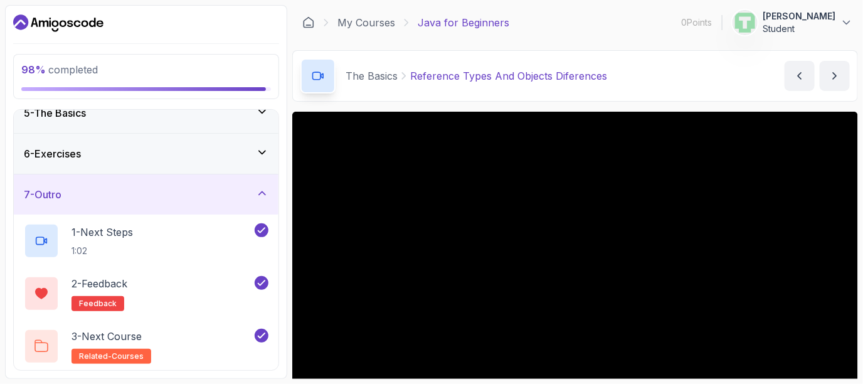
click at [257, 156] on icon at bounding box center [262, 152] width 13 height 13
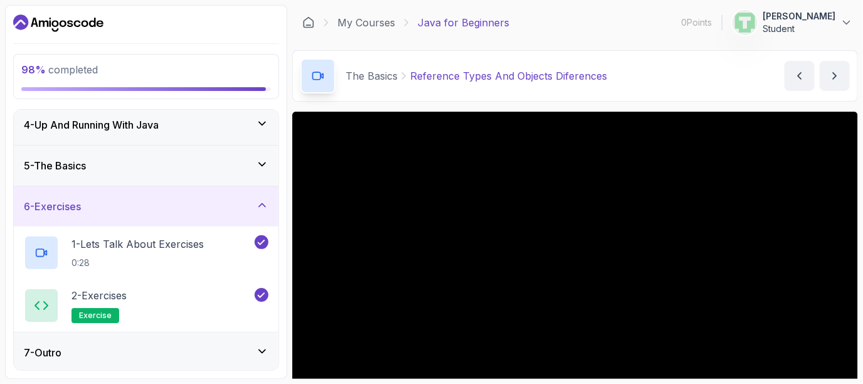
scroll to position [127, 0]
click at [263, 129] on div "4 - Up And Running With Java" at bounding box center [146, 124] width 245 height 15
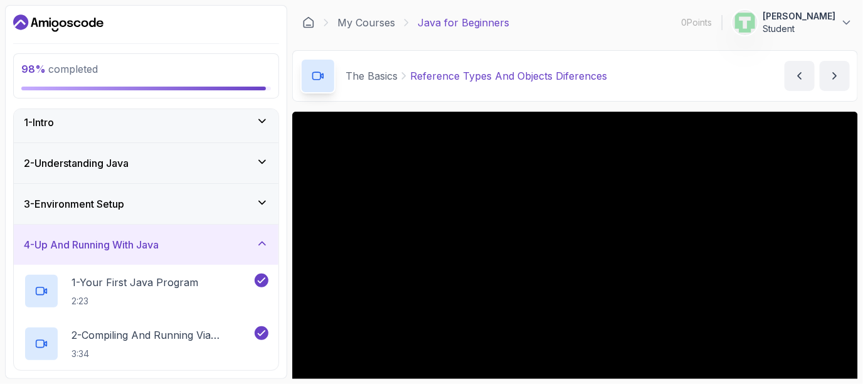
scroll to position [0, 0]
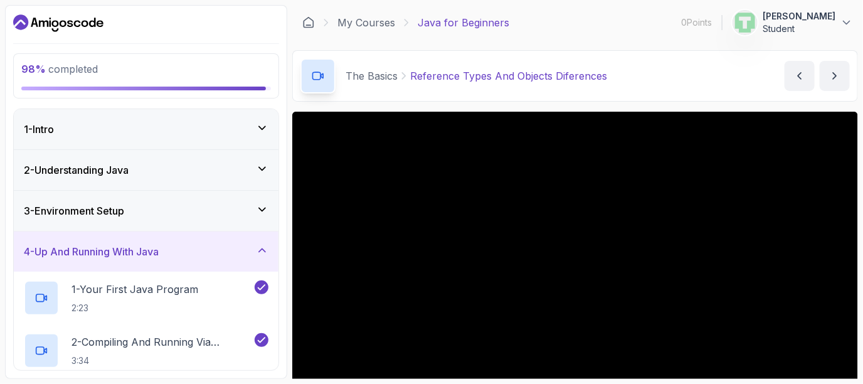
click at [265, 198] on div "3 - Environment Setup" at bounding box center [146, 211] width 265 height 40
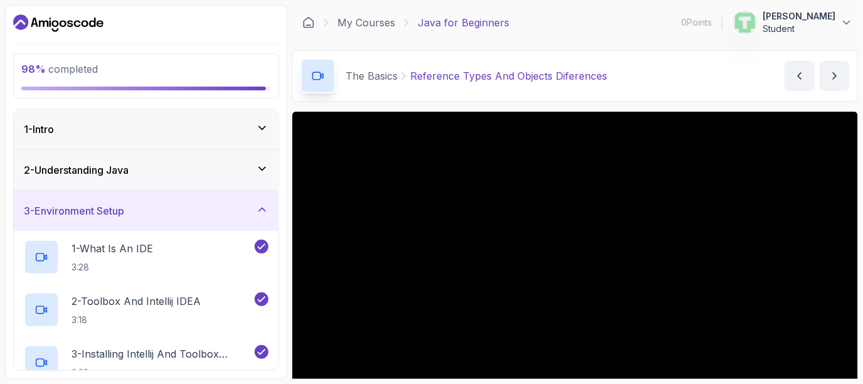
click at [257, 173] on icon at bounding box center [262, 168] width 13 height 13
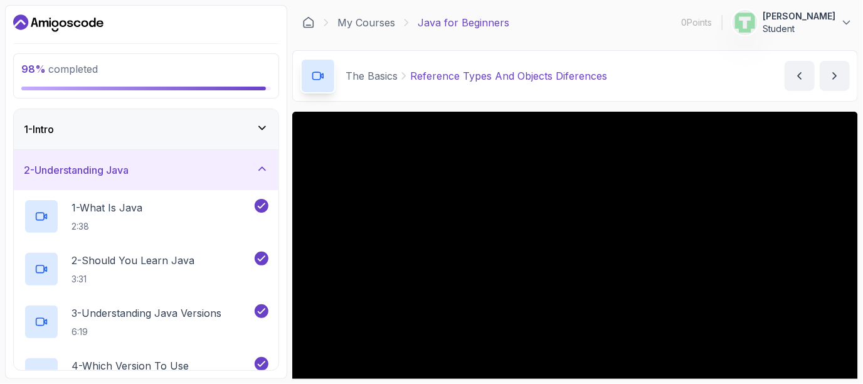
click at [260, 138] on div "1 - Intro" at bounding box center [146, 129] width 265 height 40
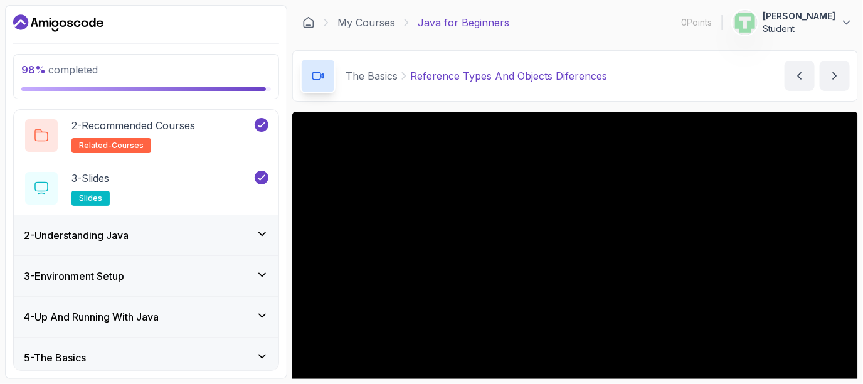
scroll to position [95, 0]
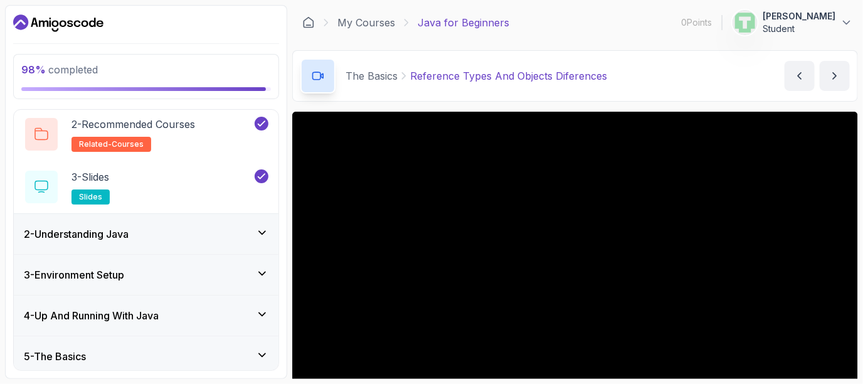
click at [261, 243] on div "2 - Understanding Java" at bounding box center [146, 234] width 265 height 40
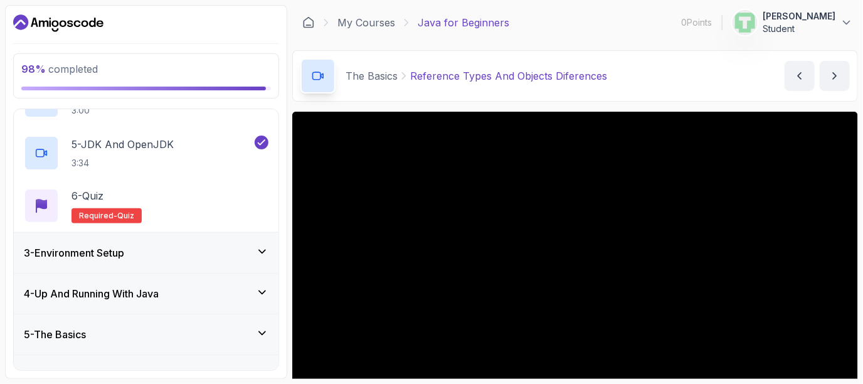
scroll to position [284, 0]
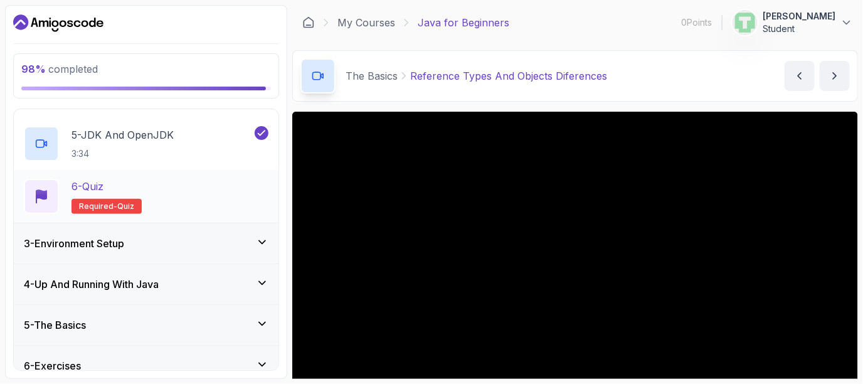
click at [127, 213] on p "Required- quiz" at bounding box center [107, 206] width 70 height 15
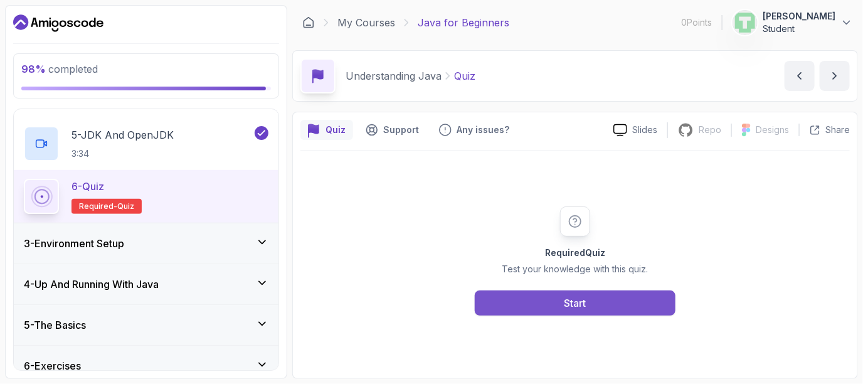
click at [555, 299] on button "Start" at bounding box center [575, 302] width 201 height 25
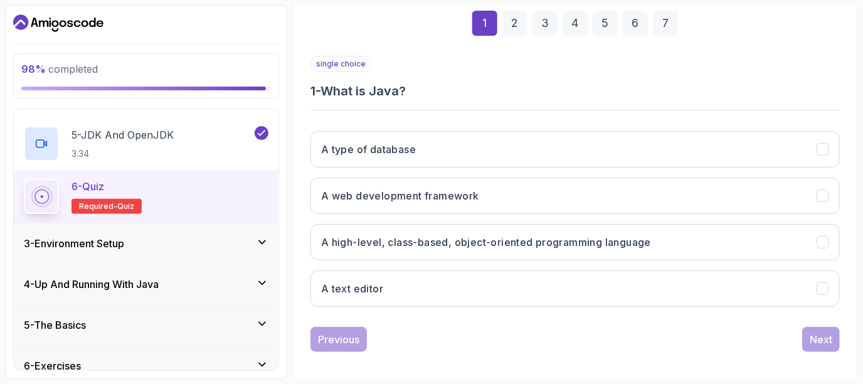
scroll to position [189, 0]
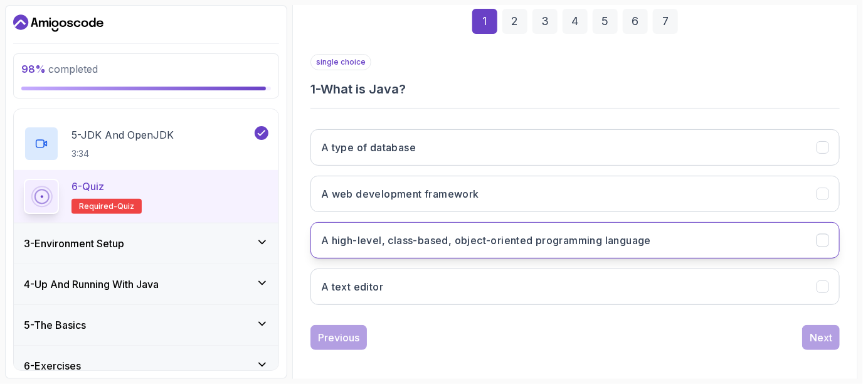
click at [561, 243] on h3 "A high-level, class-based, object-oriented programming language" at bounding box center [486, 240] width 330 height 15
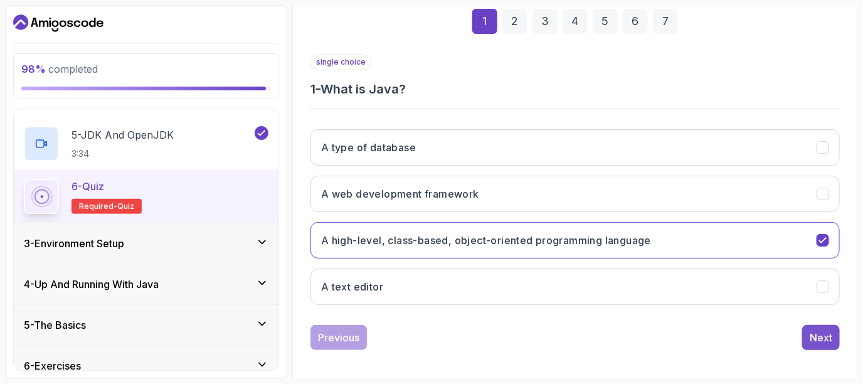
click at [825, 340] on div "Next" at bounding box center [821, 337] width 23 height 15
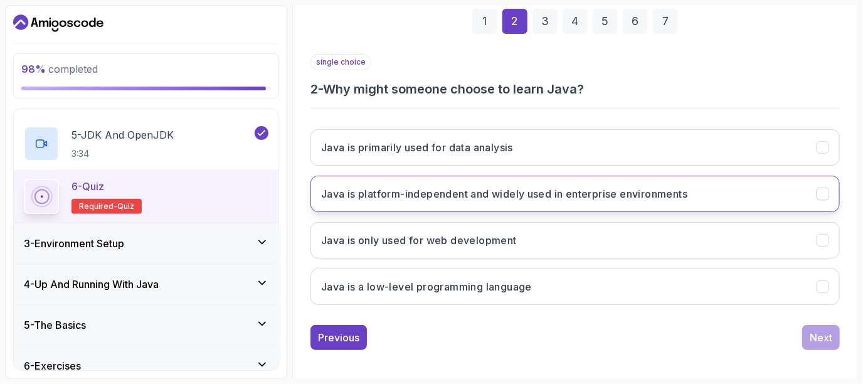
click at [626, 183] on button "Java is platform-independent and widely used in enterprise environments" at bounding box center [575, 194] width 529 height 36
click at [816, 334] on div "Next" at bounding box center [821, 337] width 23 height 15
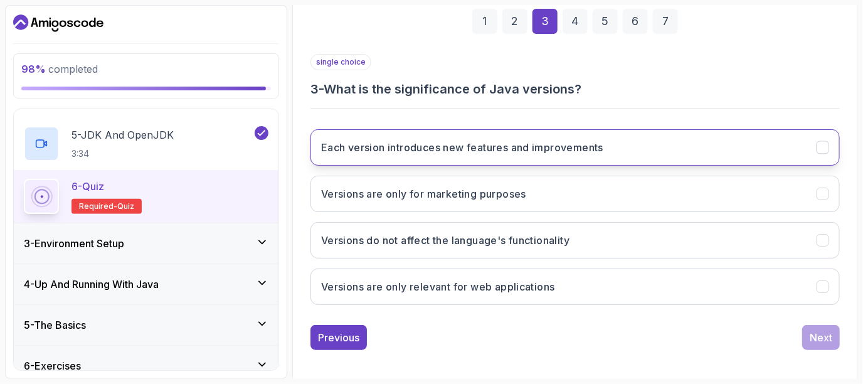
click at [593, 151] on h3 "Each version introduces new features and improvements" at bounding box center [462, 147] width 282 height 15
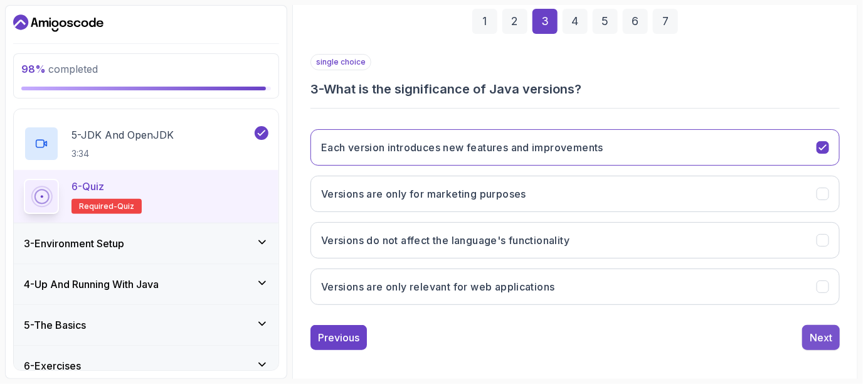
click at [815, 331] on div "Next" at bounding box center [821, 337] width 23 height 15
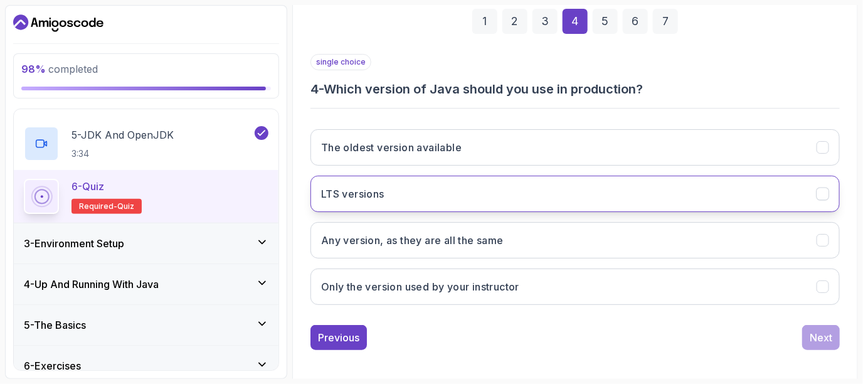
click at [605, 181] on button "LTS versions" at bounding box center [575, 194] width 529 height 36
click at [834, 336] on button "Next" at bounding box center [821, 337] width 38 height 25
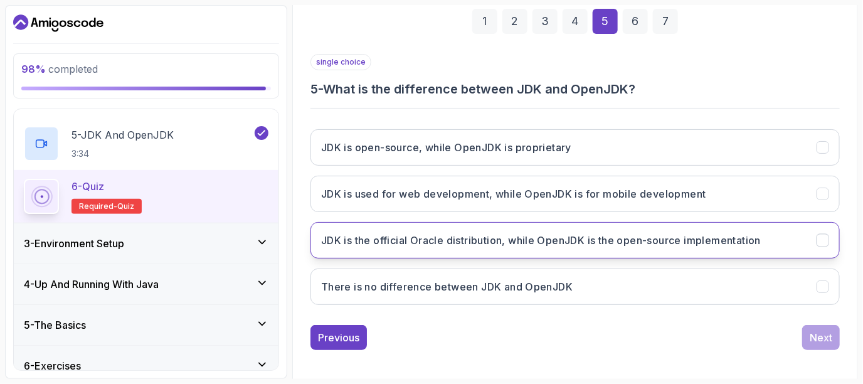
click at [677, 222] on button "JDK is the official Oracle distribution, while OpenJDK is the open-source imple…" at bounding box center [575, 240] width 529 height 36
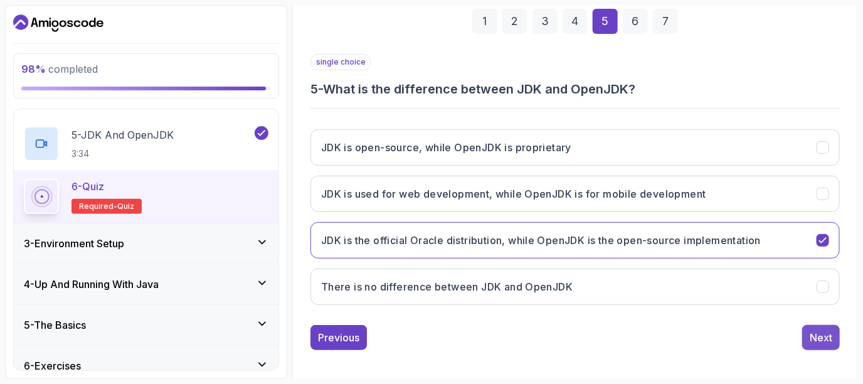
click at [837, 345] on button "Next" at bounding box center [821, 337] width 38 height 25
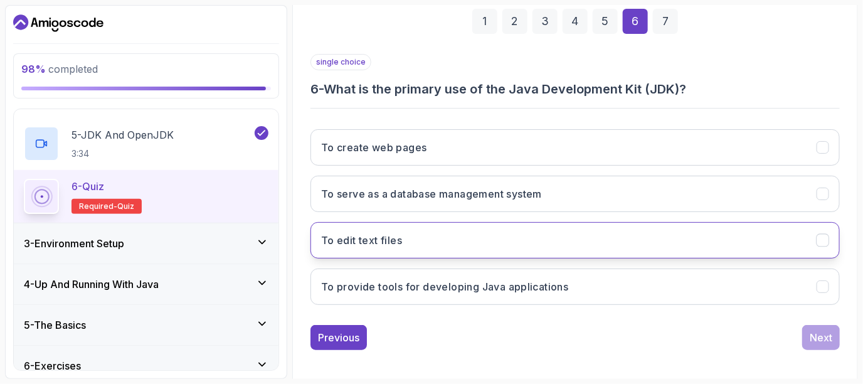
scroll to position [193, 0]
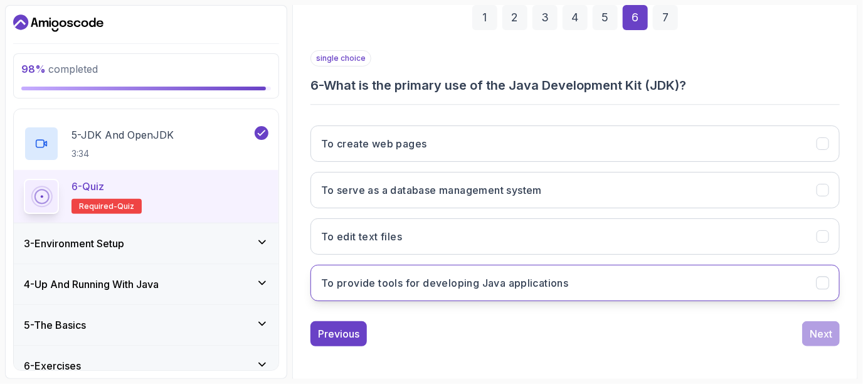
click at [616, 277] on button "To provide tools for developing Java applications" at bounding box center [575, 283] width 529 height 36
click at [813, 331] on div "Next" at bounding box center [821, 333] width 23 height 15
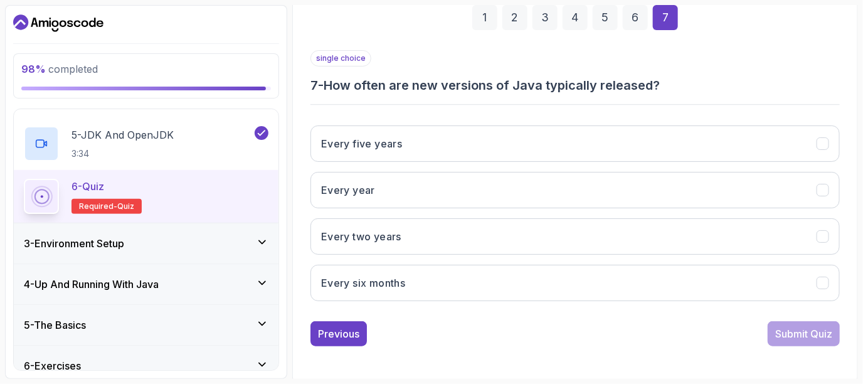
click at [578, 258] on div "Every five years Every year Every two years Every six months" at bounding box center [575, 213] width 529 height 196
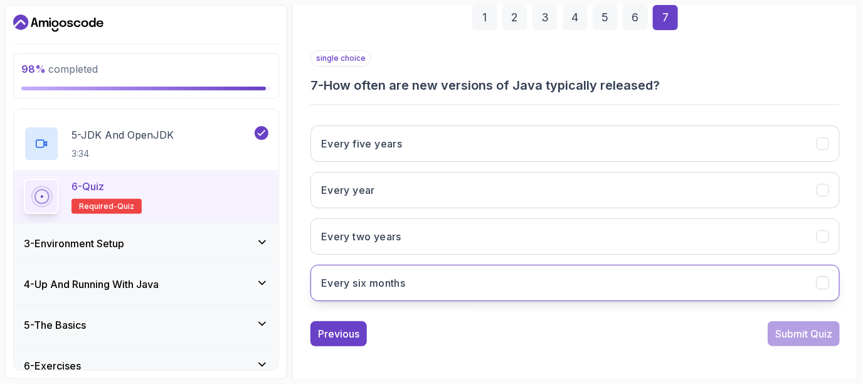
click at [578, 268] on button "Every six months" at bounding box center [575, 283] width 529 height 36
click at [791, 326] on div "Submit Quiz" at bounding box center [803, 333] width 57 height 15
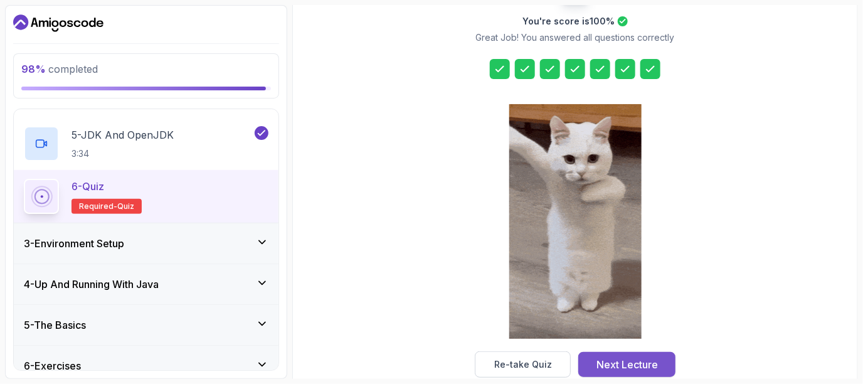
click at [659, 363] on button "Next Lecture" at bounding box center [626, 364] width 97 height 25
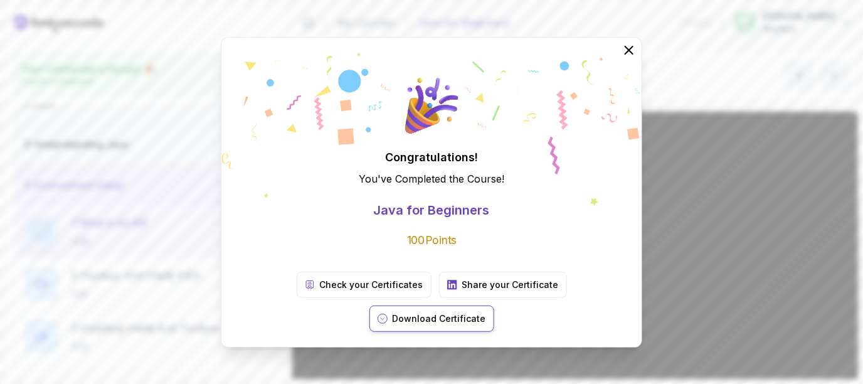
click at [486, 312] on p "Download Certificate" at bounding box center [439, 318] width 93 height 13
